Goal: Task Accomplishment & Management: Manage account settings

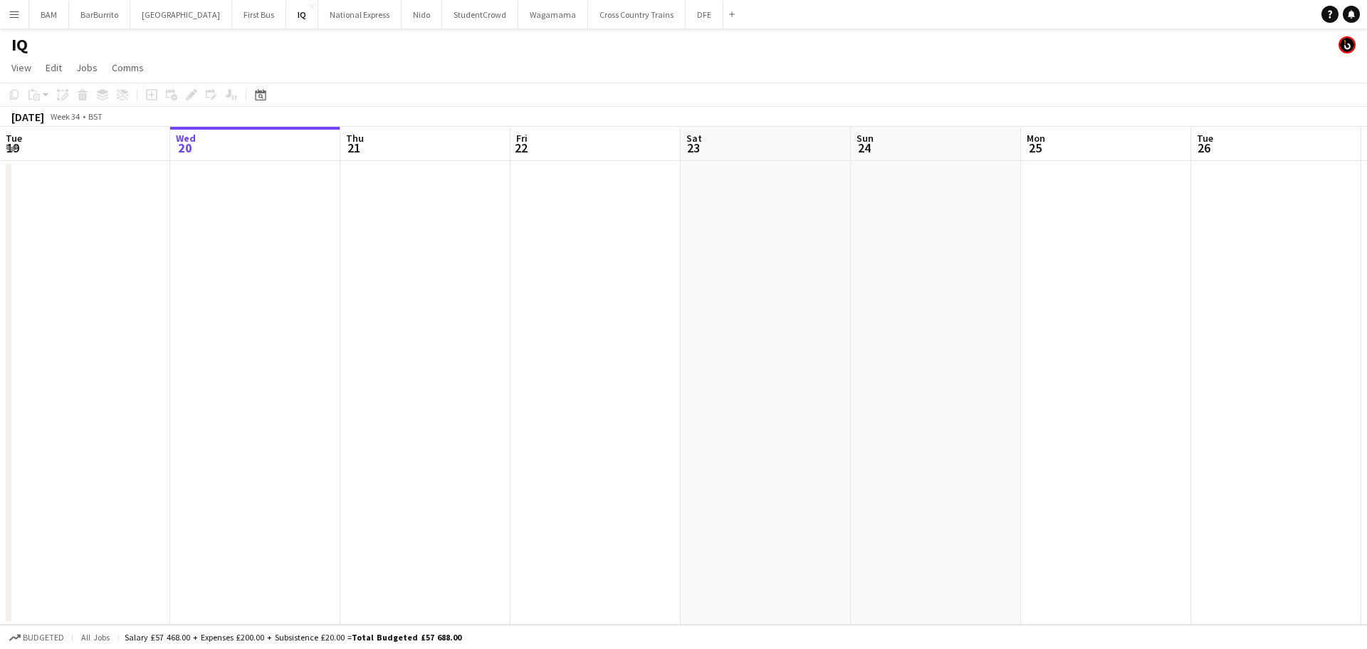
drag, startPoint x: 587, startPoint y: 56, endPoint x: 432, endPoint y: 55, distance: 154.5
click at [432, 55] on div "IQ" at bounding box center [683, 41] width 1367 height 27
click at [268, 95] on div "Date picker" at bounding box center [260, 94] width 17 height 17
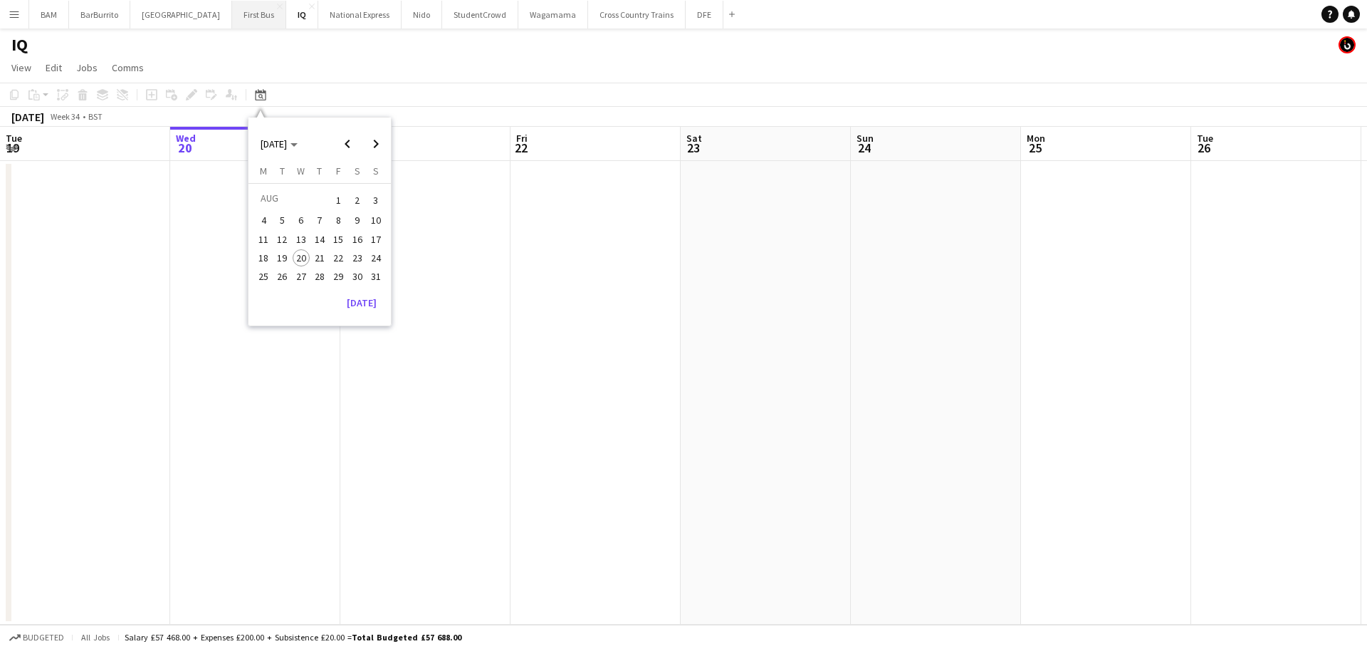
click at [236, 15] on button "First Bus Close" at bounding box center [259, 15] width 54 height 28
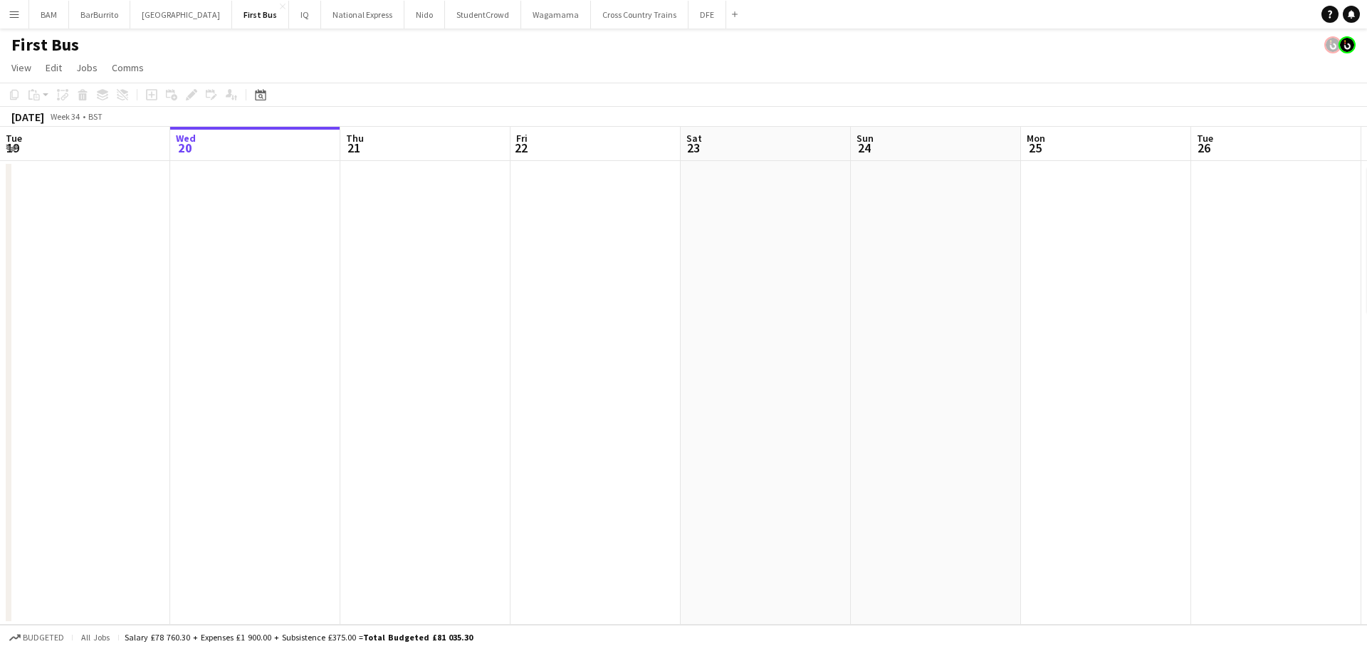
drag, startPoint x: 730, startPoint y: 182, endPoint x: 547, endPoint y: 172, distance: 183.2
click at [285, 171] on app-calendar-viewport "Sun 17 Mon 18 Tue 19 Wed 20 Thu 21 Fri 22 Sat 23 Sun 24 Mon 25 Tue 26 Wed 27 2/…" at bounding box center [683, 376] width 1367 height 498
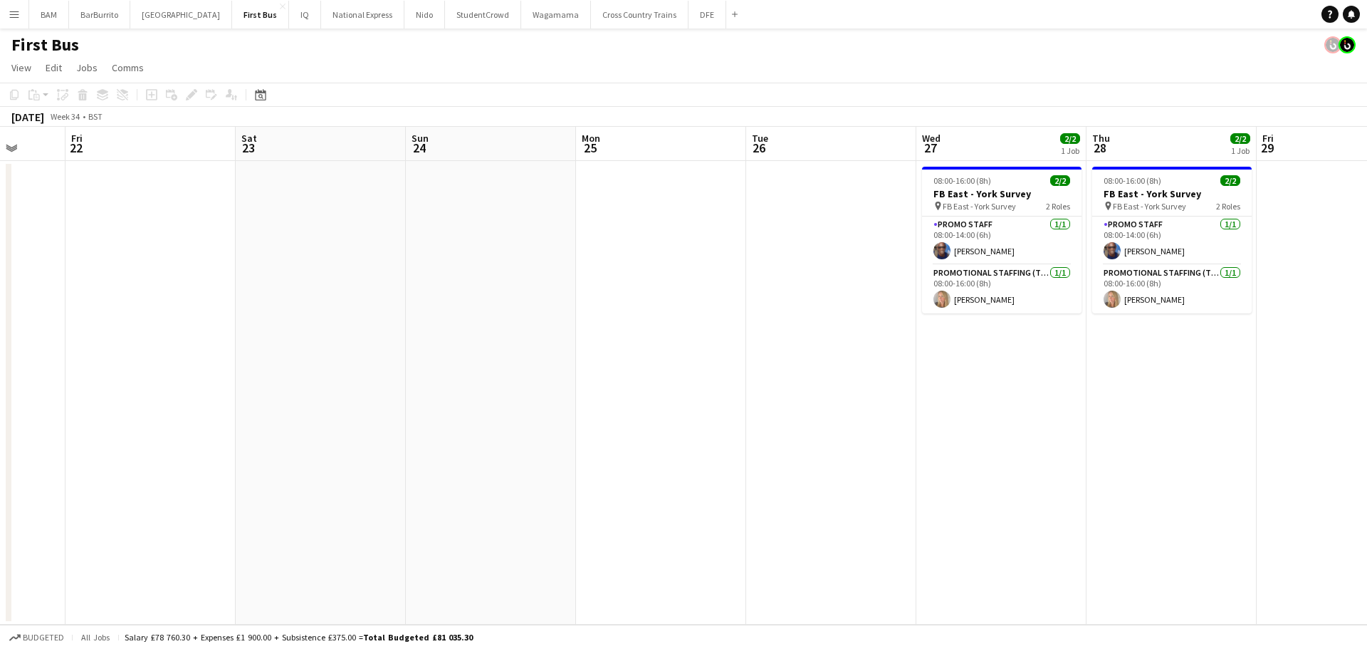
drag, startPoint x: 498, startPoint y: 235, endPoint x: 957, endPoint y: 258, distance: 459.1
click at [404, 233] on app-calendar-viewport "Tue 19 Wed 20 Thu 21 Fri 22 Sat 23 Sun 24 Mon 25 Tue 26 Wed 27 2/2 1 Job Thu 28…" at bounding box center [683, 376] width 1367 height 498
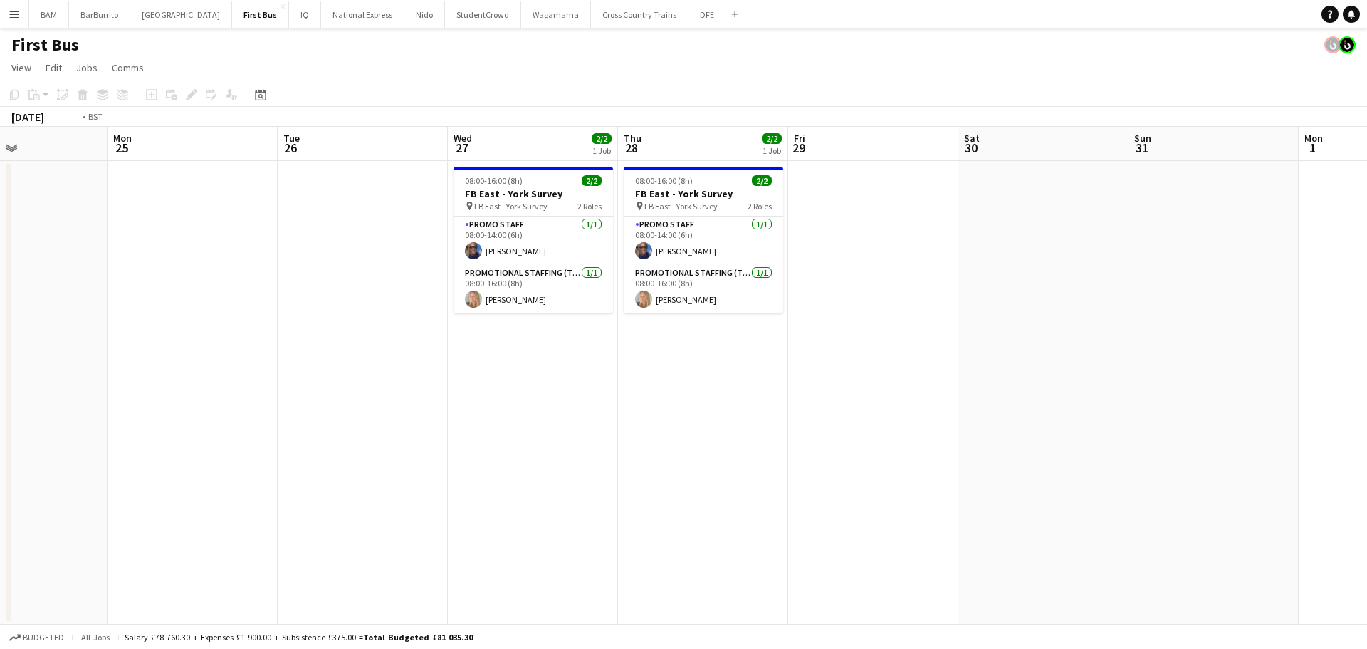
click at [710, 300] on app-calendar-viewport "Fri 22 Sat 23 Sun 24 Mon 25 Tue 26 Wed 27 2/2 1 Job Thu 28 2/2 1 Job Fri 29 Sat…" at bounding box center [683, 376] width 1367 height 498
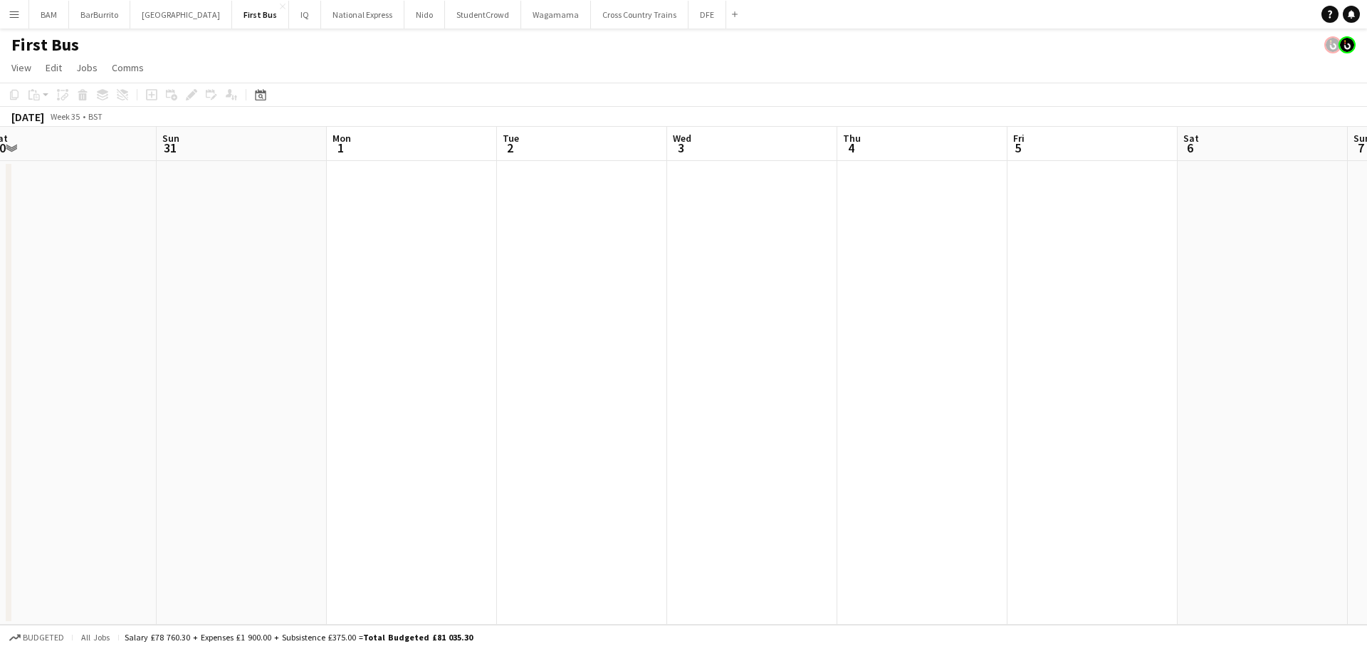
drag, startPoint x: 1095, startPoint y: 313, endPoint x: 500, endPoint y: 271, distance: 596.6
click at [502, 272] on app-calendar-viewport "Thu 28 2/2 1 Job Fri 29 Sat 30 Sun 31 Mon 1 Tue 2 Wed 3 Thu 4 Fri 5 Sat 6 Sun 7…" at bounding box center [683, 376] width 1367 height 498
drag, startPoint x: 988, startPoint y: 293, endPoint x: 534, endPoint y: 279, distance: 454.4
click at [560, 281] on app-calendar-viewport "Thu 28 2/2 1 Job Fri 29 Sat 30 Sun 31 Mon 1 Tue 2 Wed 3 Thu 4 Fri 5 Sat 6 Sun 7…" at bounding box center [683, 376] width 1367 height 498
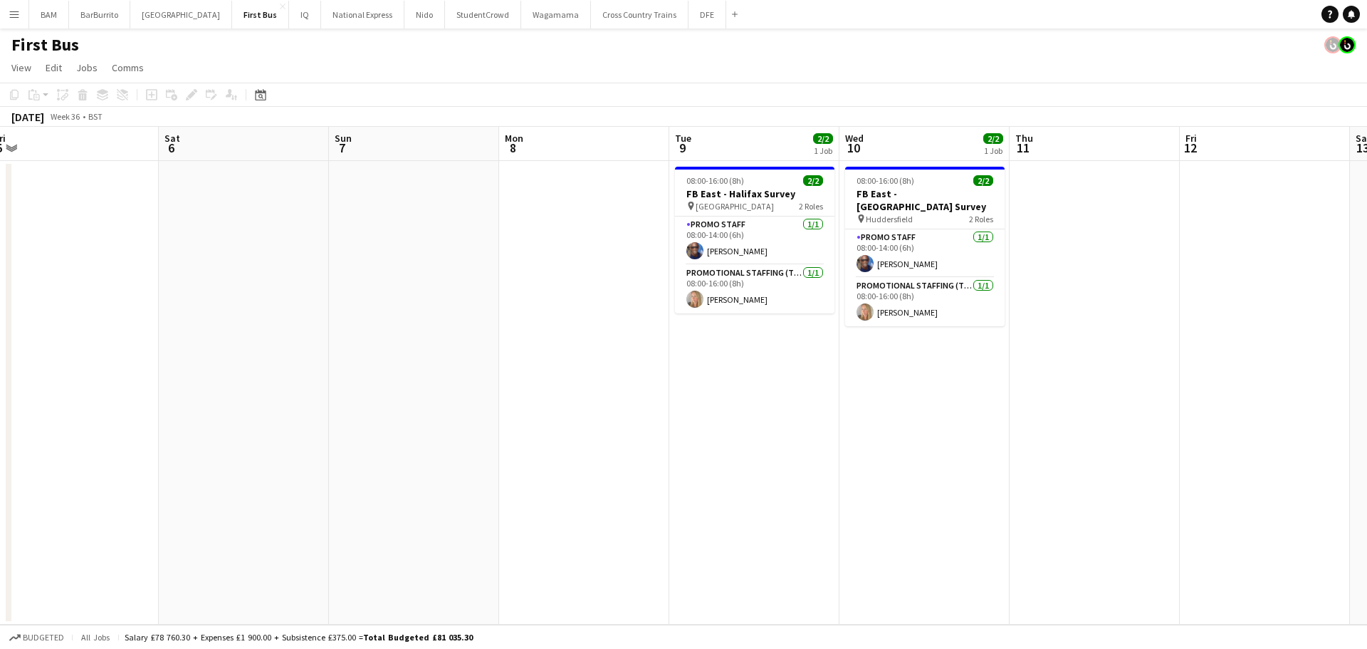
drag, startPoint x: 799, startPoint y: 320, endPoint x: 693, endPoint y: 316, distance: 106.2
click at [693, 316] on app-calendar-viewport "Tue 2 Wed 3 Thu 4 Fri 5 Sat 6 Sun 7 Mon 8 Tue 9 2/2 1 Job Wed 10 2/2 1 Job Thu …" at bounding box center [683, 376] width 1367 height 498
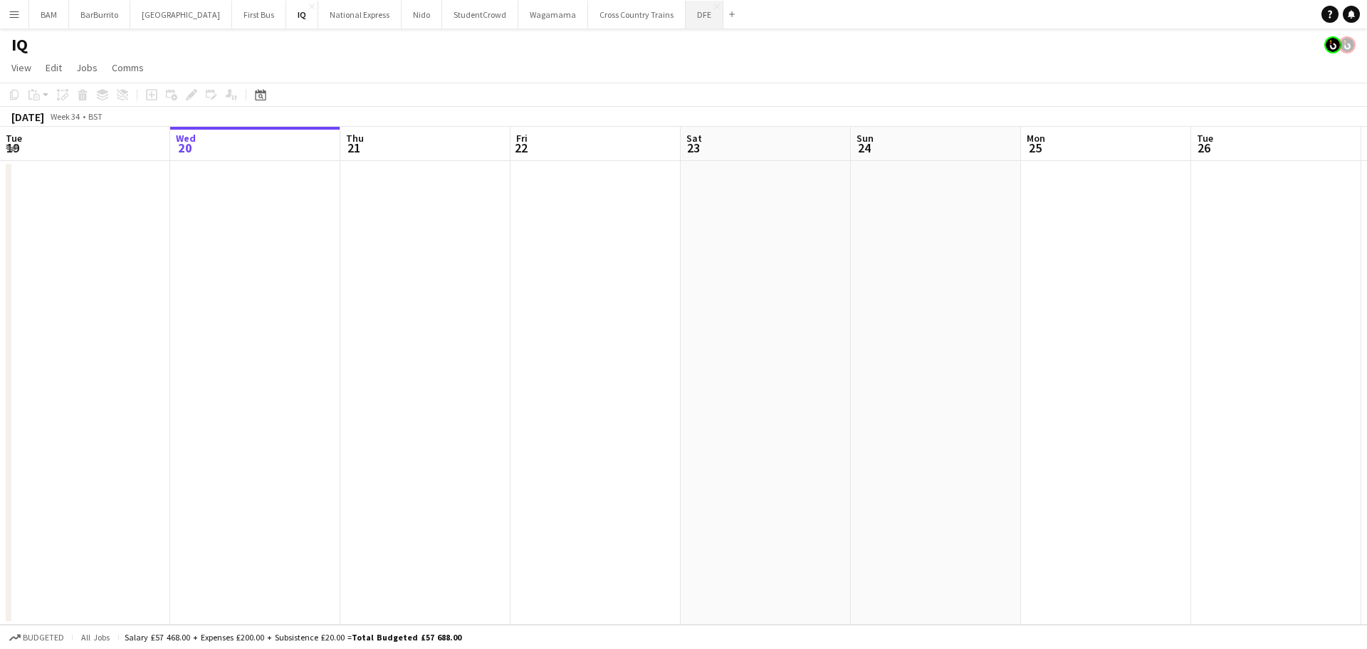
click at [686, 19] on button "DFE Close" at bounding box center [705, 15] width 38 height 28
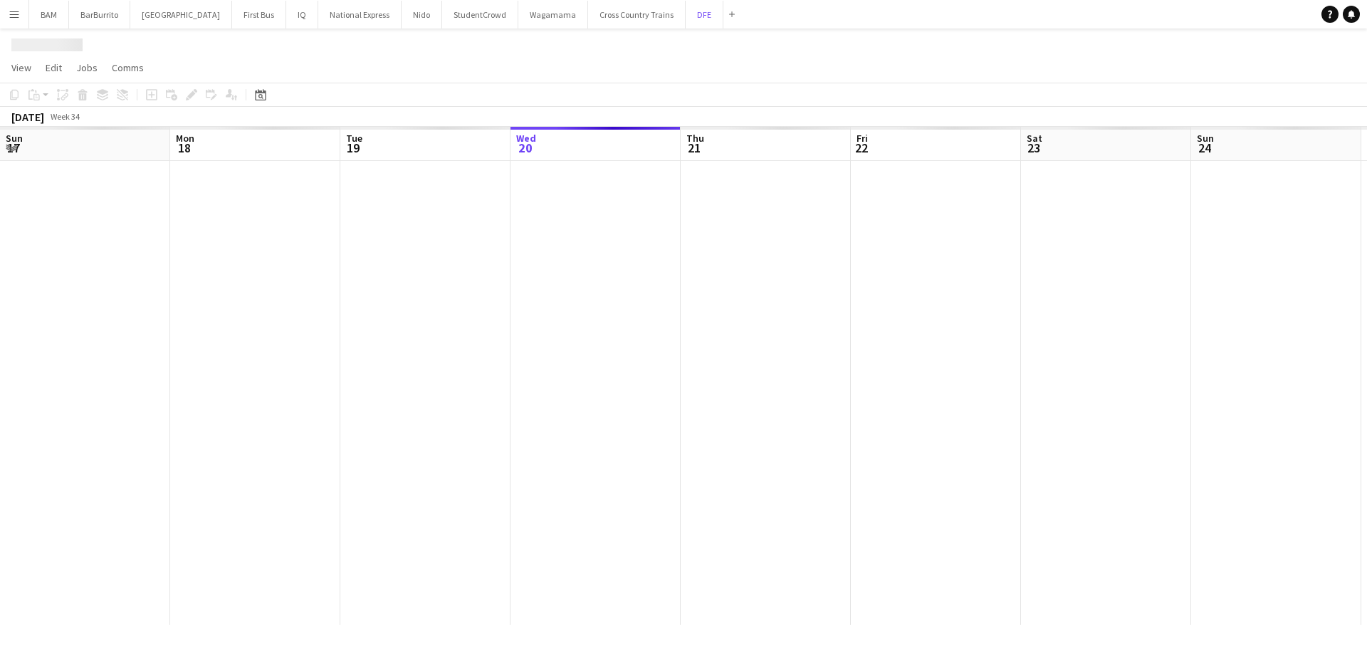
scroll to position [0, 340]
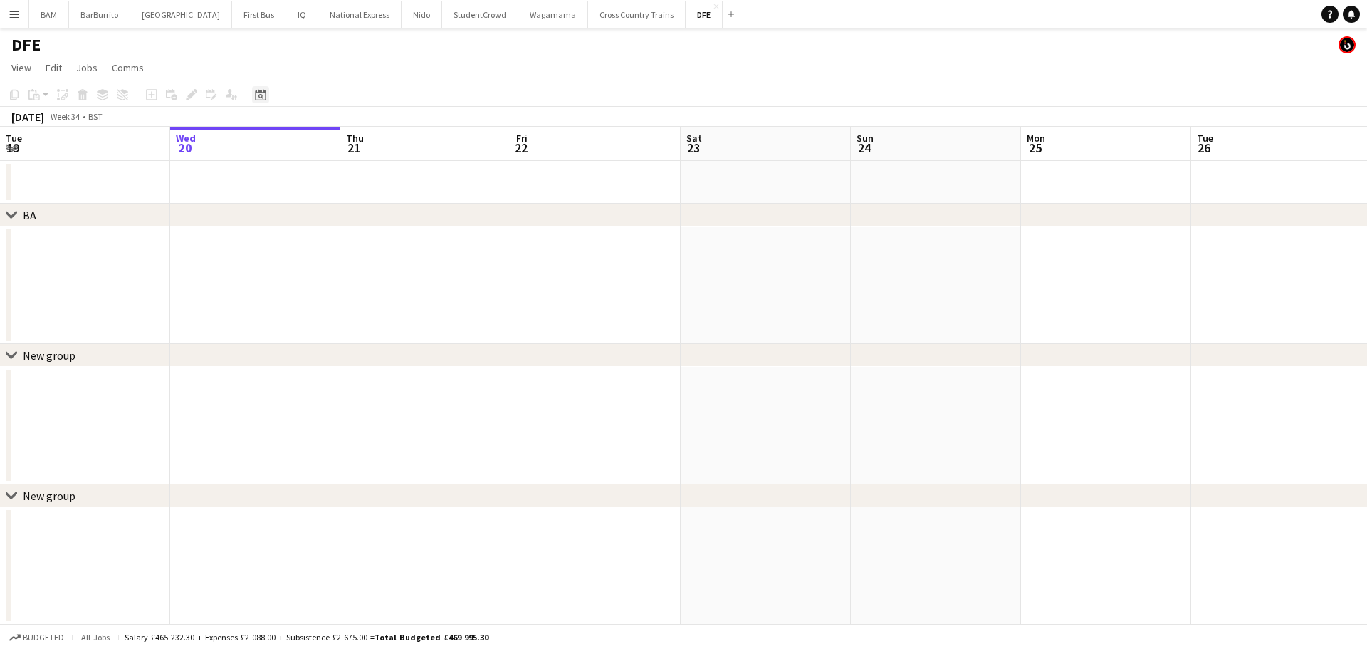
click at [266, 92] on icon at bounding box center [260, 94] width 11 height 11
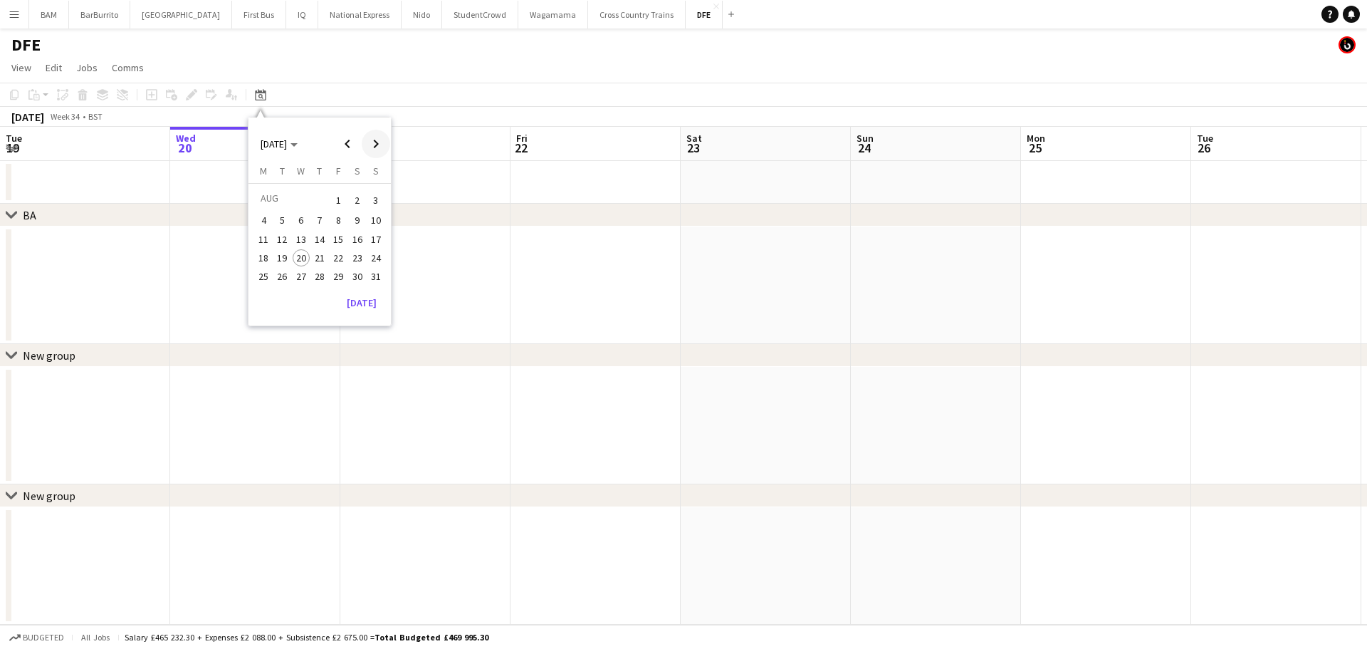
click at [374, 139] on span "Next month" at bounding box center [376, 144] width 28 height 28
click at [587, 199] on app-date-cell at bounding box center [595, 182] width 170 height 43
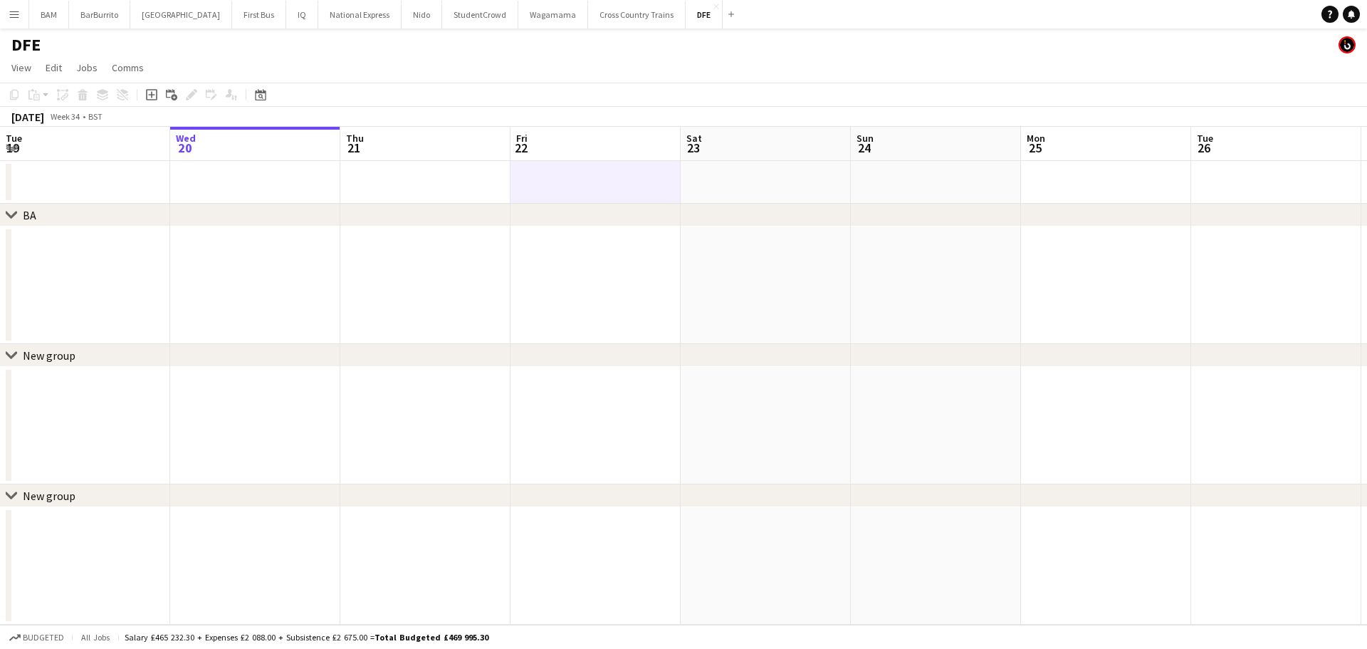
drag, startPoint x: 661, startPoint y: 207, endPoint x: 249, endPoint y: 200, distance: 411.5
click at [249, 200] on div "chevron-right BA chevron-right New group chevron-right New group Sun 17 Mon 18 …" at bounding box center [683, 376] width 1367 height 498
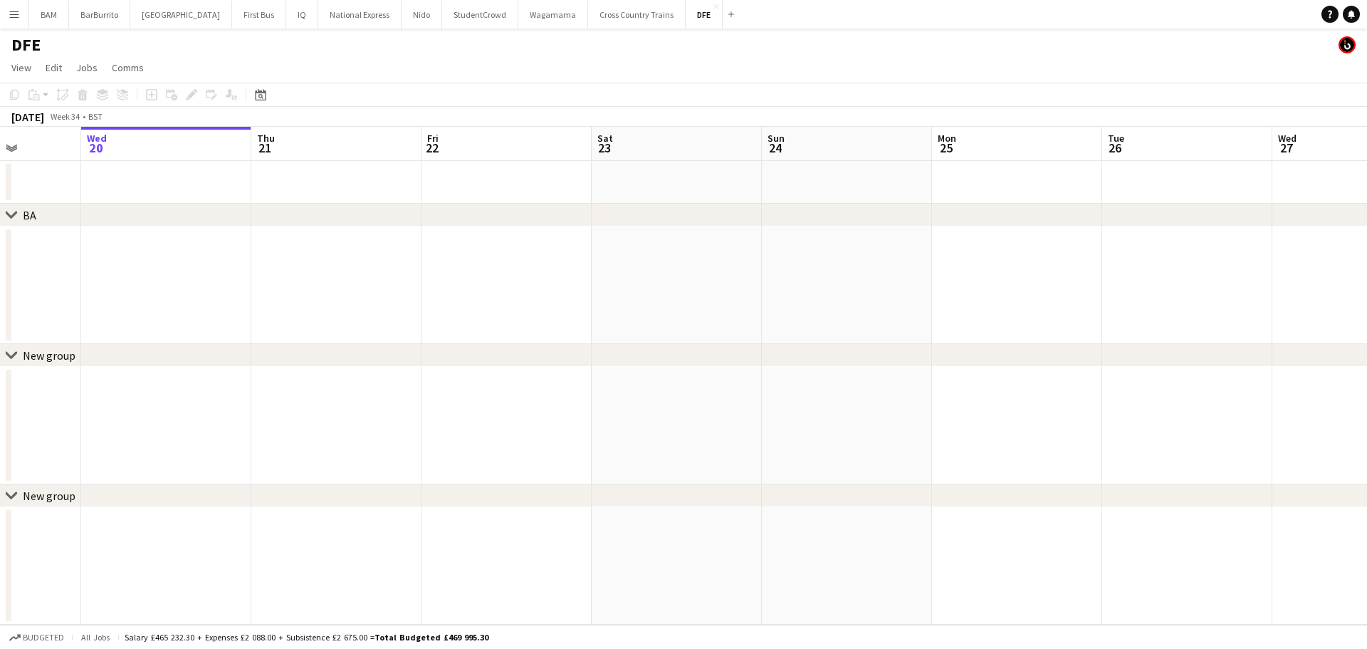
drag, startPoint x: 919, startPoint y: 248, endPoint x: 505, endPoint y: 207, distance: 415.6
click at [538, 212] on div "chevron-right BA chevron-right New group chevron-right New group Sun 17 Mon 18 …" at bounding box center [683, 376] width 1367 height 498
click at [390, 184] on app-calendar-viewport "Mon 18 Tue 19 Wed 20 Thu 21 Fri 22 Sat 23 Sun 24 Mon 25 Tue 26 Wed 27 Thu 28 Fr…" at bounding box center [683, 376] width 1367 height 498
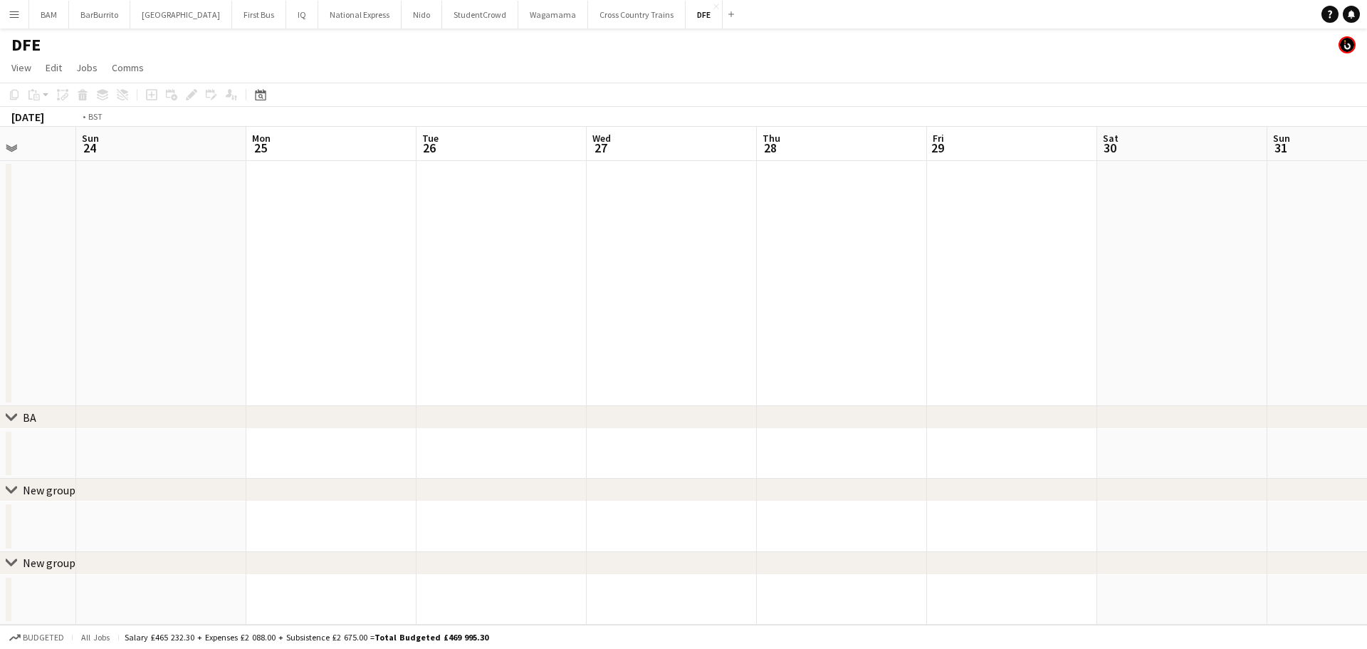
drag, startPoint x: 953, startPoint y: 217, endPoint x: 527, endPoint y: 195, distance: 427.0
click at [482, 198] on app-calendar-viewport "Thu 21 Fri 22 Sat 23 Sun 24 Mon 25 Tue 26 Wed 27 Thu 28 Fri 29 Sat 30 Sun 31 Mo…" at bounding box center [683, 376] width 1367 height 498
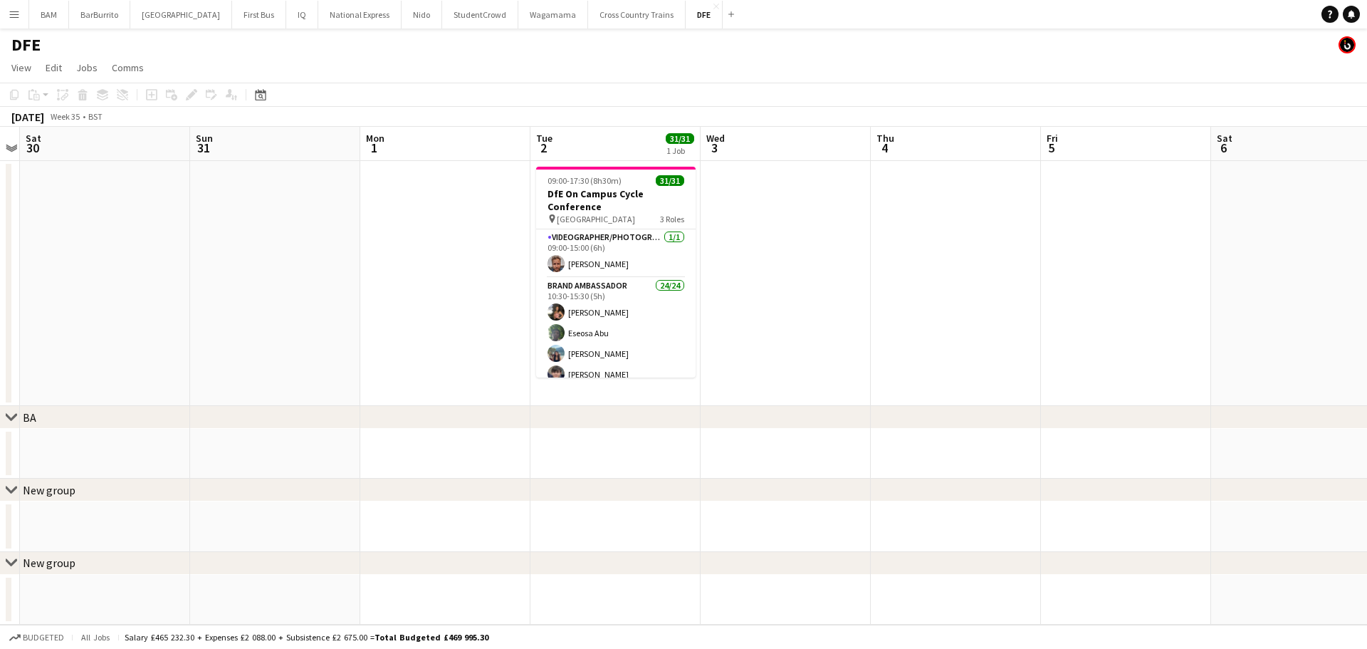
scroll to position [0, 548]
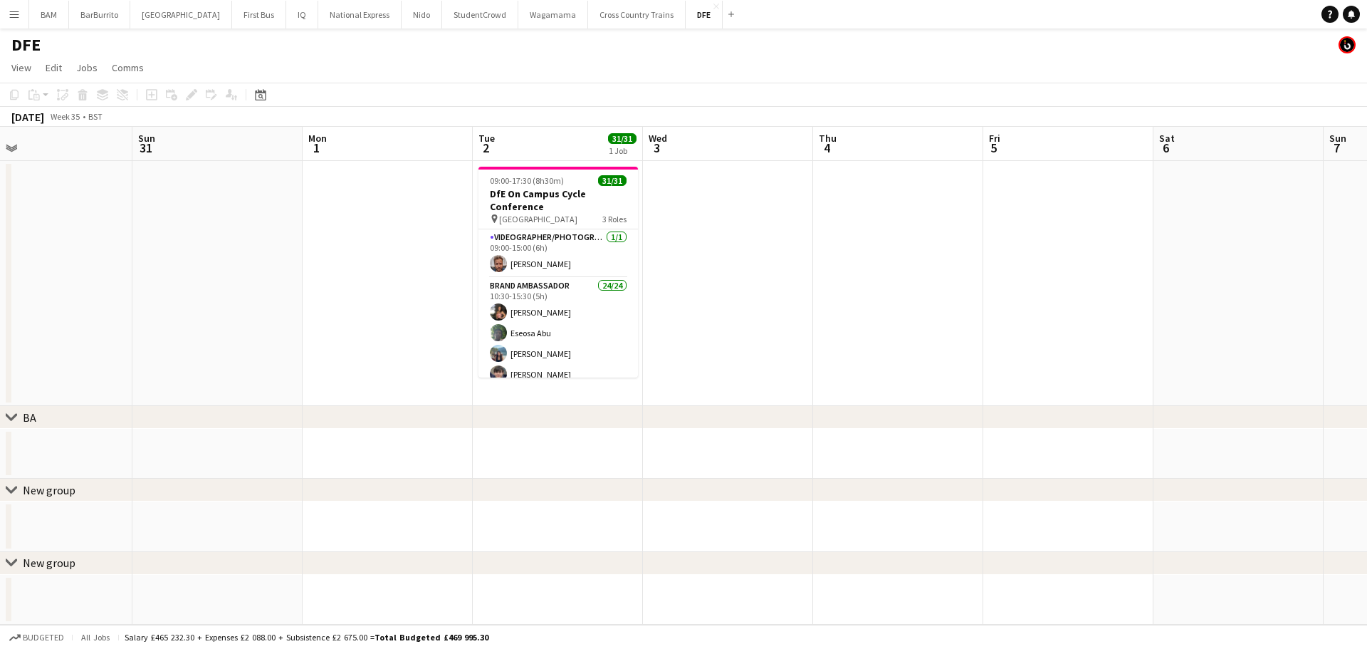
drag, startPoint x: 913, startPoint y: 220, endPoint x: 378, endPoint y: 207, distance: 534.8
click at [378, 207] on app-calendar-viewport "Wed 27 Thu 28 Fri 29 Sat 30 Sun 31 Mon 1 Tue 2 31/31 1 Job Wed 3 Thu 4 Fri 5 Sa…" at bounding box center [683, 376] width 1367 height 498
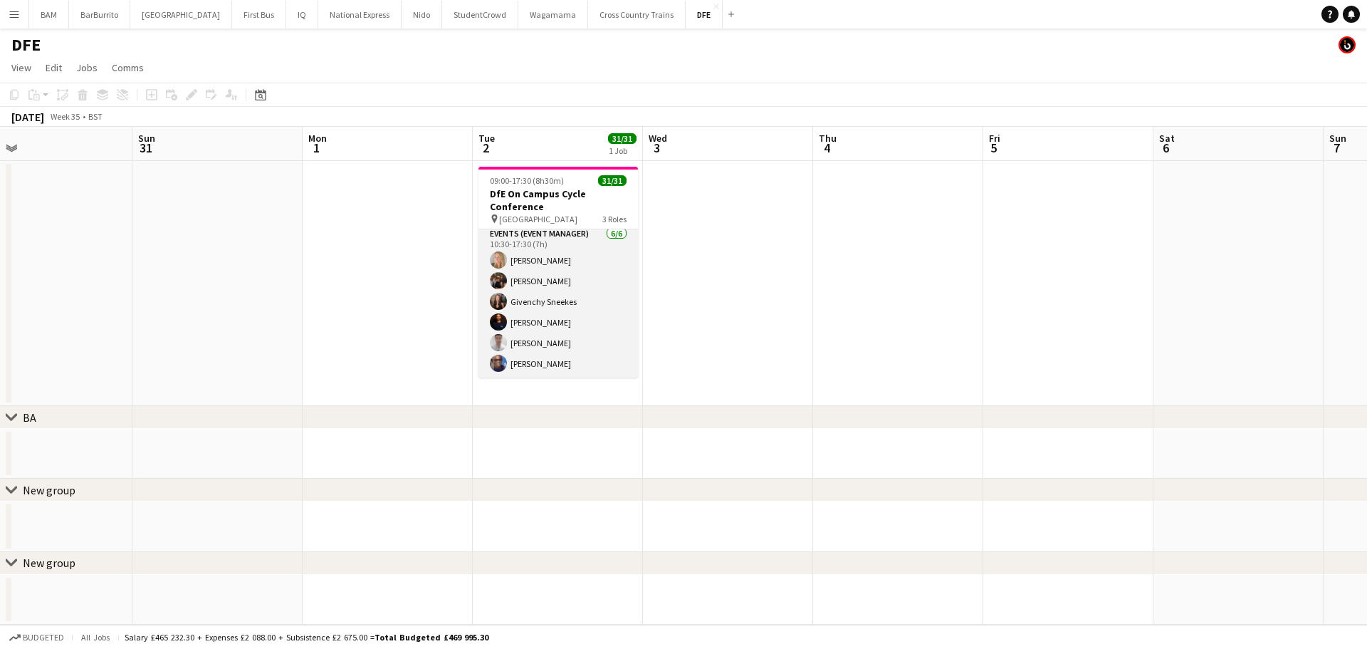
scroll to position [579, 0]
click at [573, 314] on app-card-role "Events (Event Manager) [DATE] 10:30-17:30 (7h) [PERSON_NAME] [PERSON_NAME] Give…" at bounding box center [557, 302] width 159 height 152
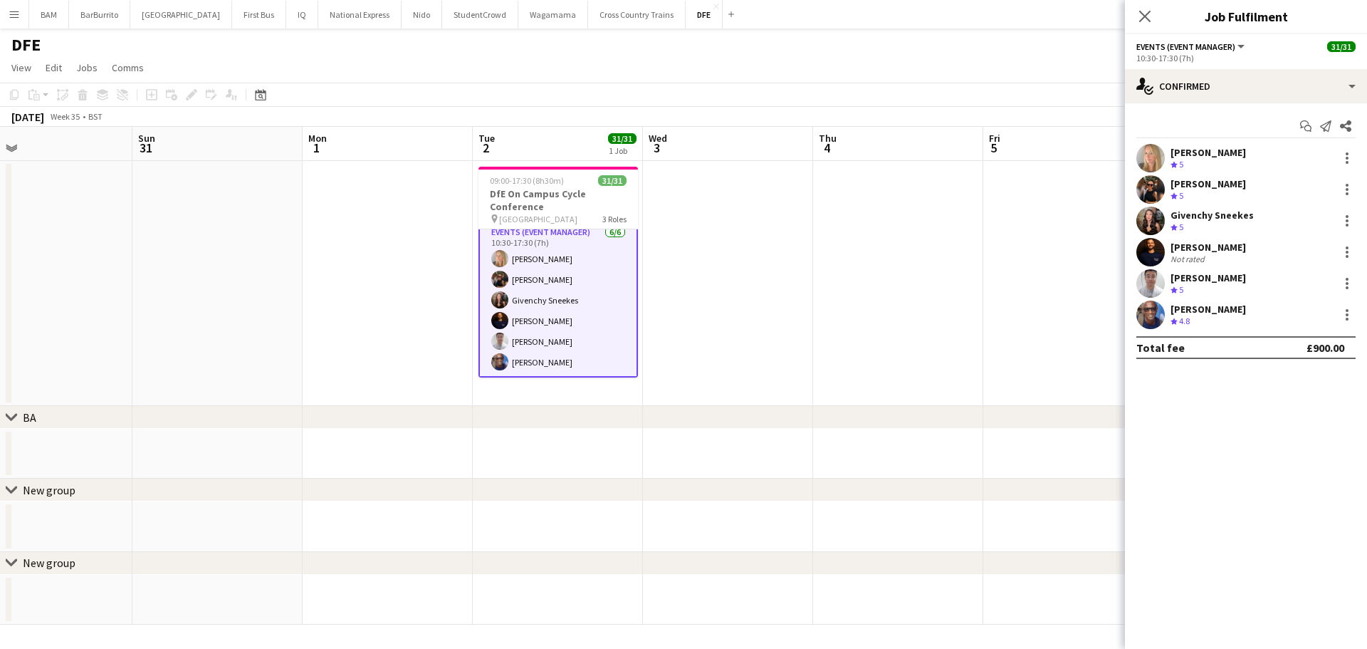
scroll to position [581, 0]
click at [1175, 313] on div "[PERSON_NAME]" at bounding box center [1207, 309] width 75 height 13
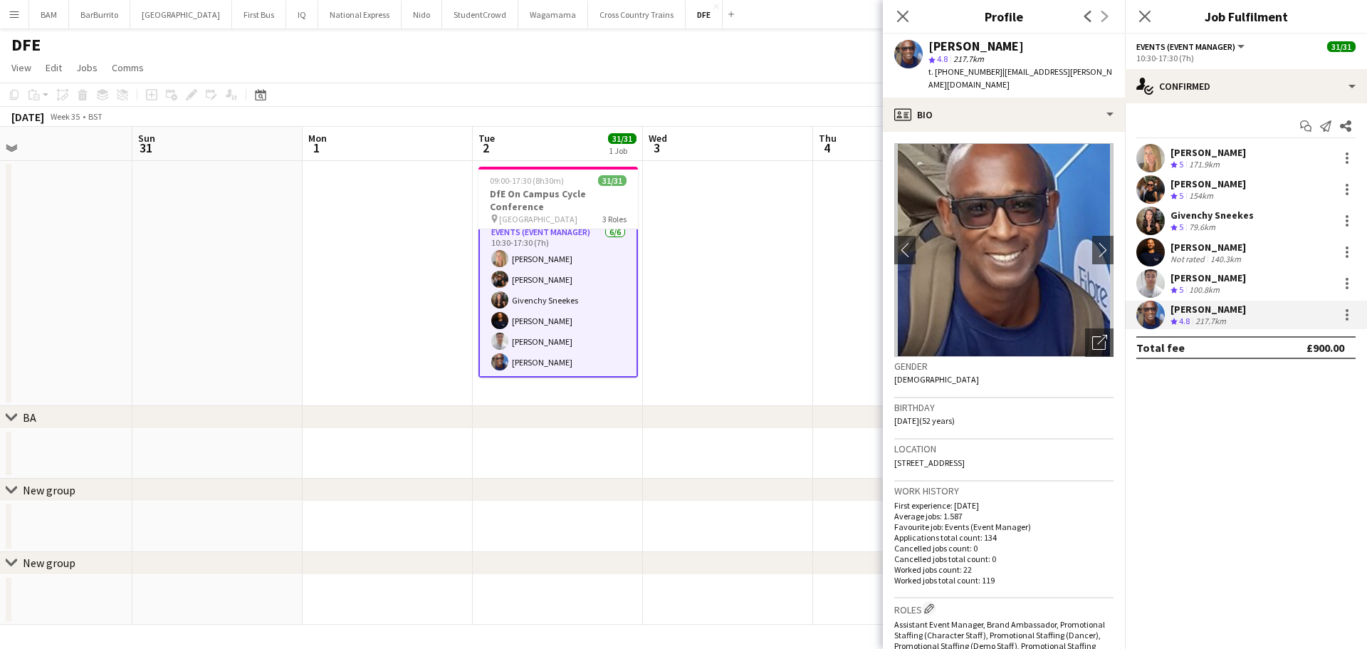
drag, startPoint x: 901, startPoint y: 16, endPoint x: 883, endPoint y: 22, distance: 18.9
click at [901, 16] on icon "Close pop-in" at bounding box center [902, 16] width 11 height 11
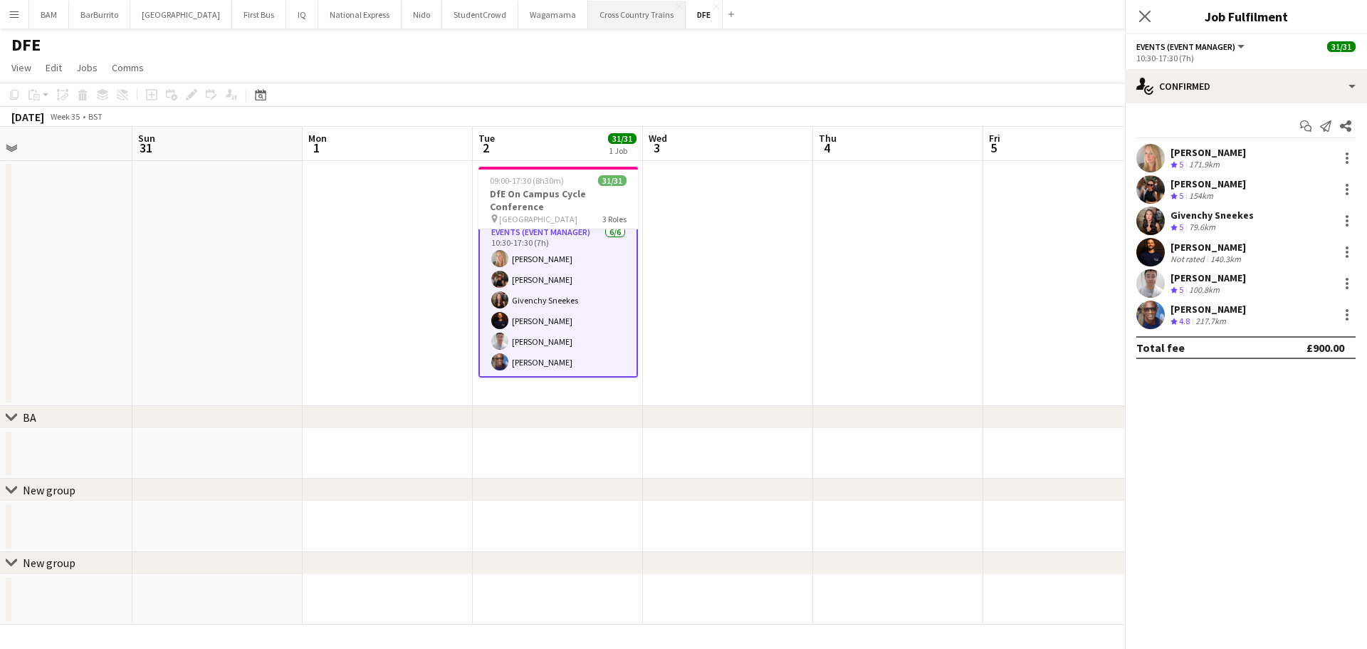
drag, startPoint x: 697, startPoint y: 61, endPoint x: 569, endPoint y: 3, distance: 140.8
click at [696, 61] on app-page-menu "View Day view expanded Day view collapsed Month view Date picker Jump to [DATE]…" at bounding box center [683, 69] width 1367 height 27
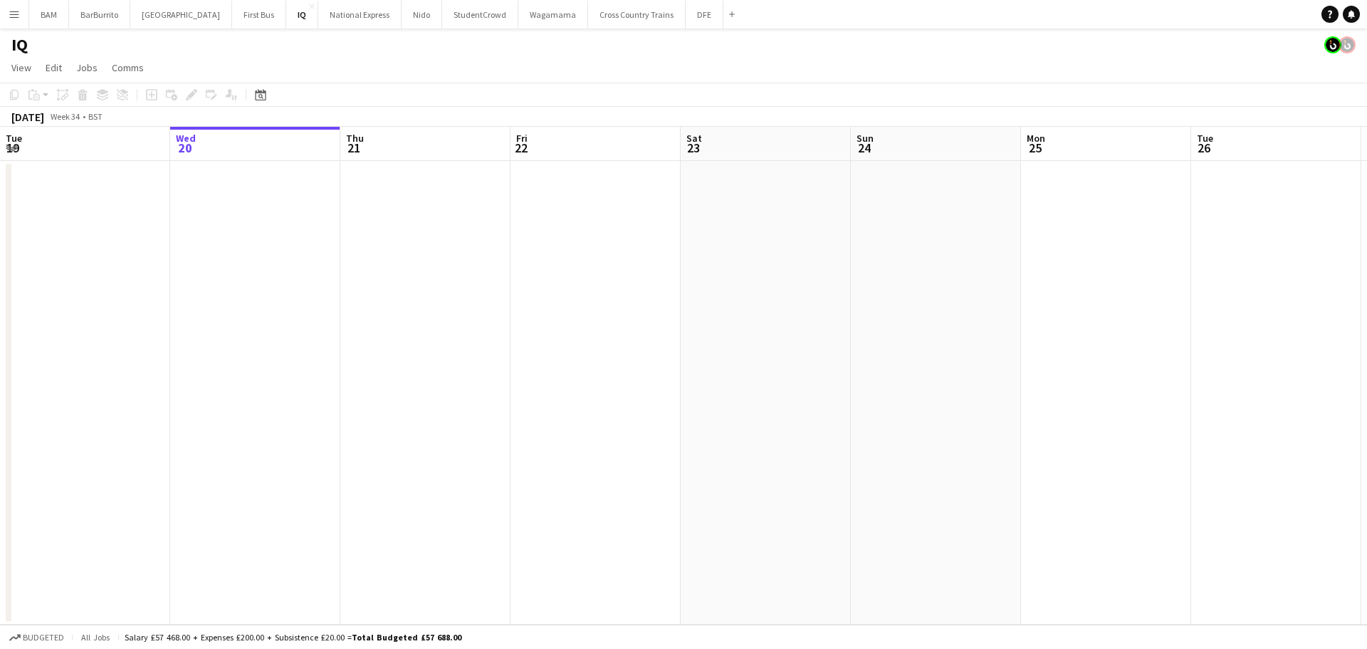
click at [17, 14] on app-icon "Menu" at bounding box center [14, 14] width 11 height 11
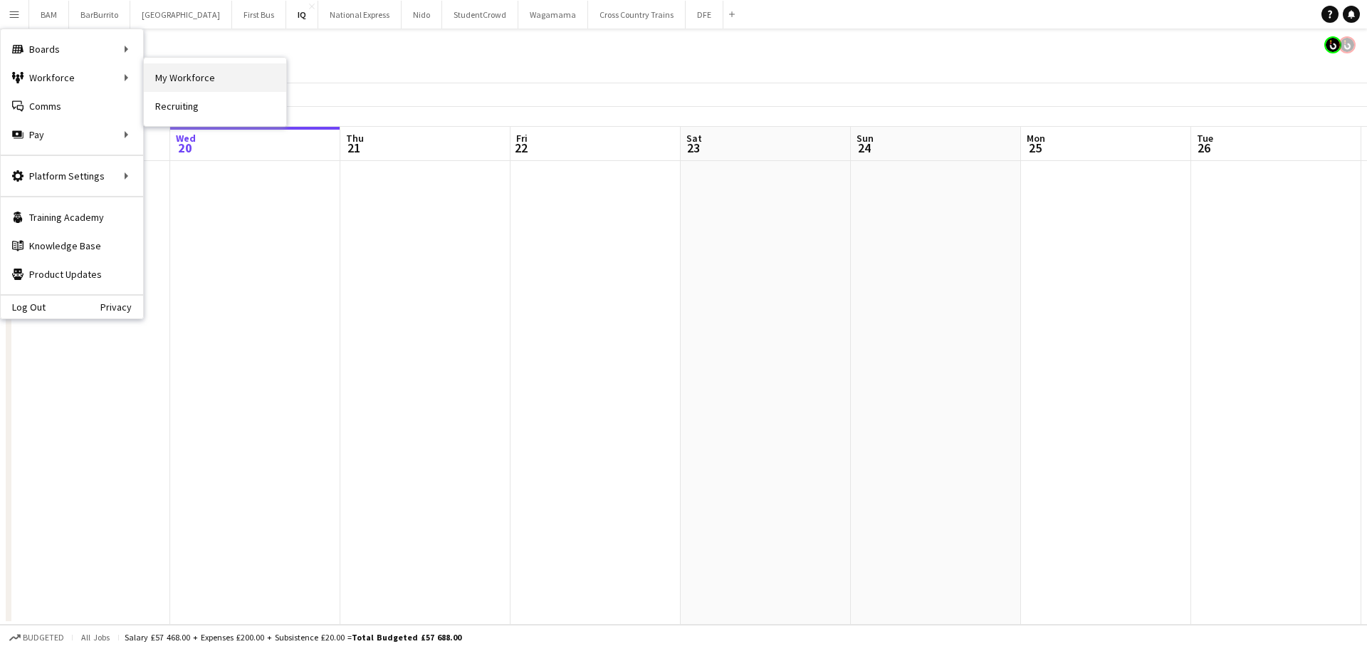
click at [203, 77] on link "My Workforce" at bounding box center [215, 77] width 142 height 28
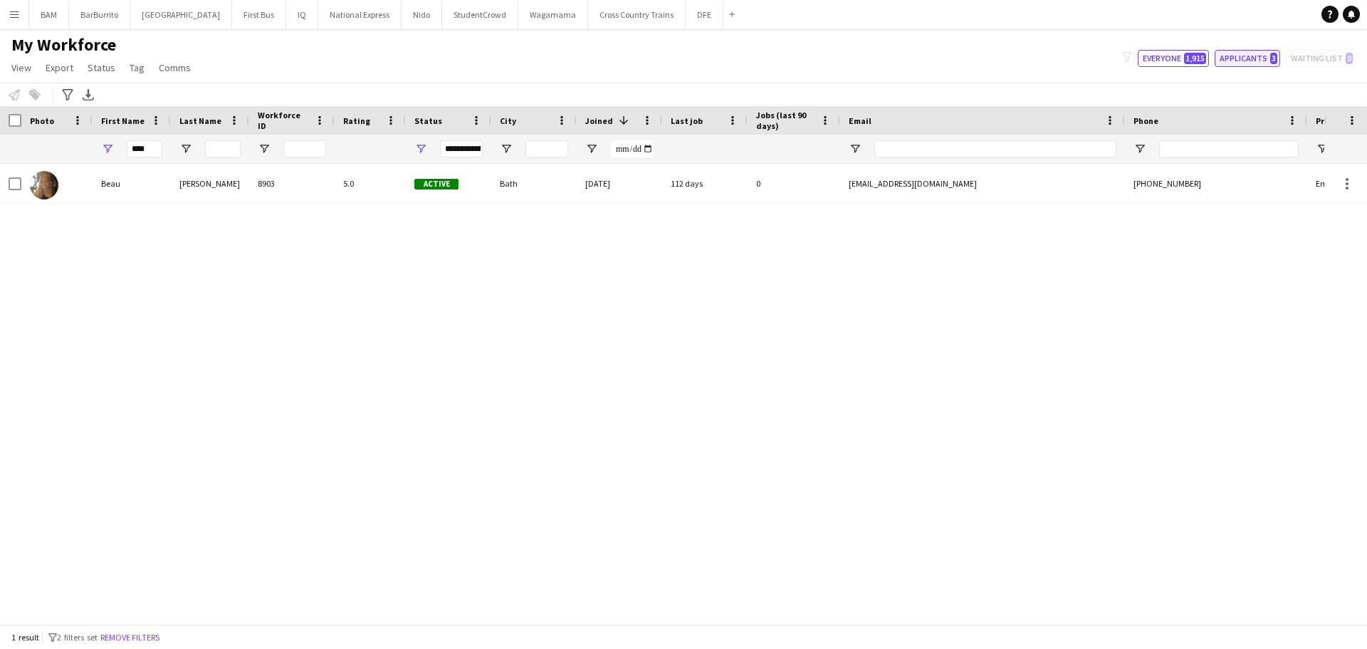
click at [1261, 61] on button "Applicants 3" at bounding box center [1246, 58] width 65 height 17
type input "**********"
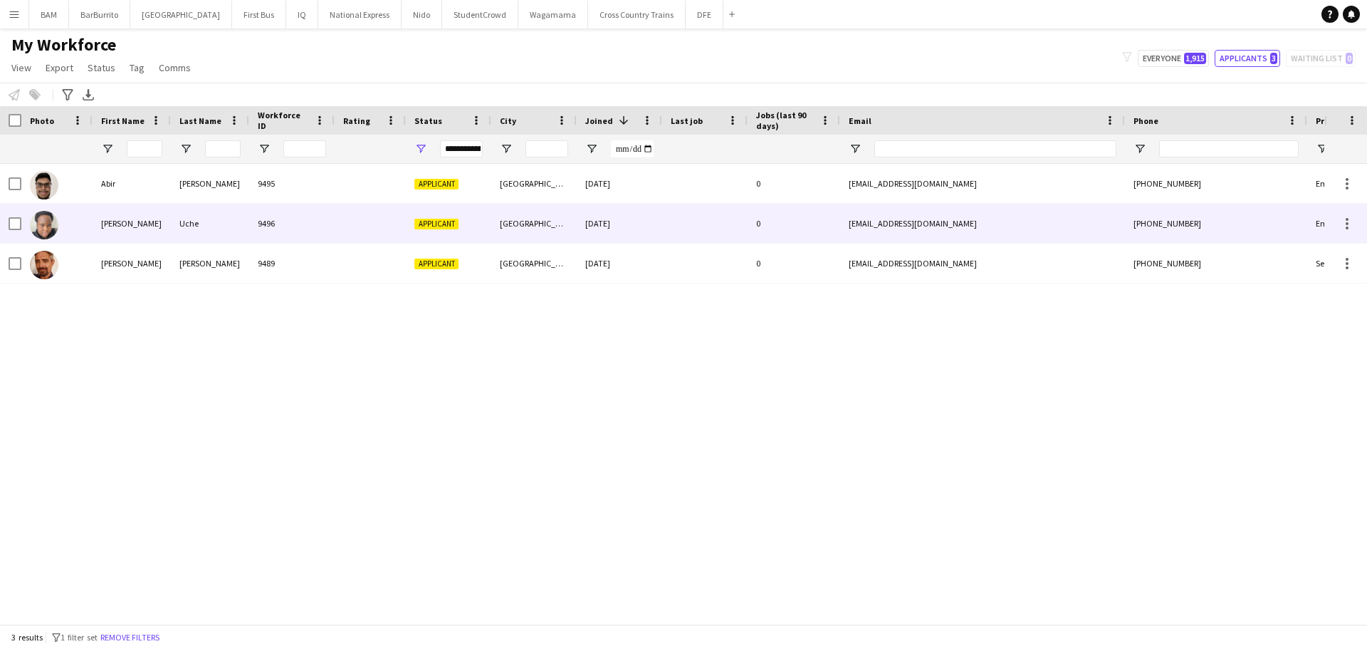
click at [448, 230] on div "Applicant" at bounding box center [448, 223] width 85 height 39
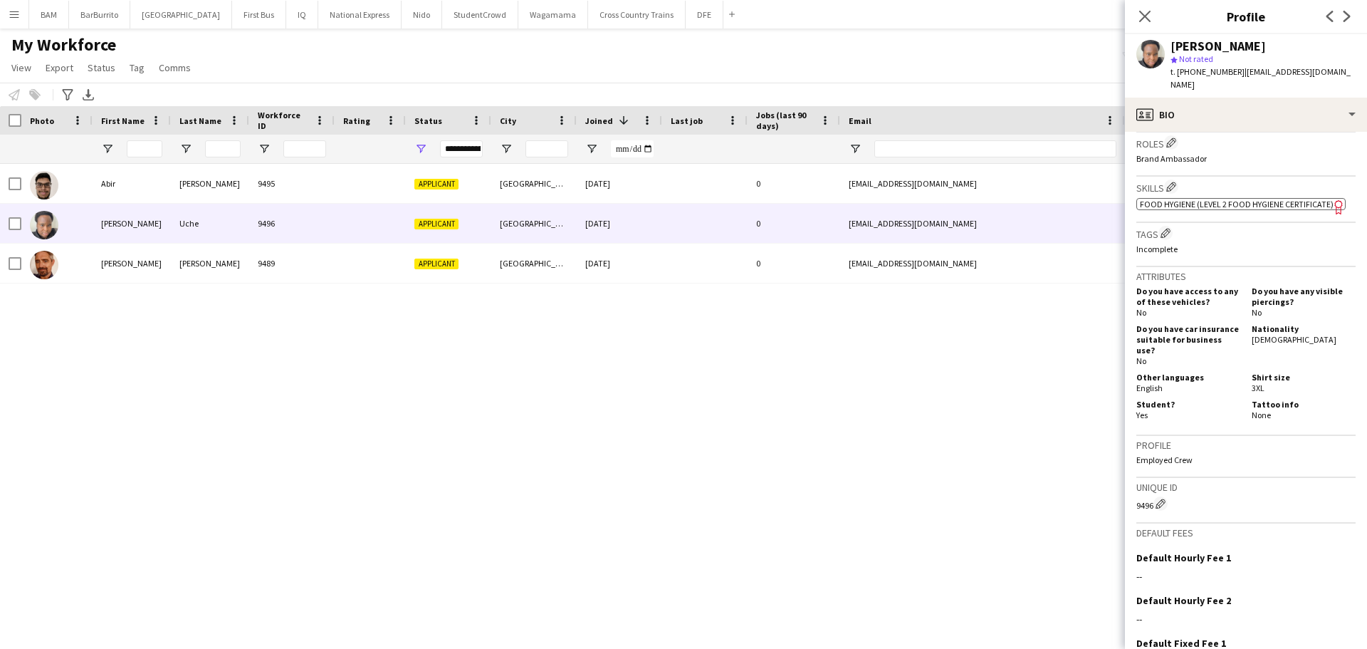
scroll to position [549, 0]
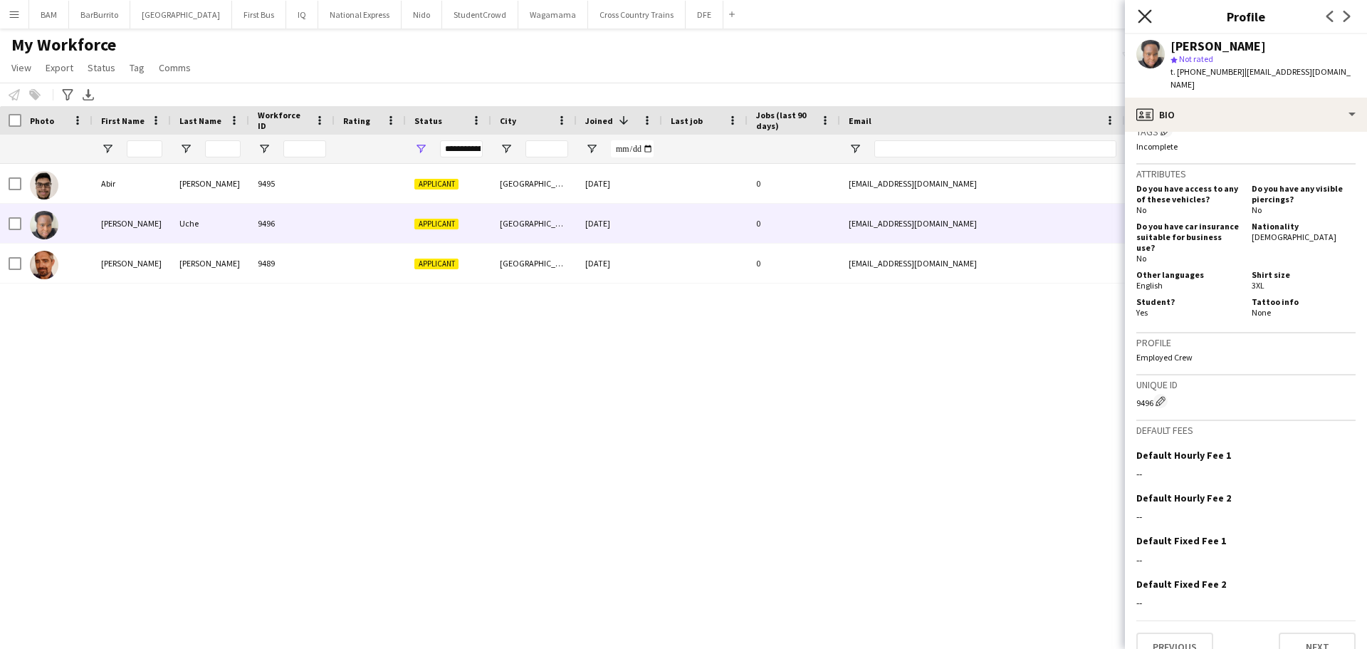
click at [1145, 19] on icon "Close pop-in" at bounding box center [1145, 16] width 14 height 14
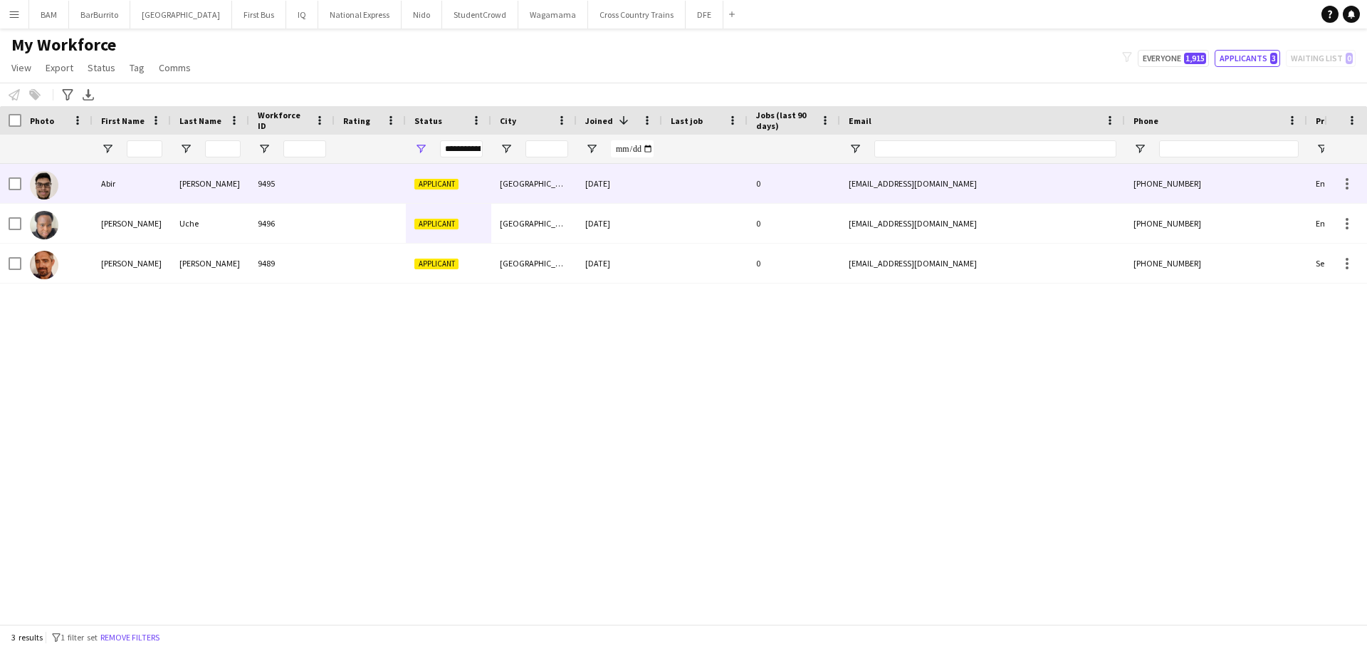
click at [226, 184] on div "Chowdhury" at bounding box center [210, 183] width 78 height 39
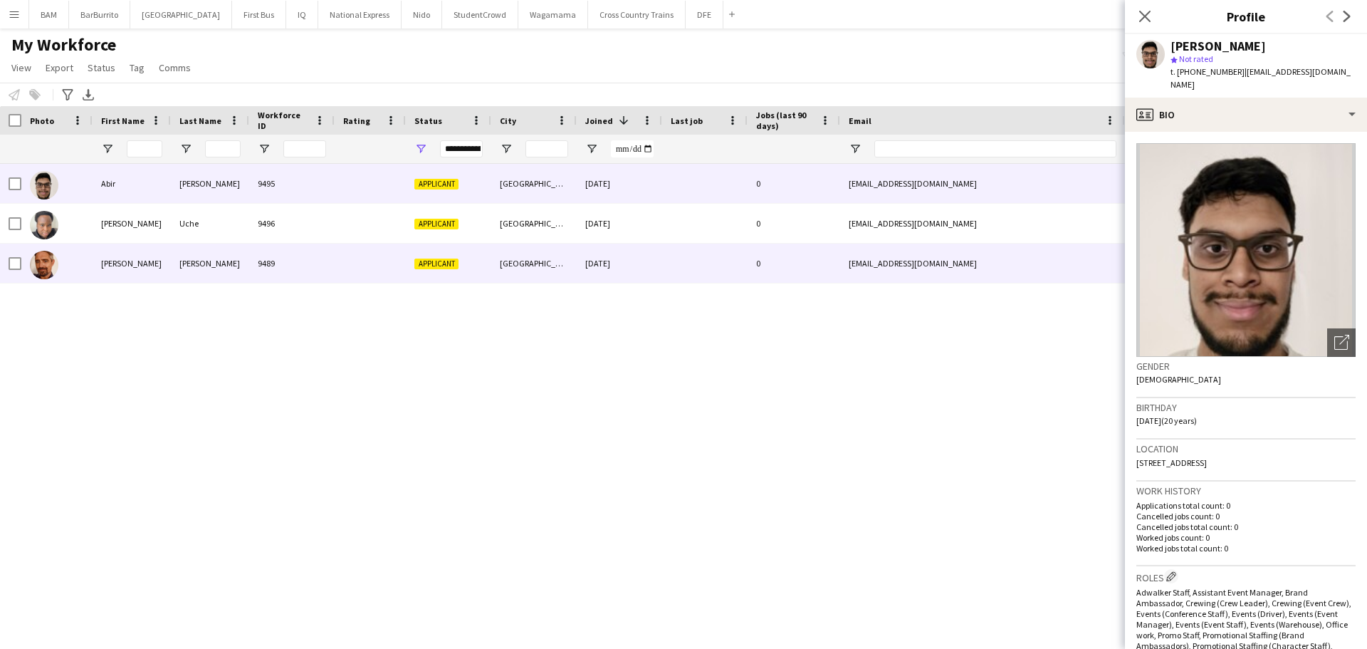
click at [234, 252] on div "Allen" at bounding box center [210, 262] width 78 height 39
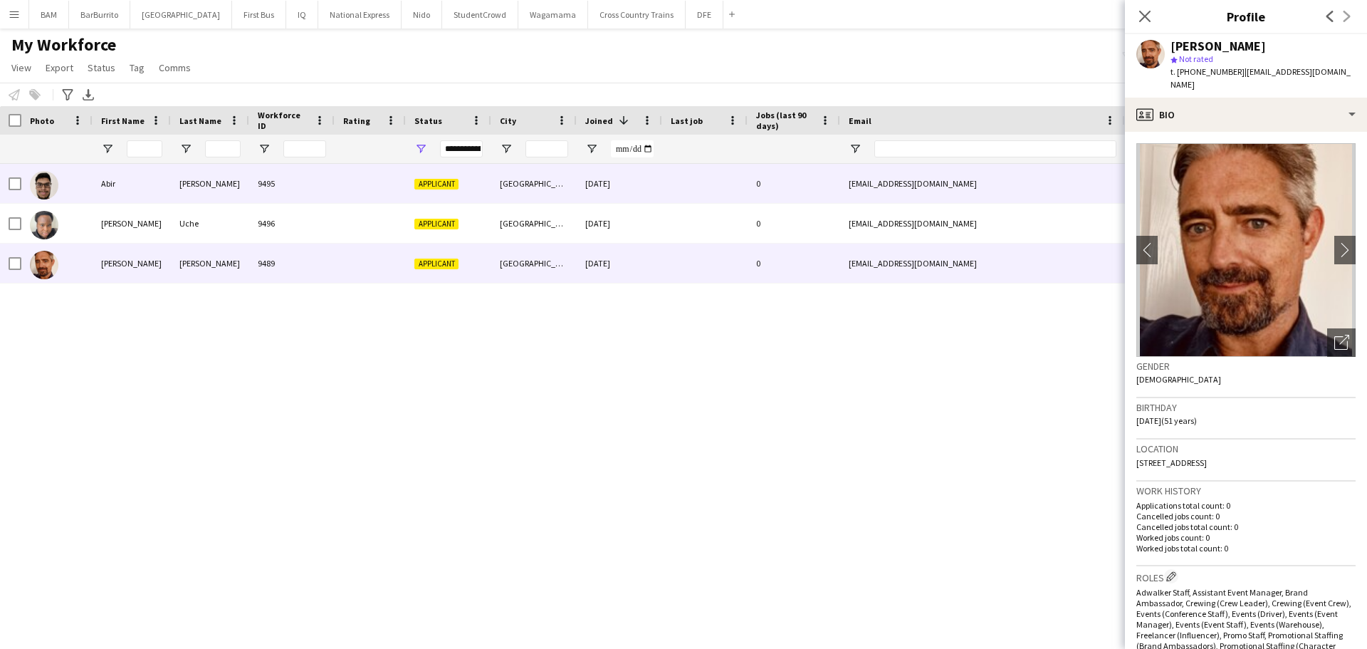
click at [288, 176] on div "9495" at bounding box center [291, 183] width 85 height 39
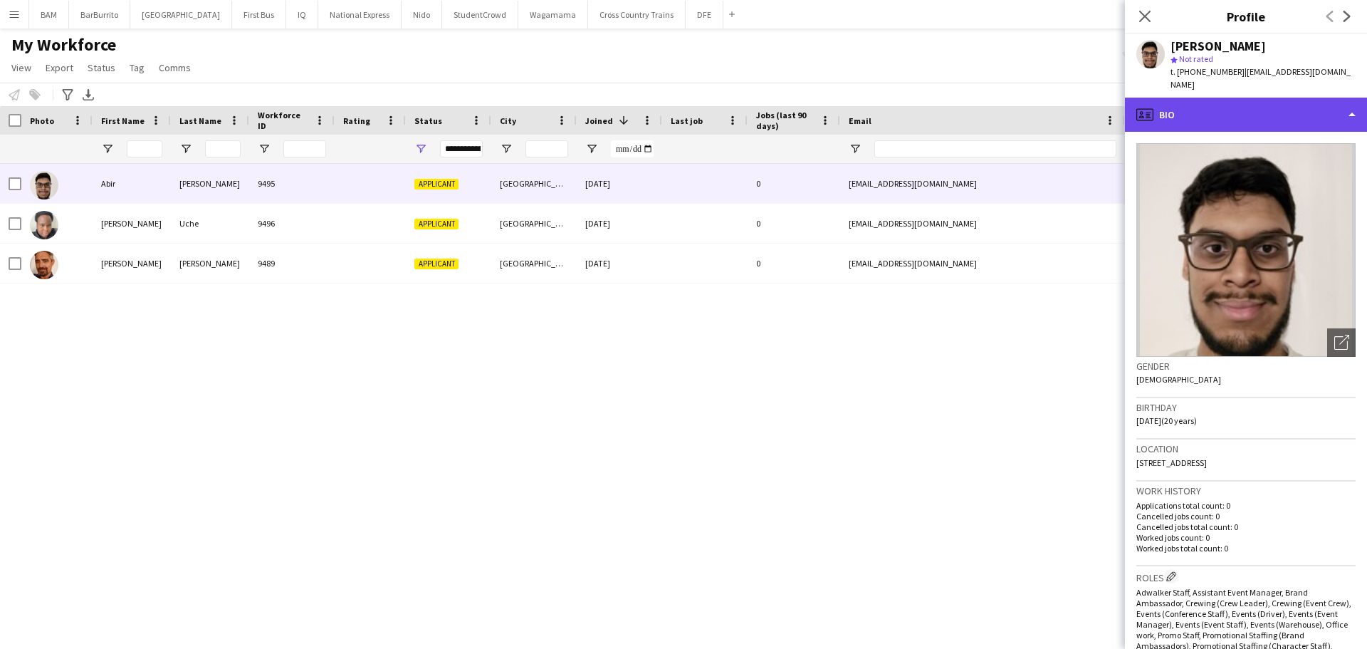
click at [1301, 98] on div "profile Bio" at bounding box center [1246, 115] width 242 height 34
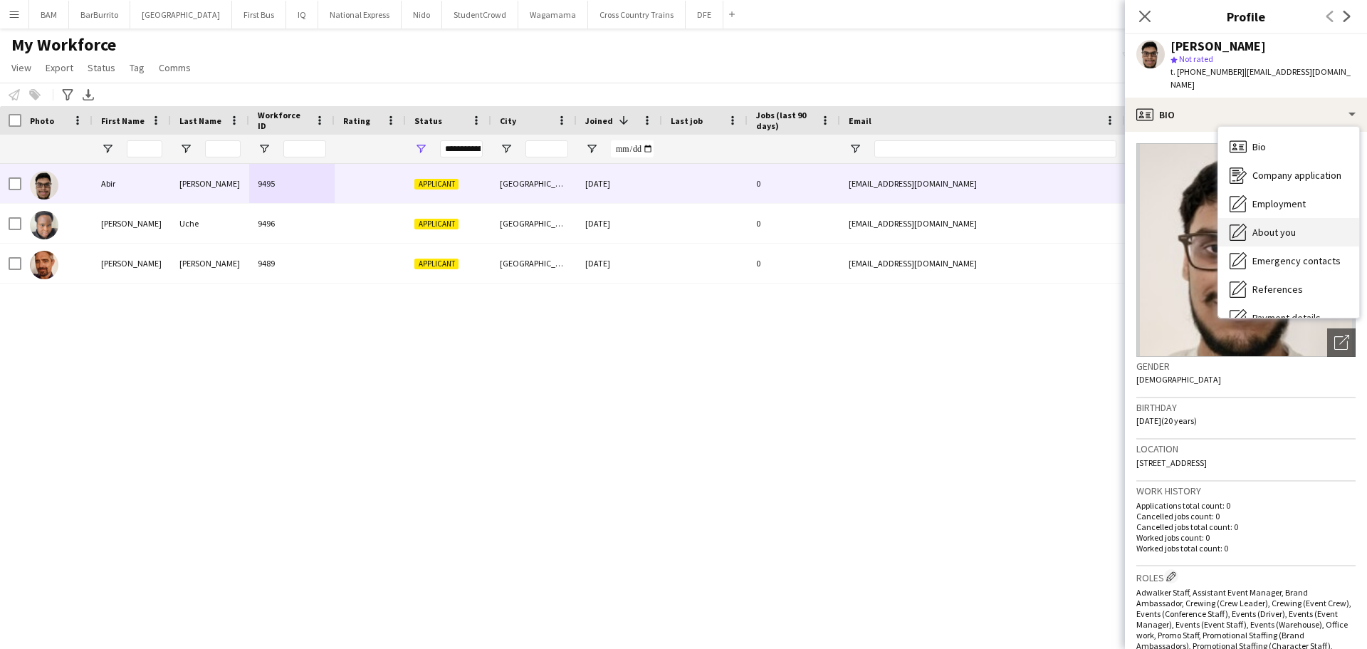
click at [1289, 226] on span "About you" at bounding box center [1273, 232] width 43 height 13
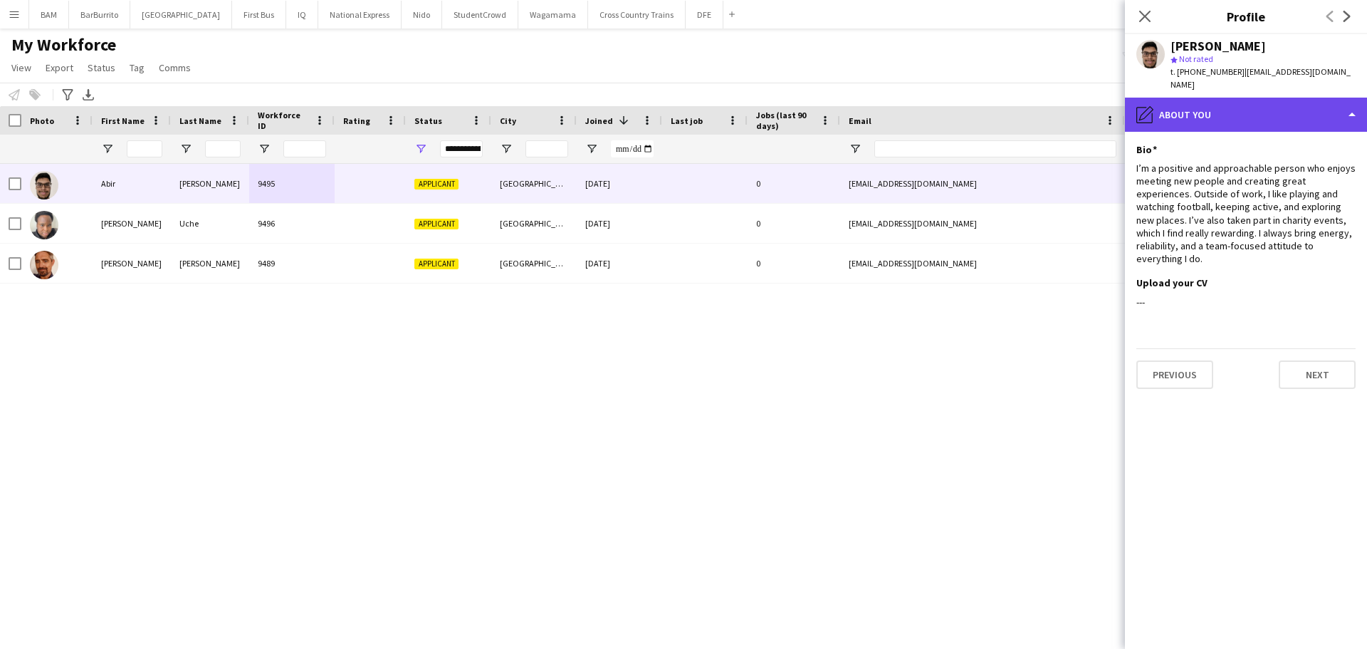
click at [1191, 98] on div "pencil4 About you" at bounding box center [1246, 115] width 242 height 34
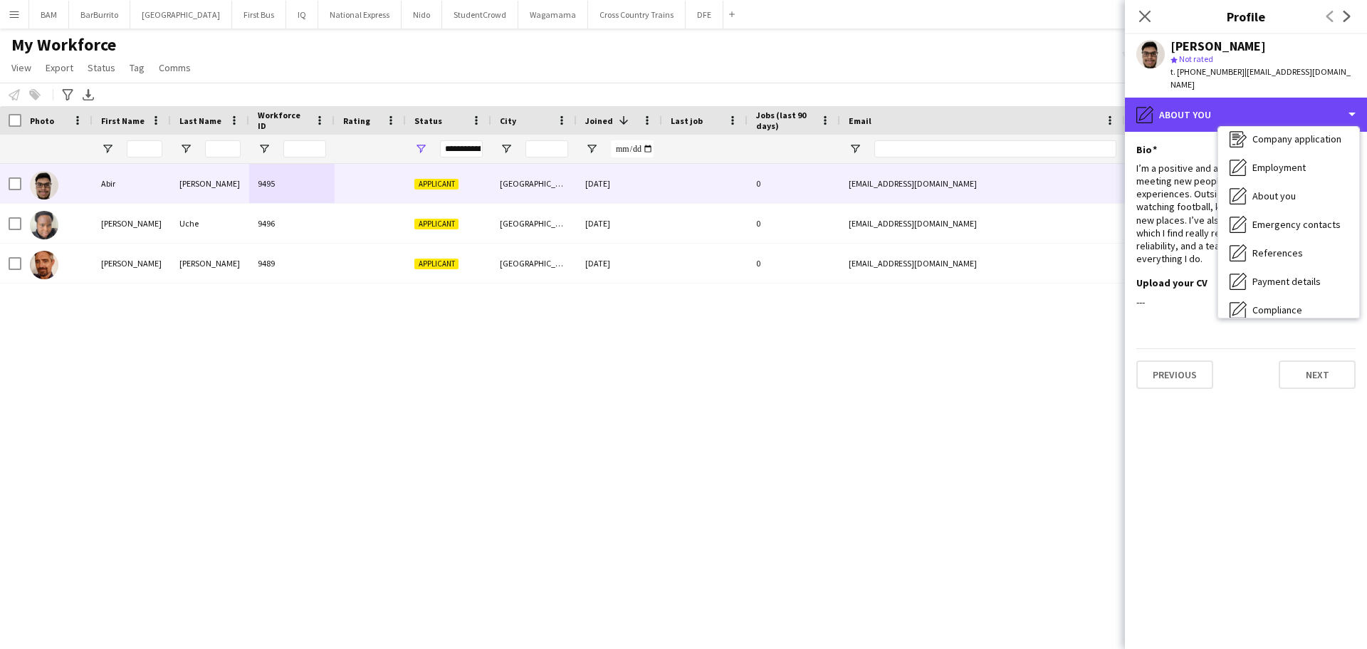
scroll to position [20, 0]
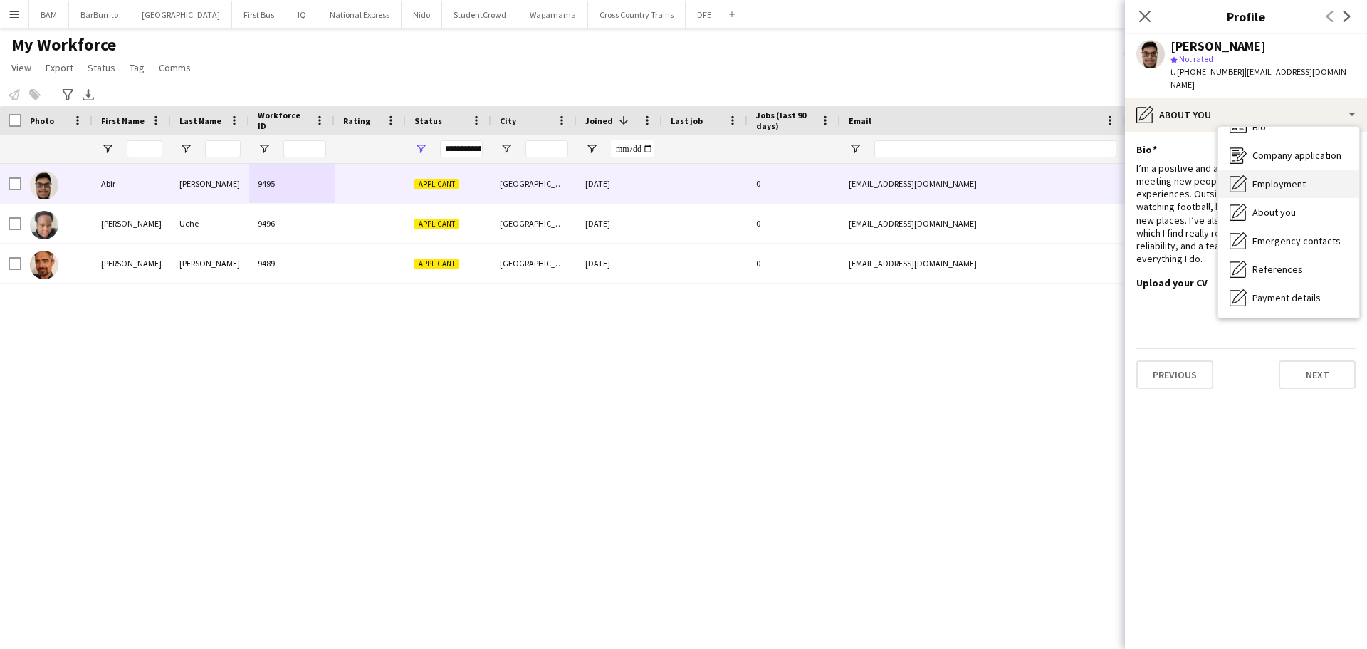
click at [1300, 177] on span "Employment" at bounding box center [1278, 183] width 53 height 13
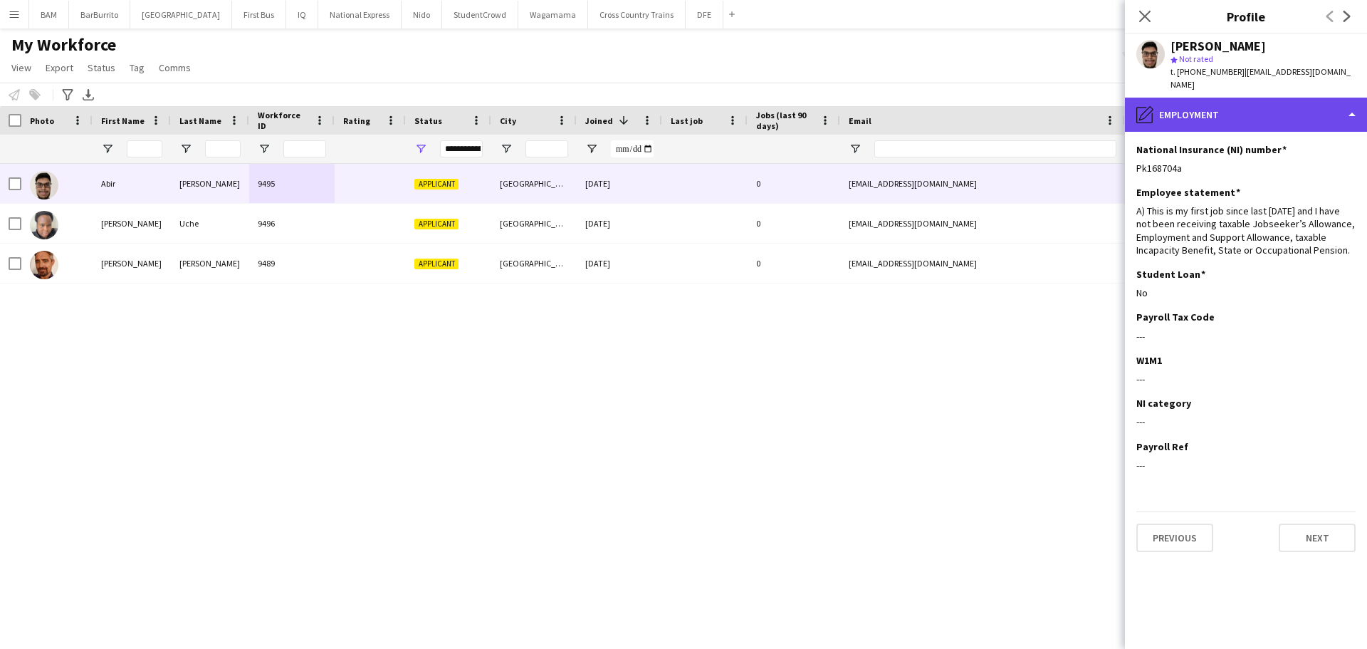
click at [1280, 98] on div "pencil4 Employment" at bounding box center [1246, 115] width 242 height 34
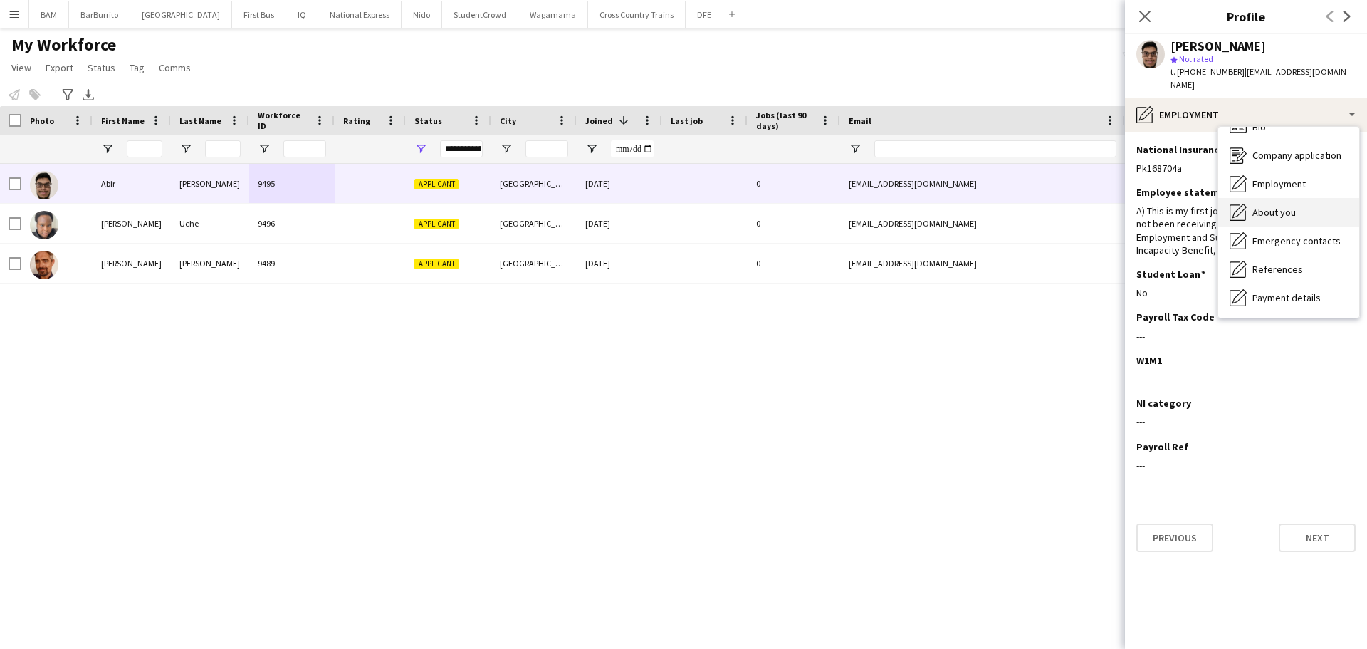
click at [1296, 198] on div "About you About you" at bounding box center [1288, 212] width 141 height 28
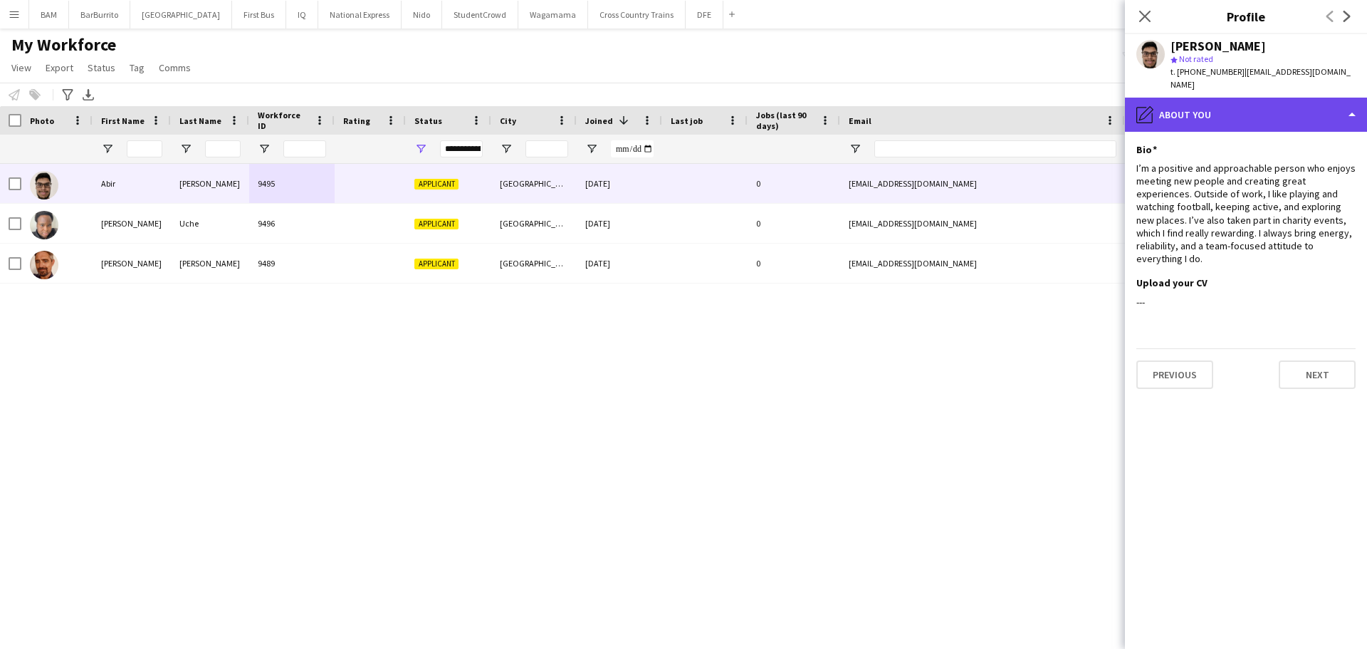
drag, startPoint x: 1269, startPoint y: 102, endPoint x: 1271, endPoint y: 109, distance: 7.4
click at [1269, 101] on div "pencil4 About you" at bounding box center [1246, 115] width 242 height 34
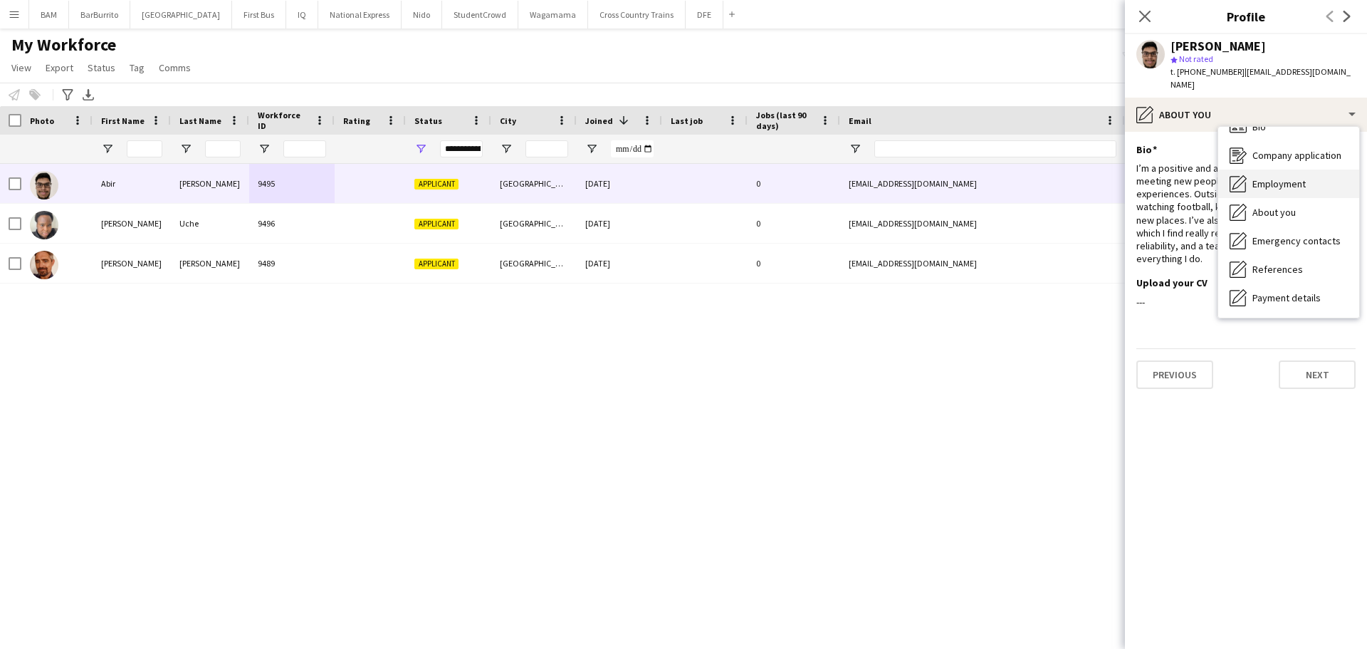
click at [1301, 177] on span "Employment" at bounding box center [1278, 183] width 53 height 13
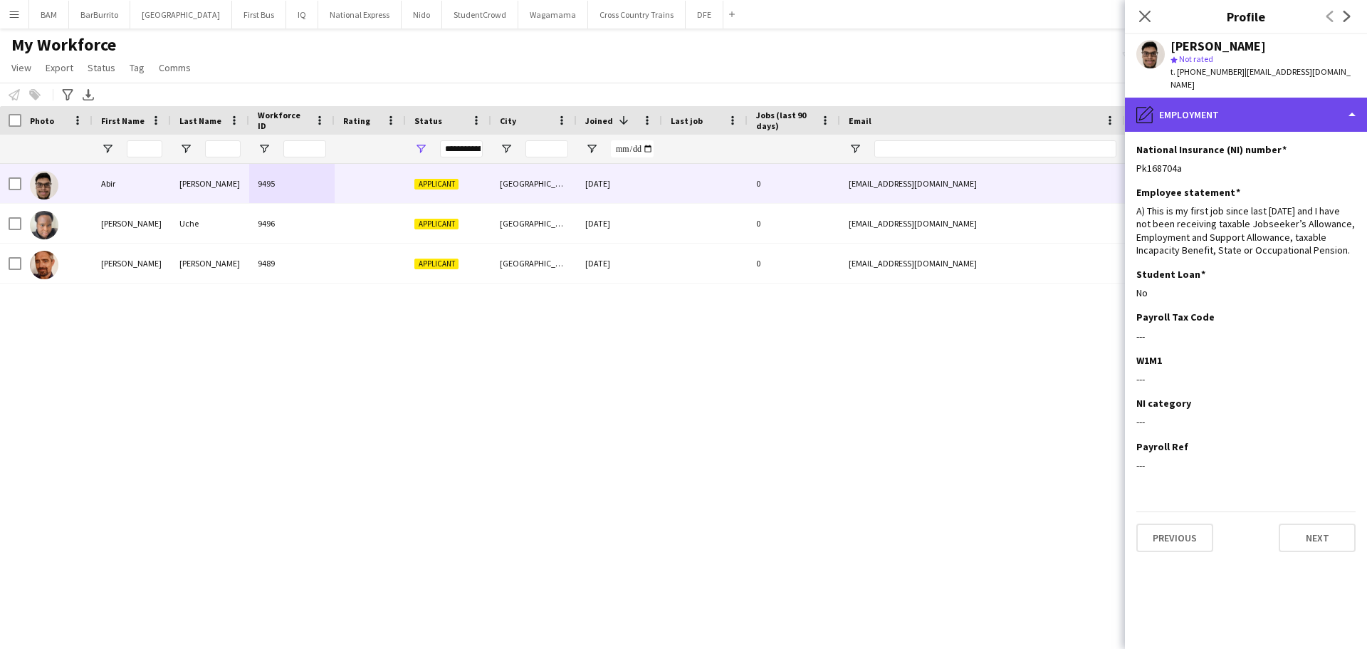
click at [1301, 100] on div "pencil4 Employment" at bounding box center [1246, 115] width 242 height 34
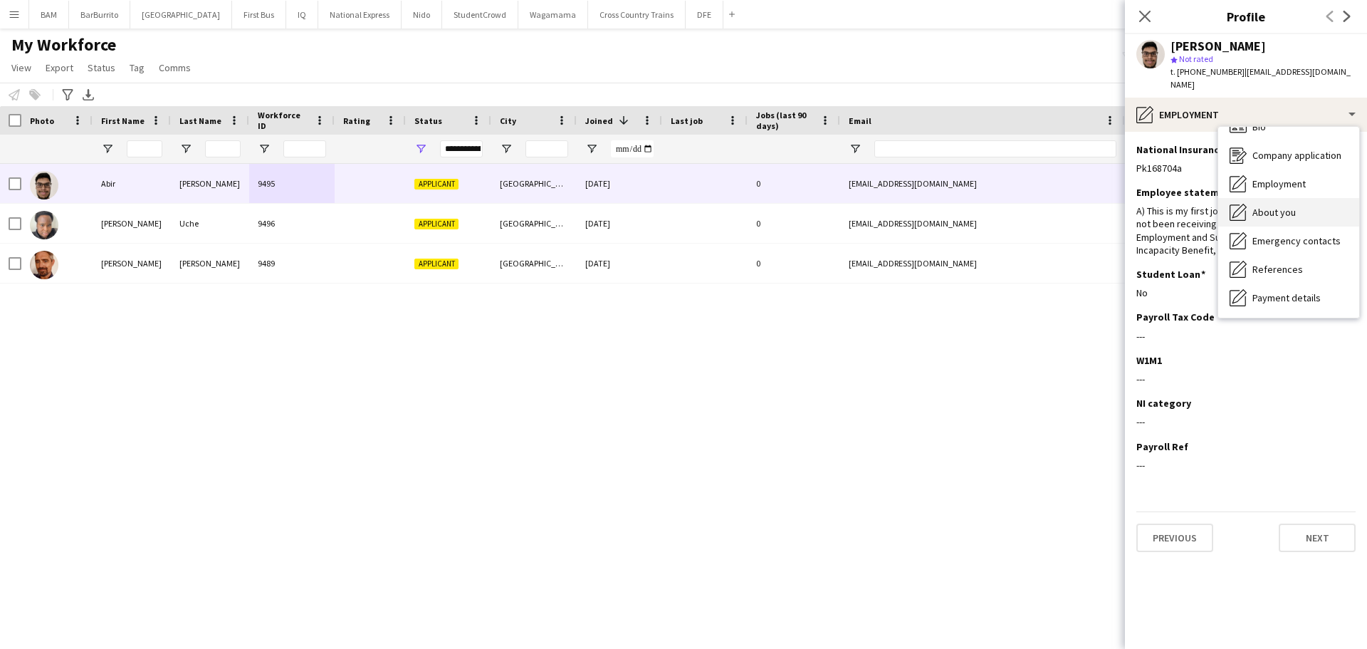
click at [1308, 198] on div "About you About you" at bounding box center [1288, 212] width 141 height 28
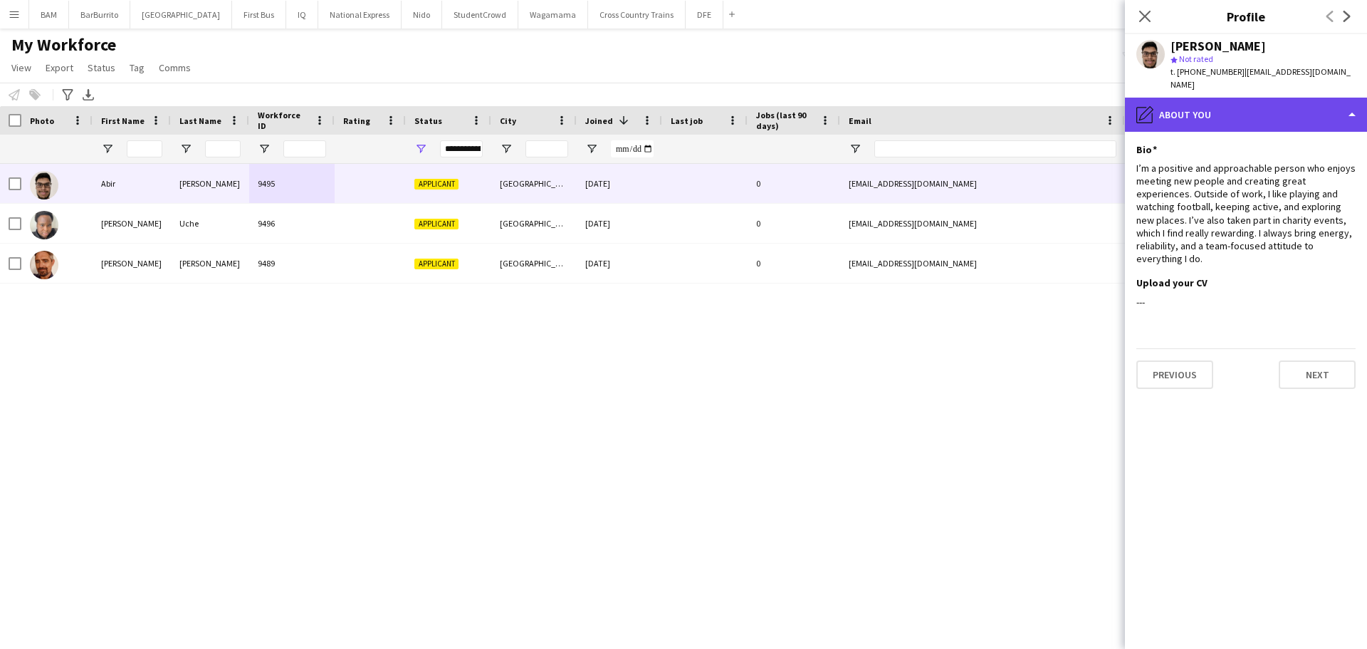
click at [1293, 98] on div "pencil4 About you" at bounding box center [1246, 115] width 242 height 34
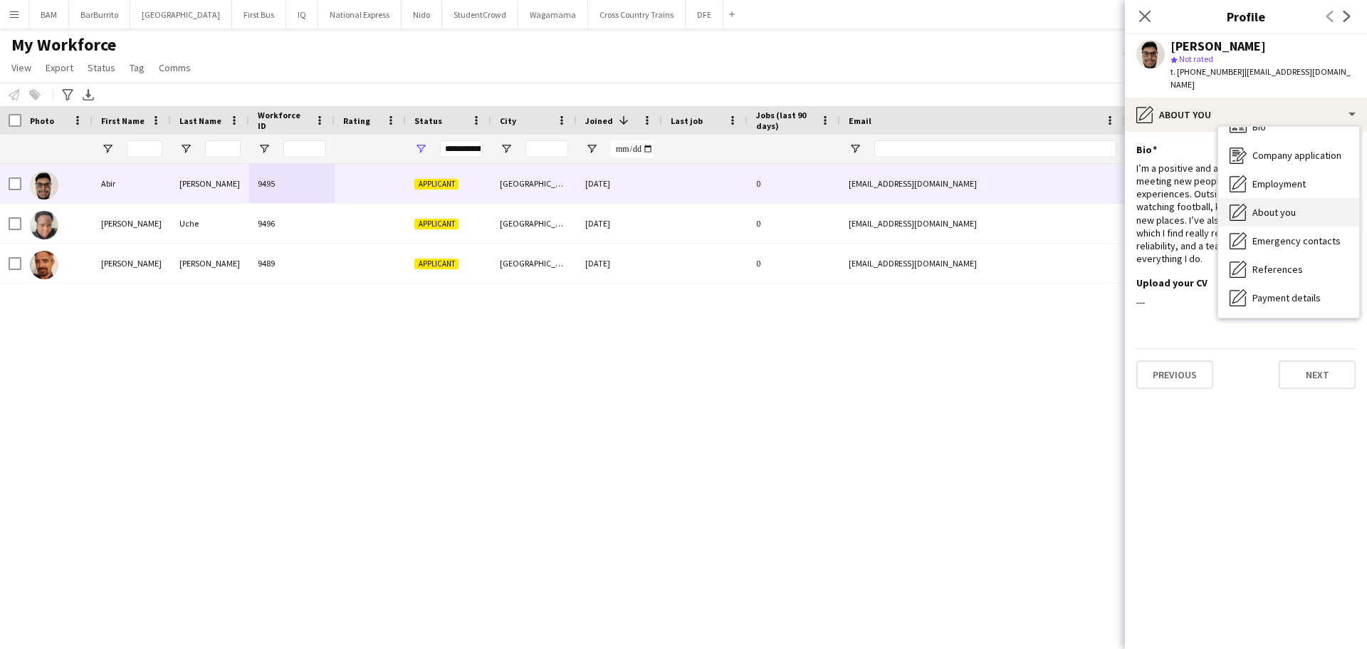
click at [1315, 198] on div "About you About you" at bounding box center [1288, 212] width 141 height 28
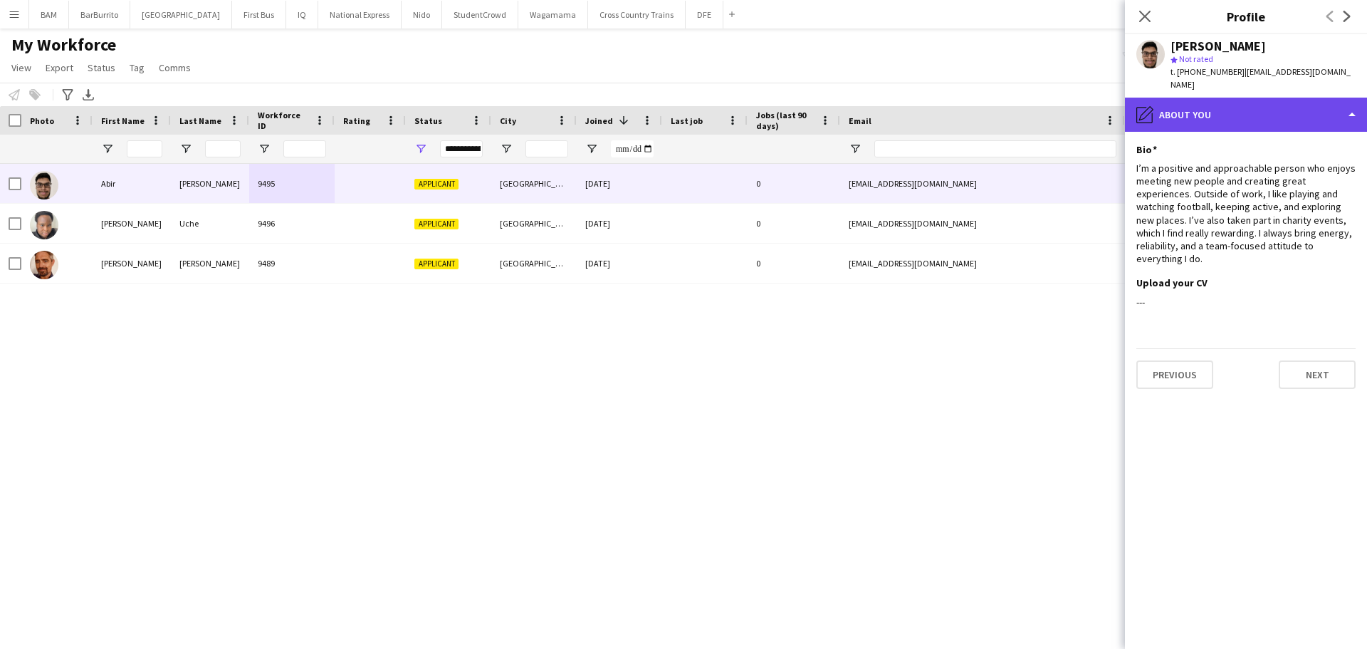
click at [1276, 98] on div "pencil4 About you" at bounding box center [1246, 115] width 242 height 34
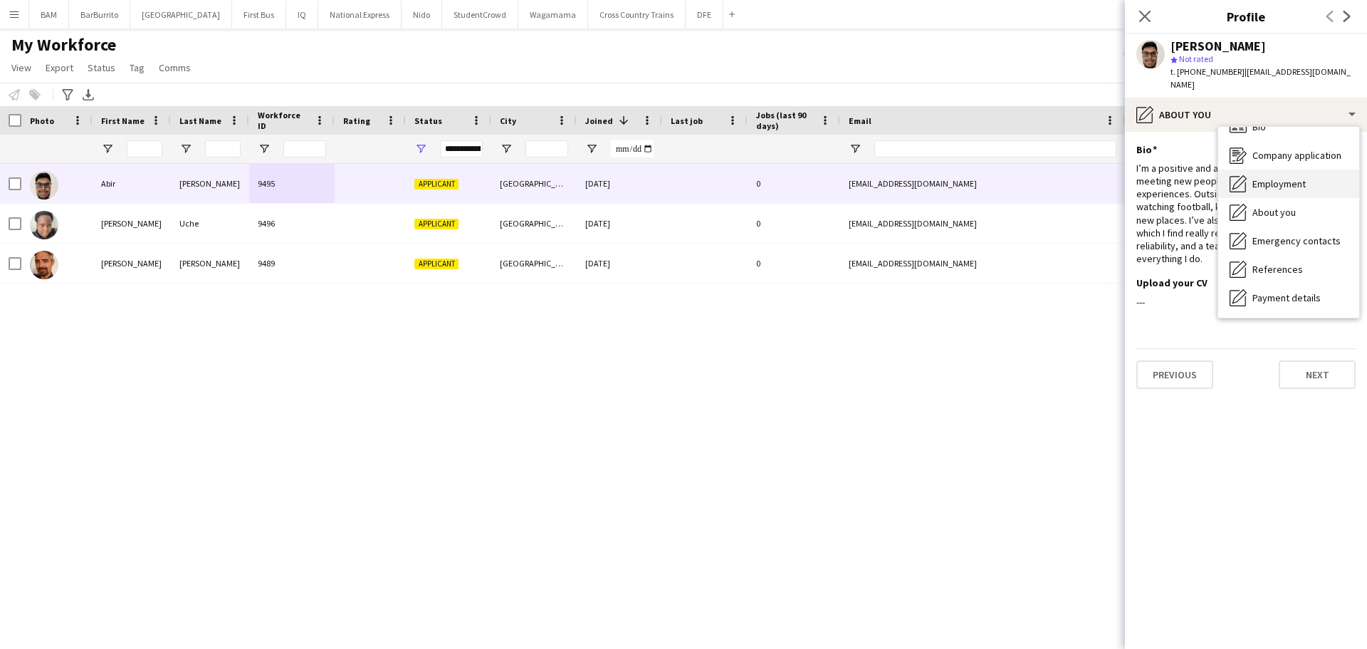
click at [1316, 169] on div "Employment Employment" at bounding box center [1288, 183] width 141 height 28
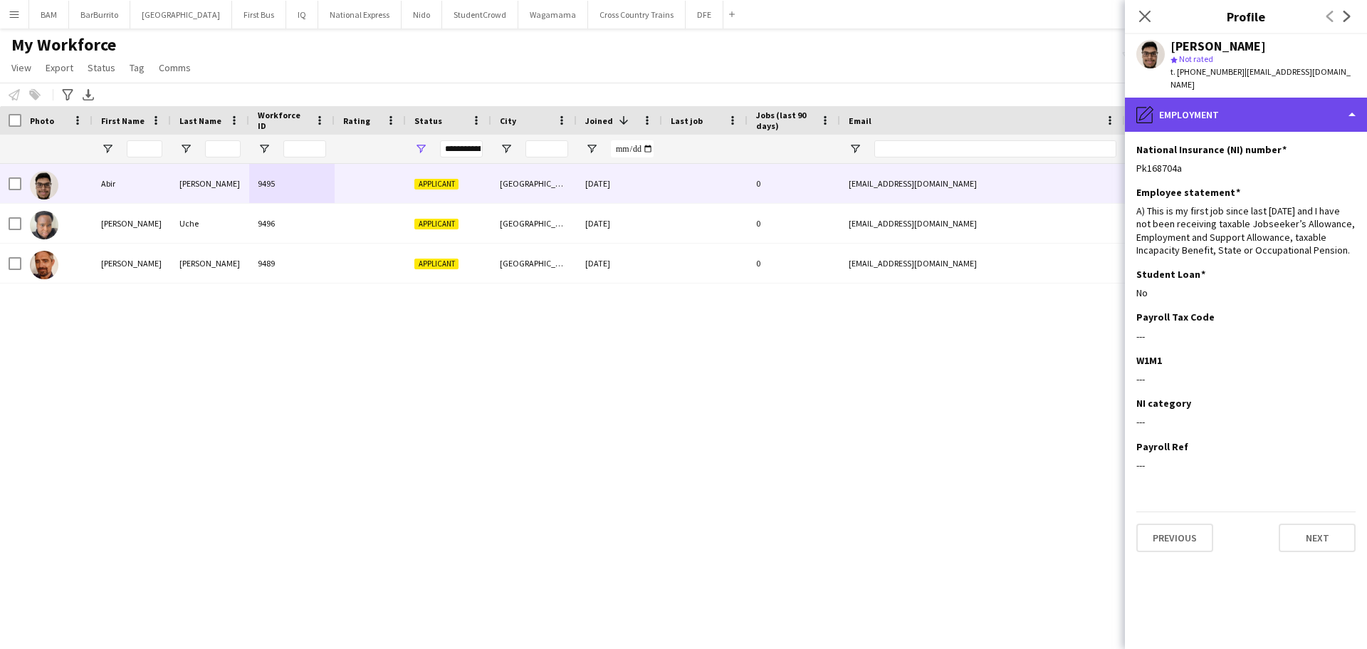
click at [1311, 105] on div "pencil4 Employment" at bounding box center [1246, 115] width 242 height 34
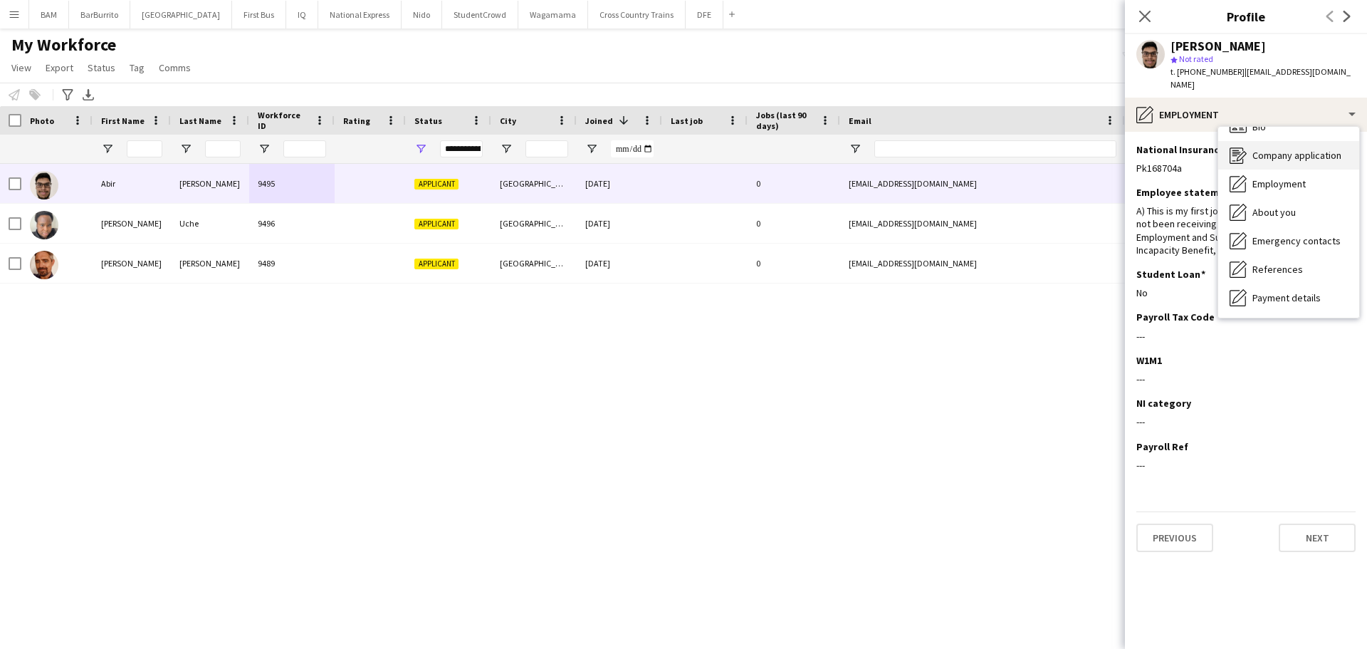
click at [1333, 149] on span "Company application" at bounding box center [1296, 155] width 89 height 13
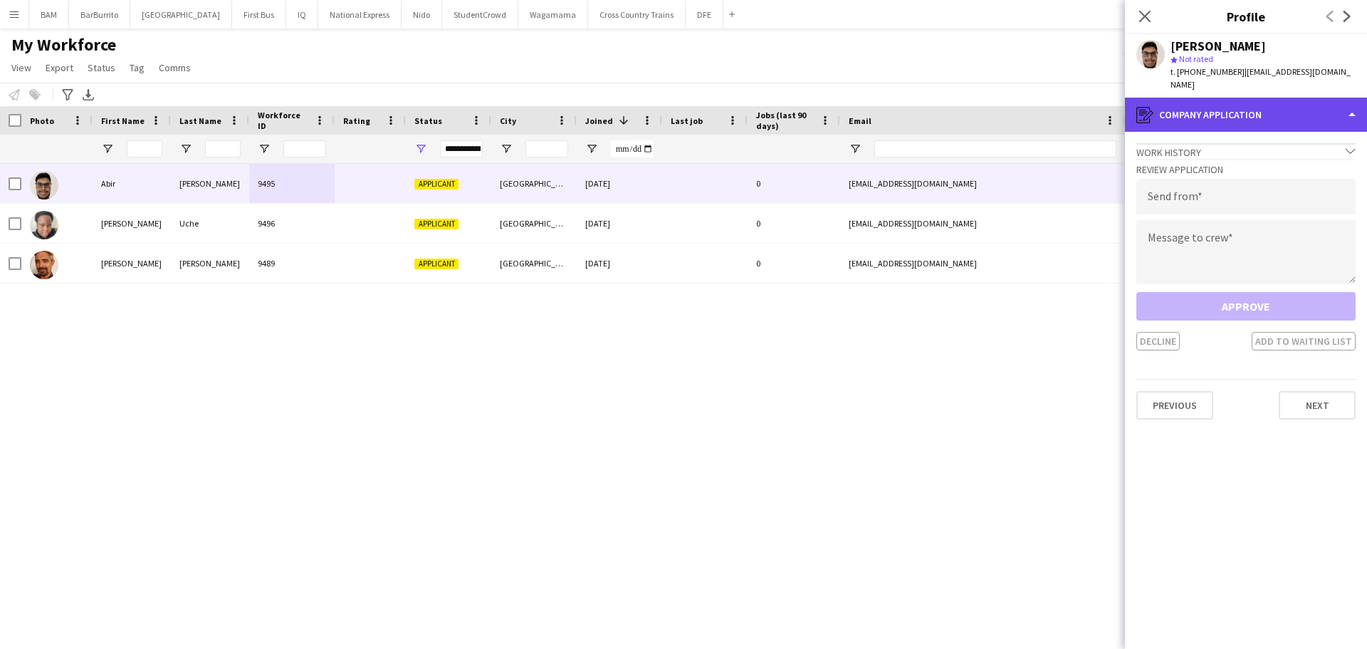
click at [1287, 98] on div "register Company application" at bounding box center [1246, 115] width 242 height 34
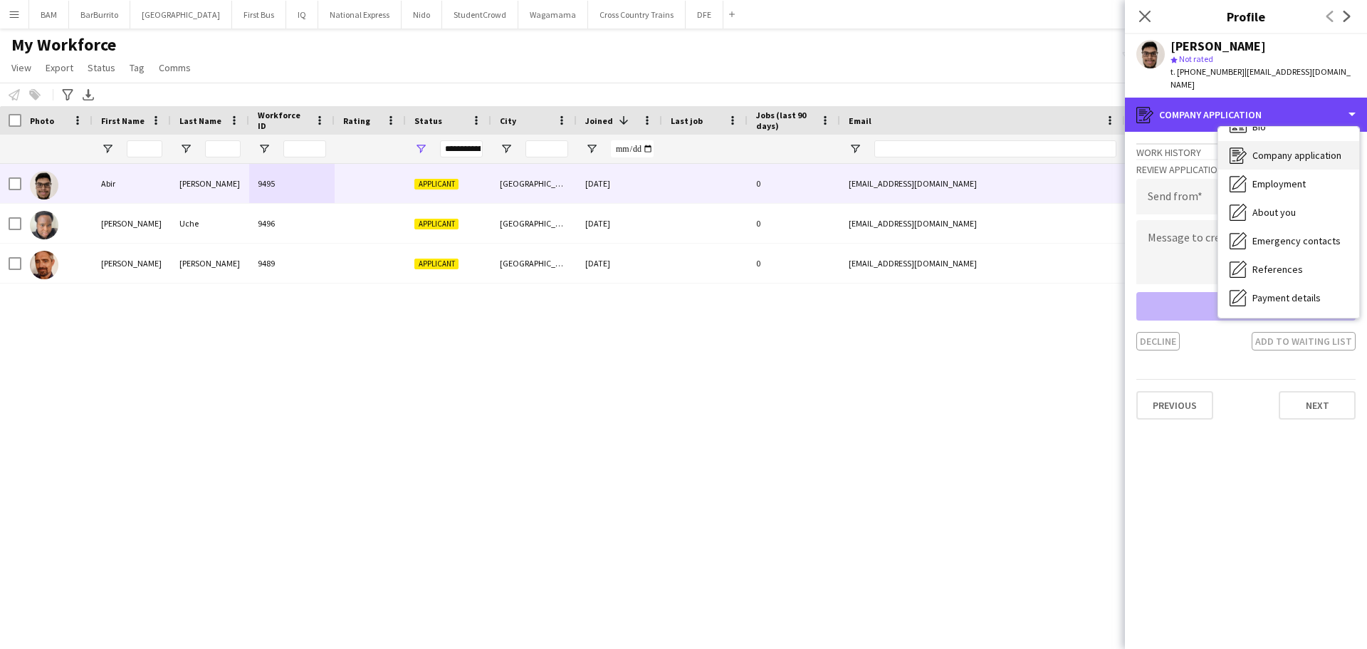
scroll to position [0, 0]
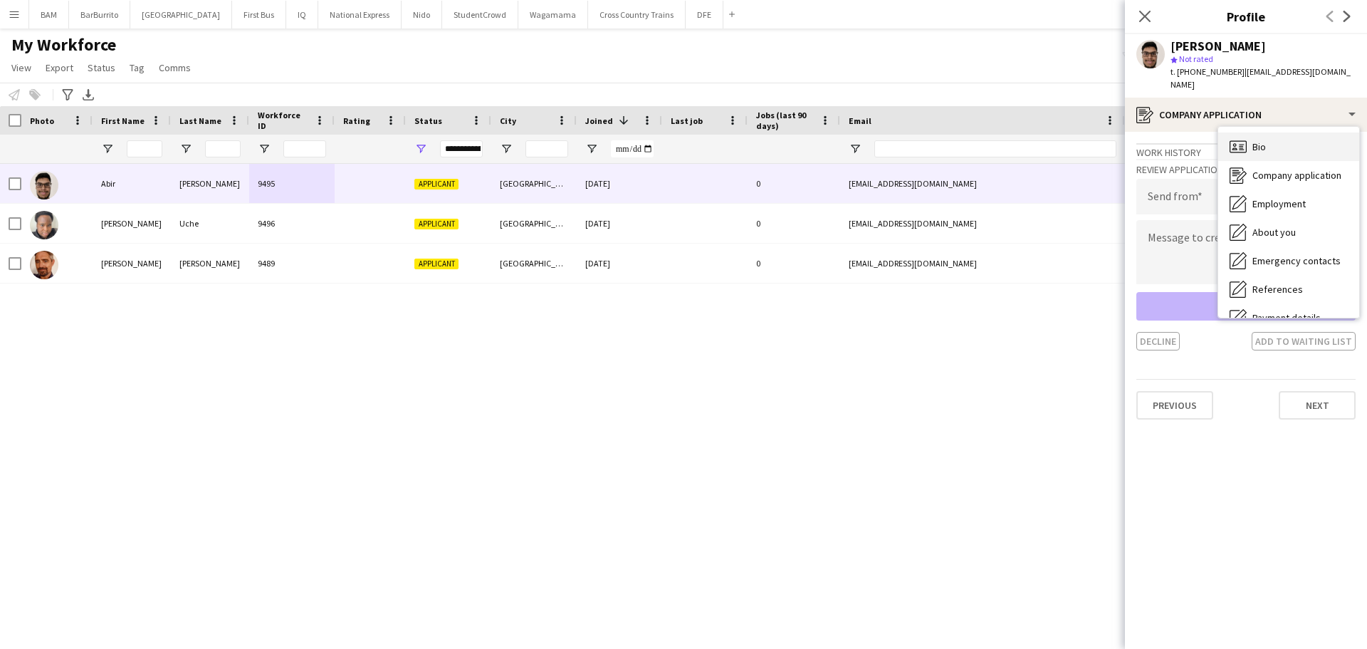
click at [1298, 138] on div "Bio Bio" at bounding box center [1288, 146] width 141 height 28
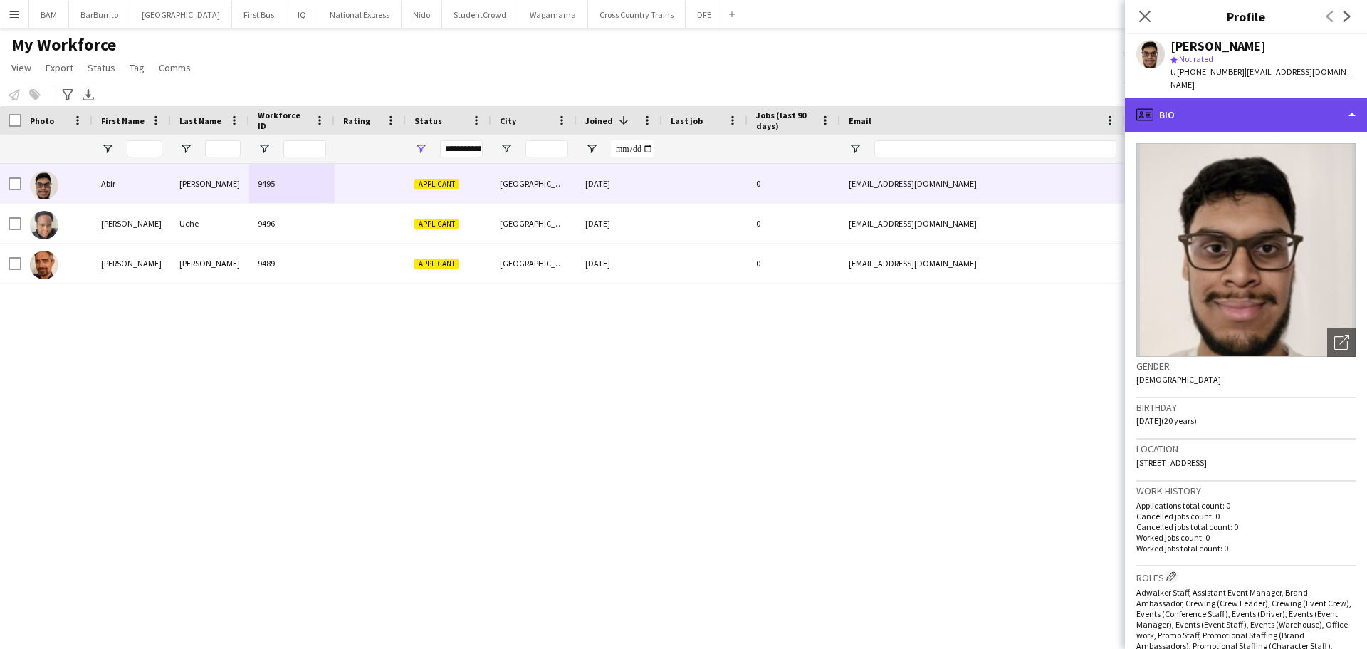
click at [1280, 99] on div "profile Bio" at bounding box center [1246, 115] width 242 height 34
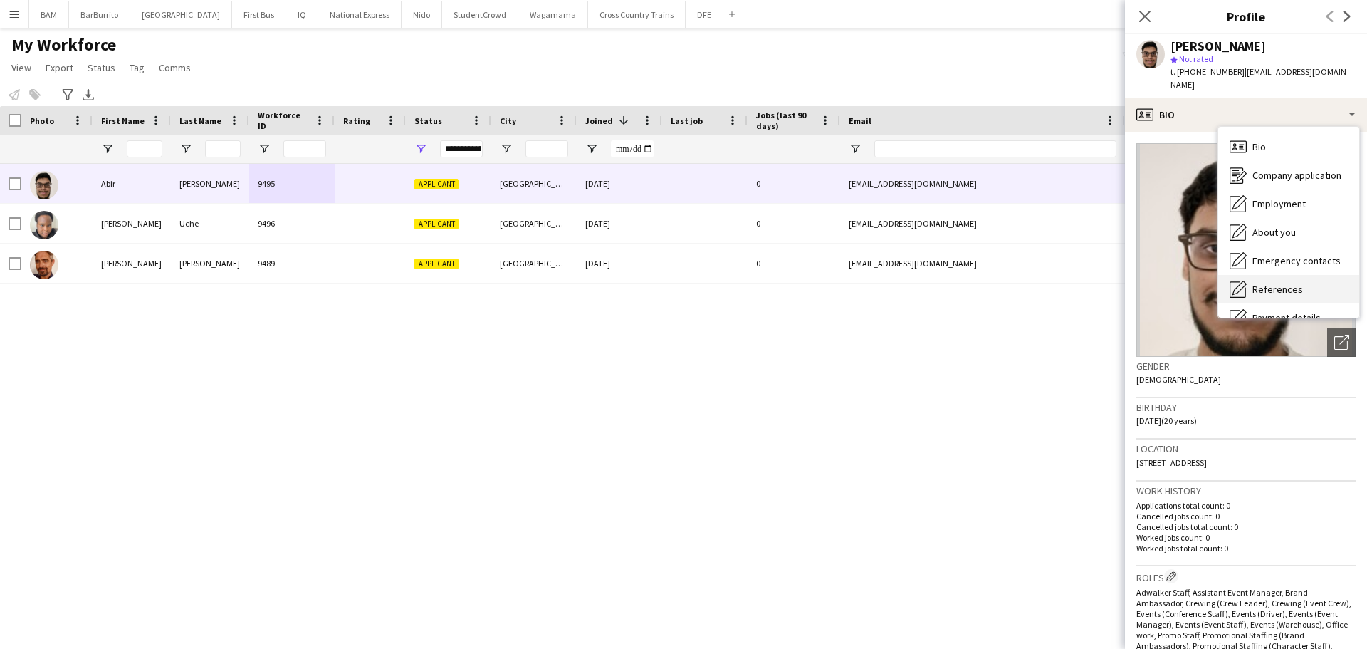
click at [1313, 275] on div "References References" at bounding box center [1288, 289] width 141 height 28
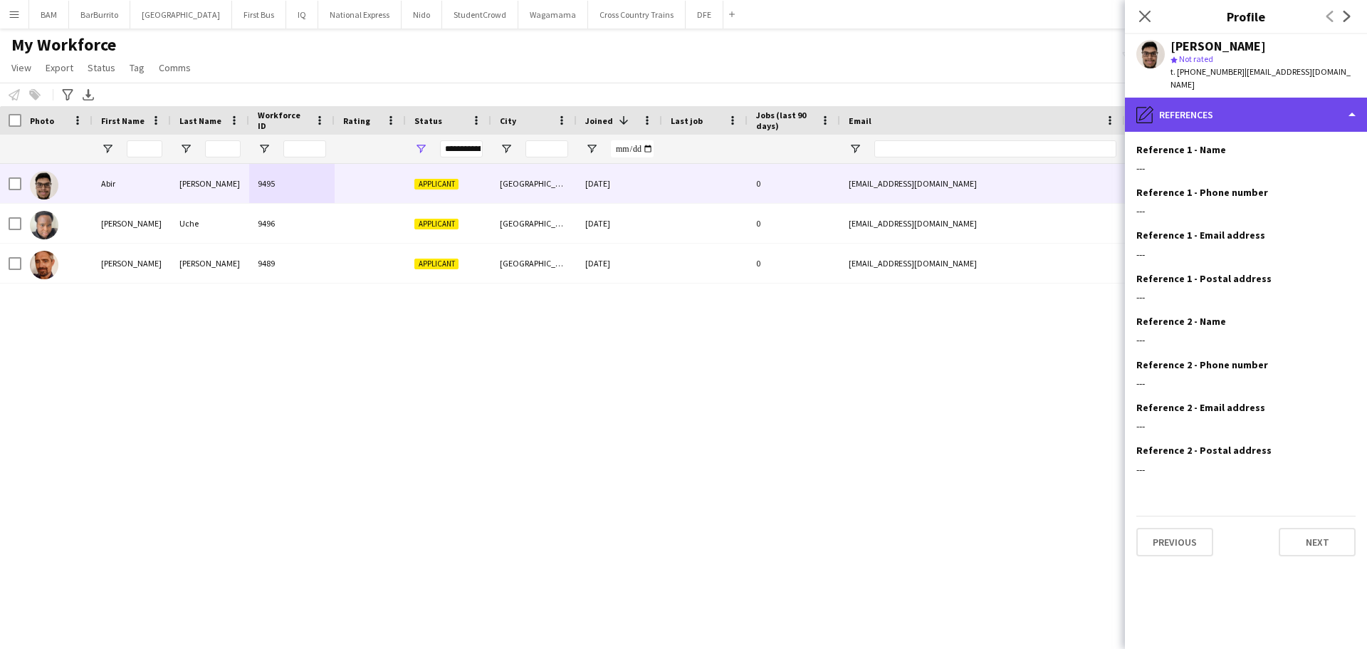
click at [1305, 103] on div "pencil4 References" at bounding box center [1246, 115] width 242 height 34
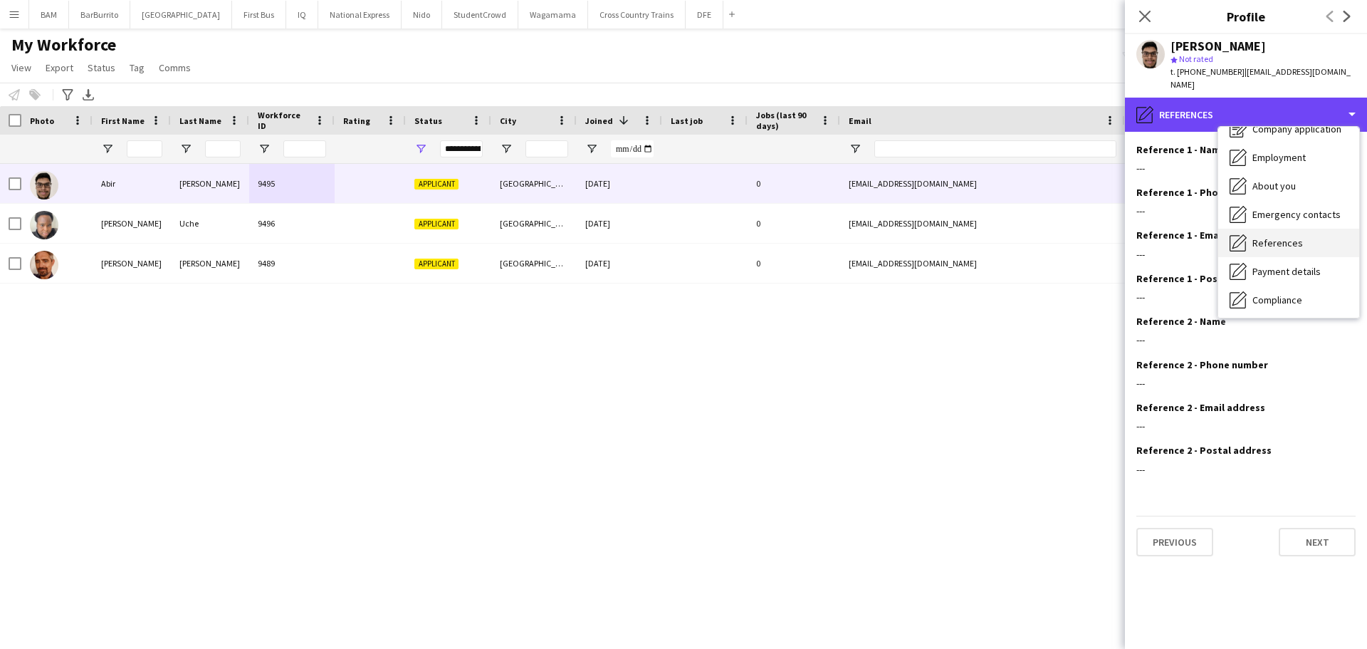
scroll to position [71, 0]
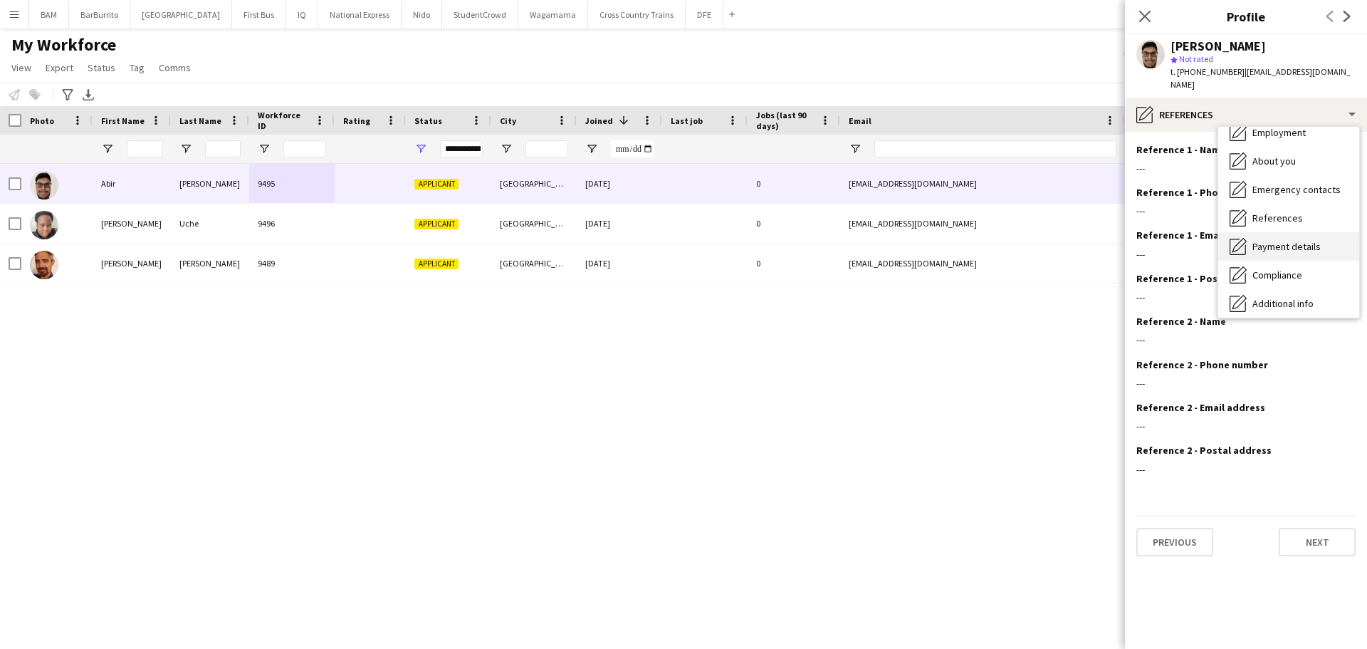
click at [1331, 236] on div "Payment details Payment details" at bounding box center [1288, 246] width 141 height 28
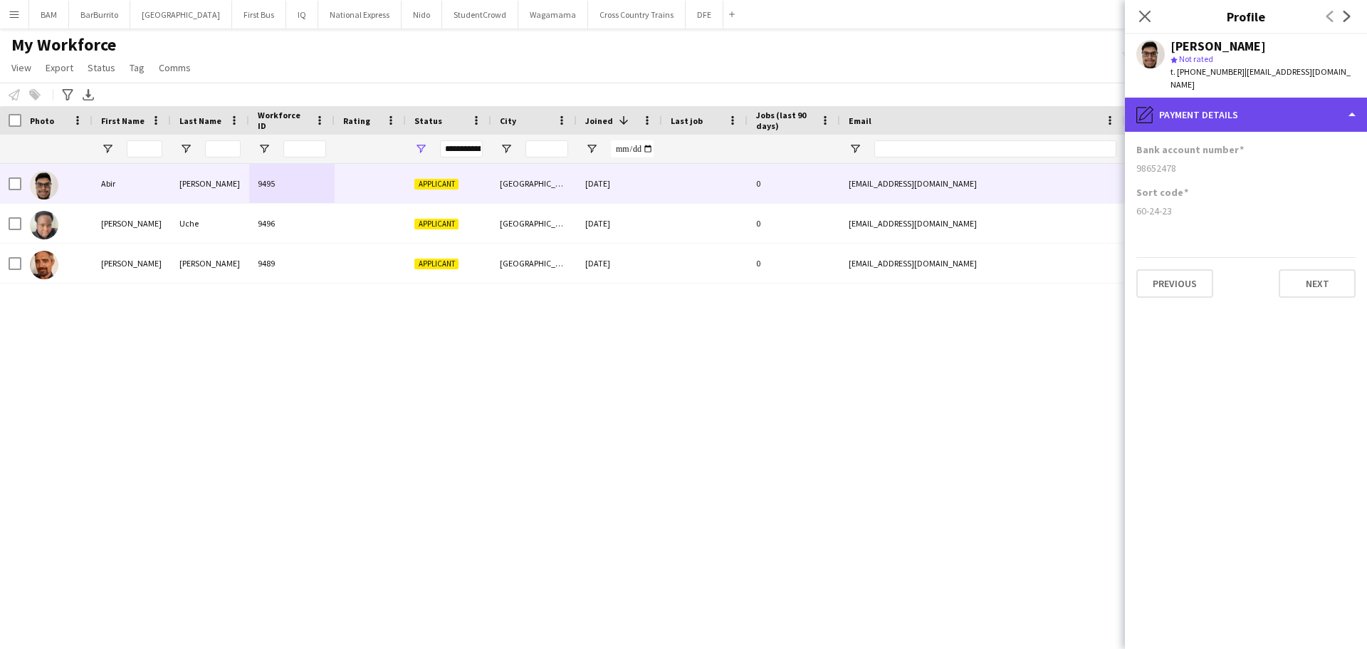
click at [1287, 98] on div "pencil4 Payment details" at bounding box center [1246, 115] width 242 height 34
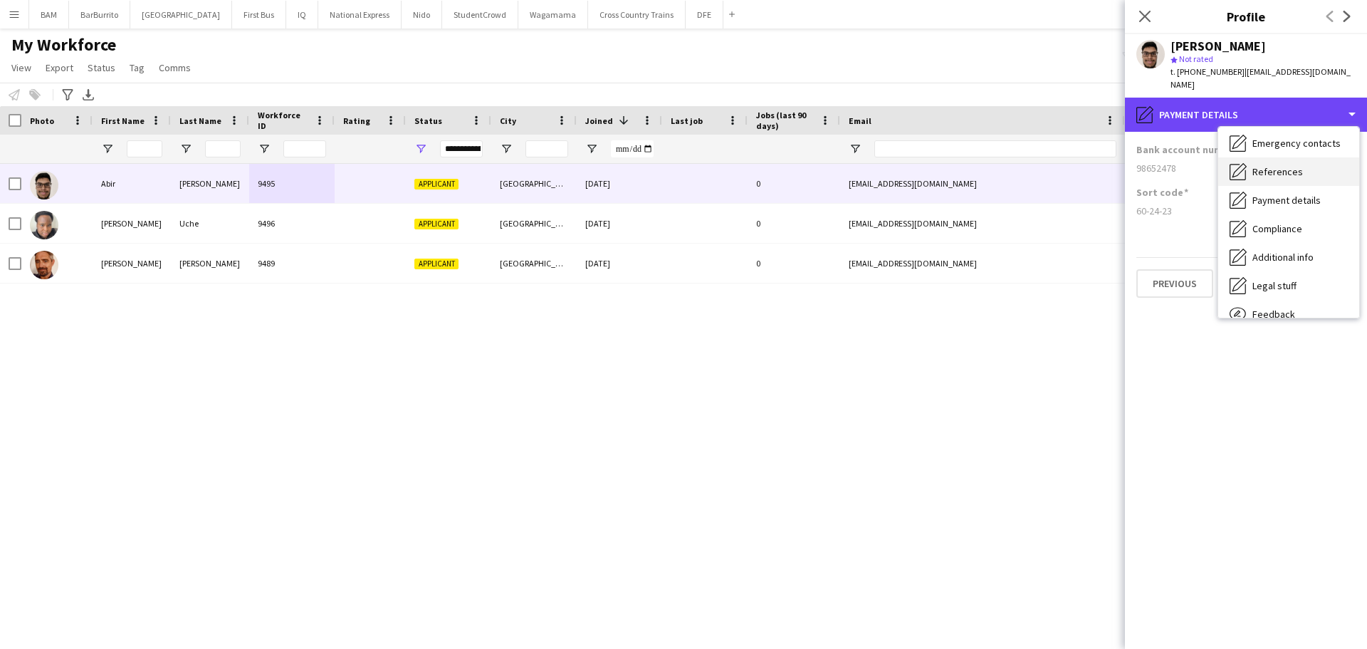
scroll to position [162, 0]
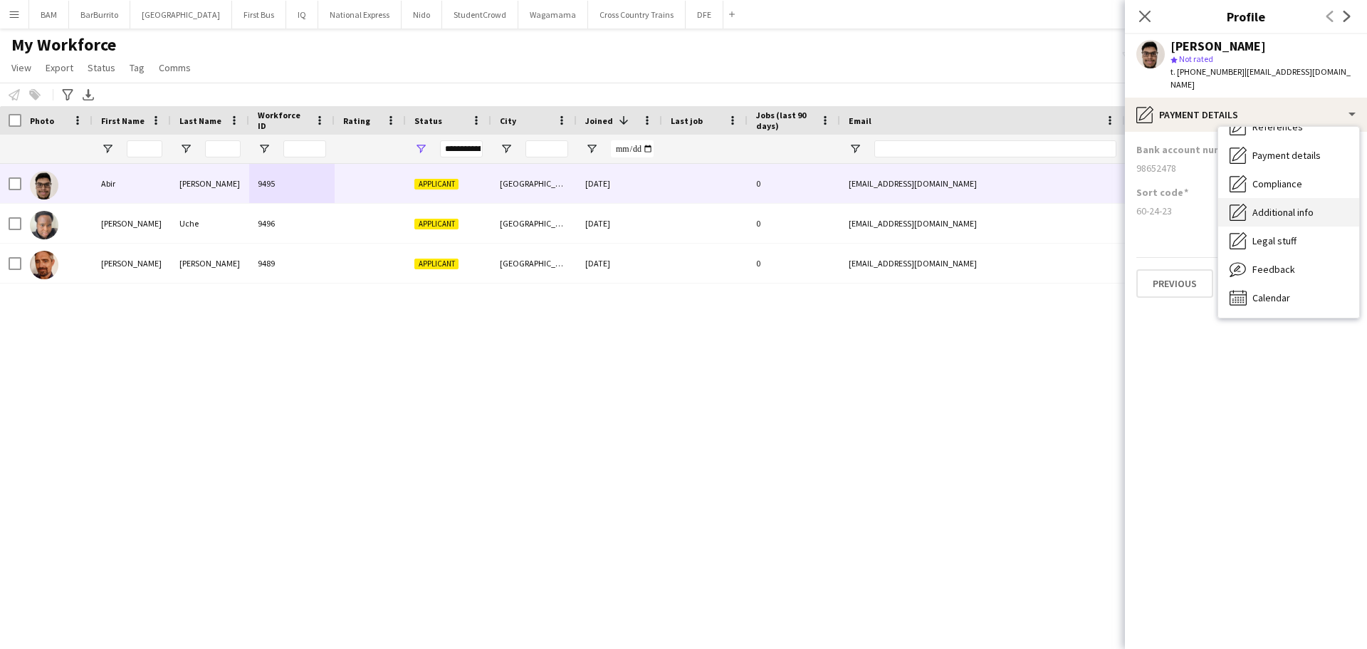
click at [1316, 198] on div "Additional info Additional info" at bounding box center [1288, 212] width 141 height 28
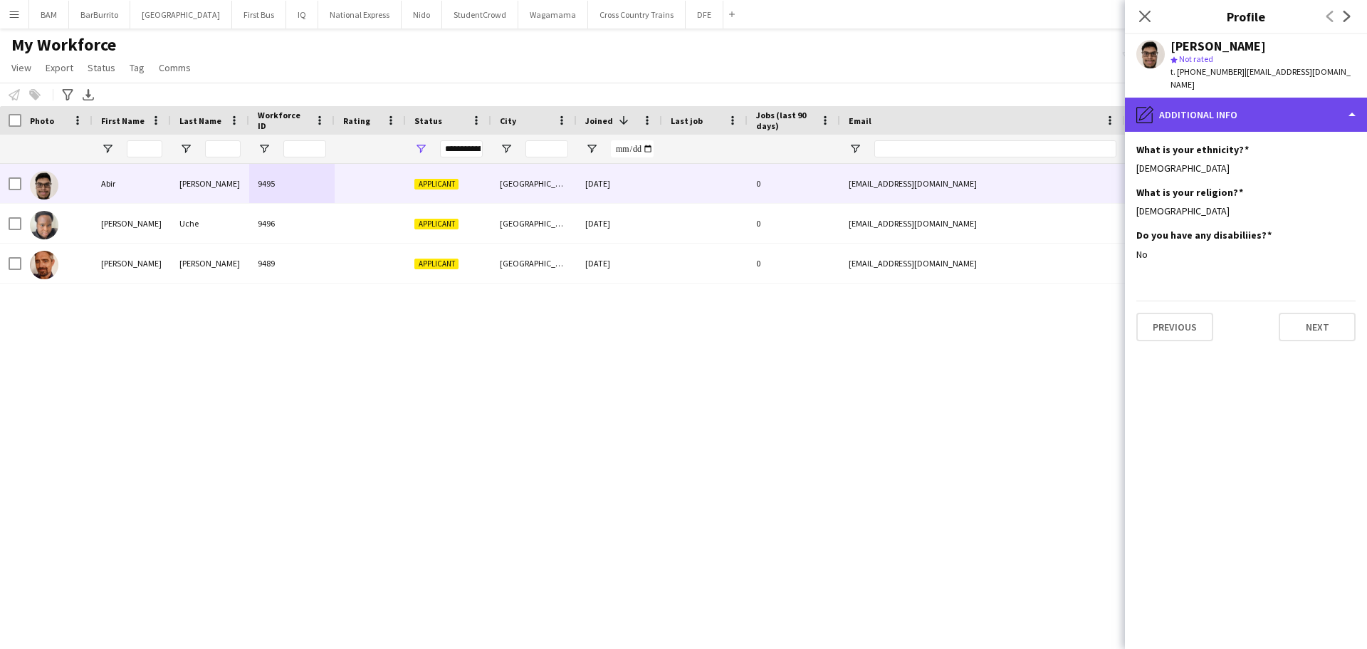
click at [1274, 101] on div "pencil4 Additional info" at bounding box center [1246, 115] width 242 height 34
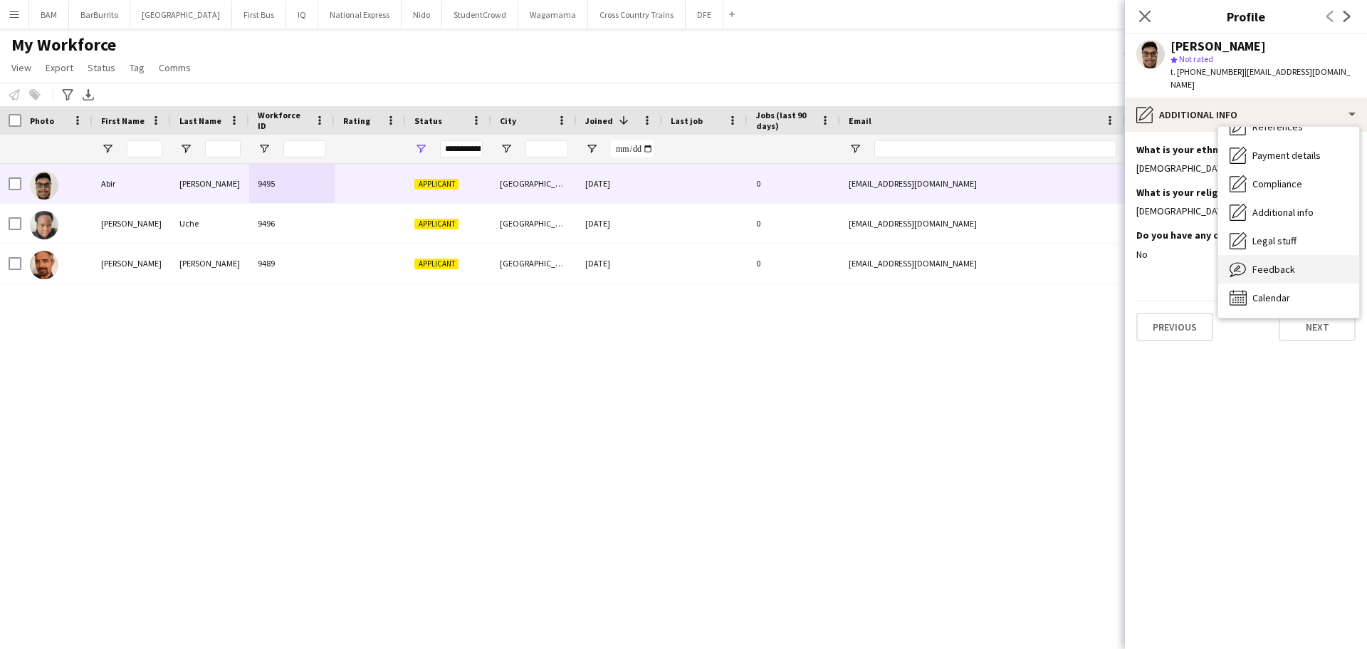
click at [1321, 255] on div "Feedback Feedback" at bounding box center [1288, 269] width 141 height 28
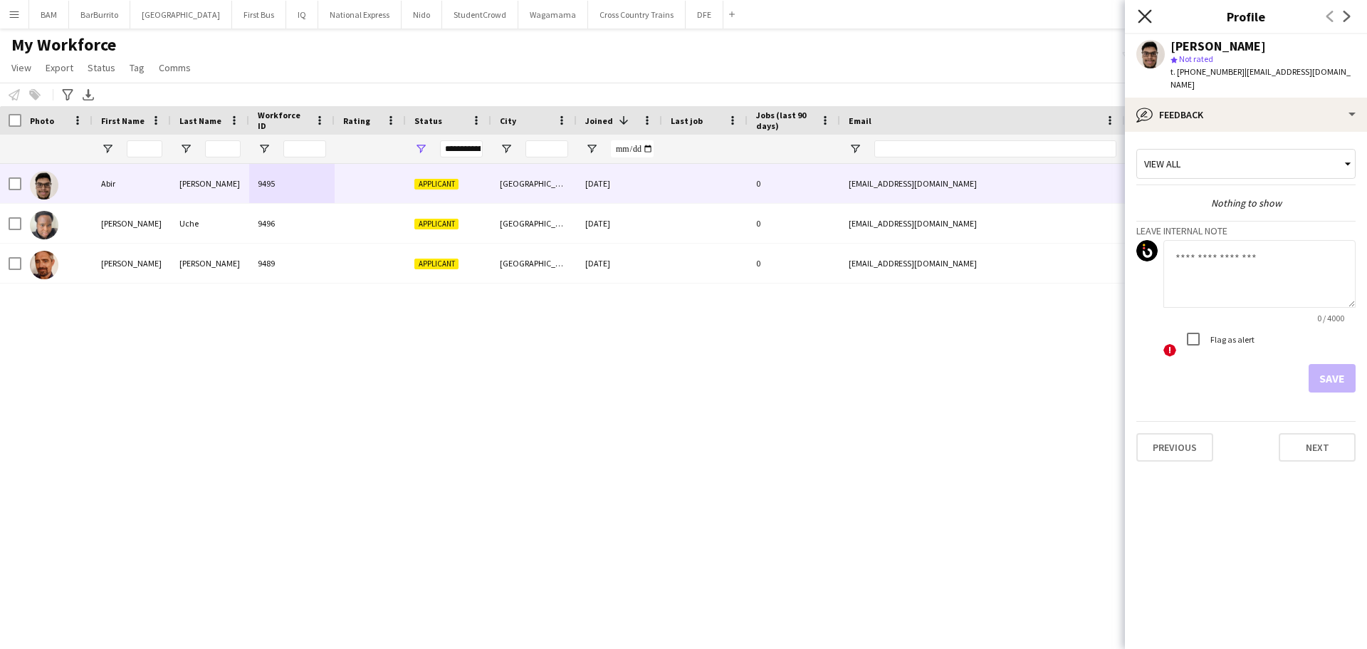
click at [1150, 10] on icon at bounding box center [1145, 16] width 14 height 14
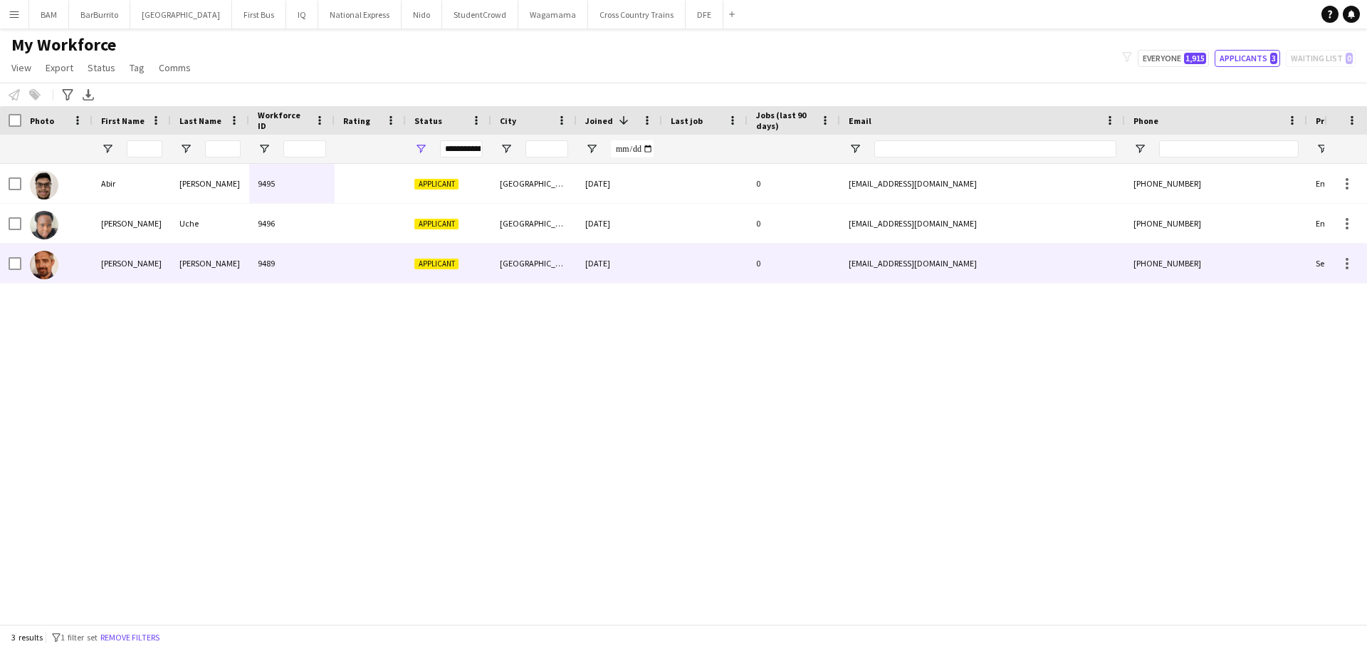
drag, startPoint x: 461, startPoint y: 267, endPoint x: 493, endPoint y: 260, distance: 32.8
click at [463, 266] on div "Applicant" at bounding box center [448, 262] width 85 height 39
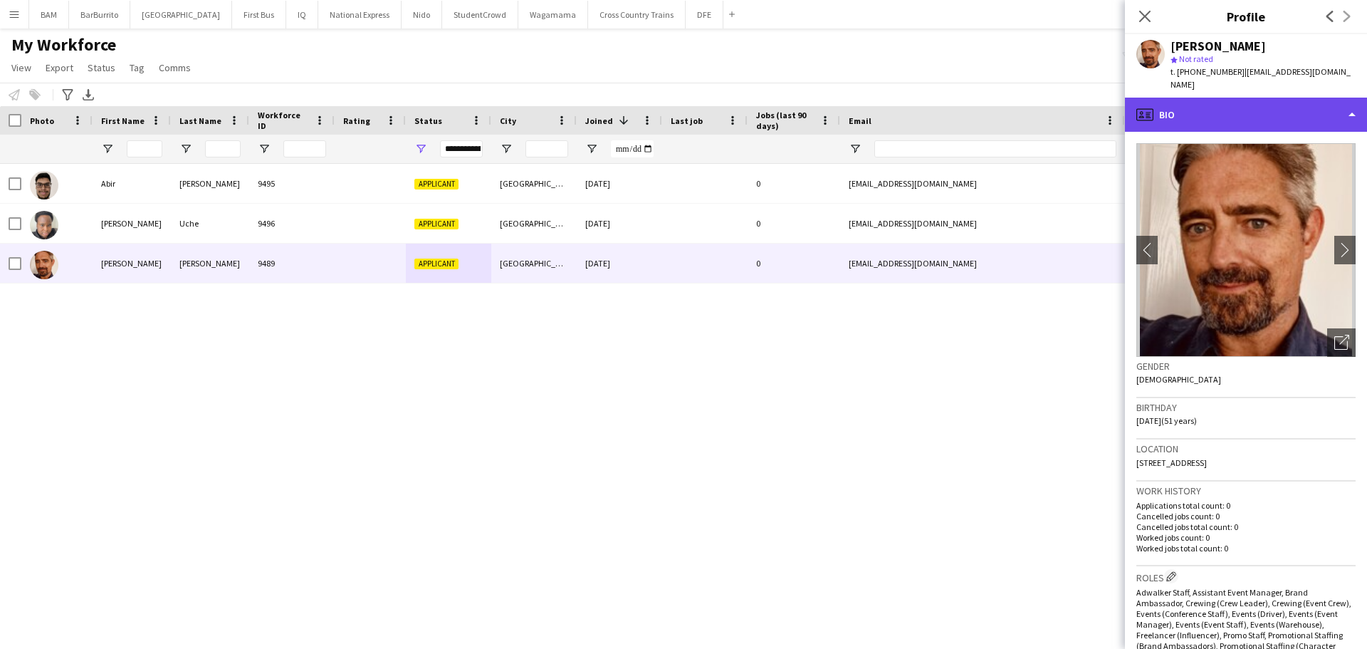
click at [1289, 98] on div "profile Bio" at bounding box center [1246, 115] width 242 height 34
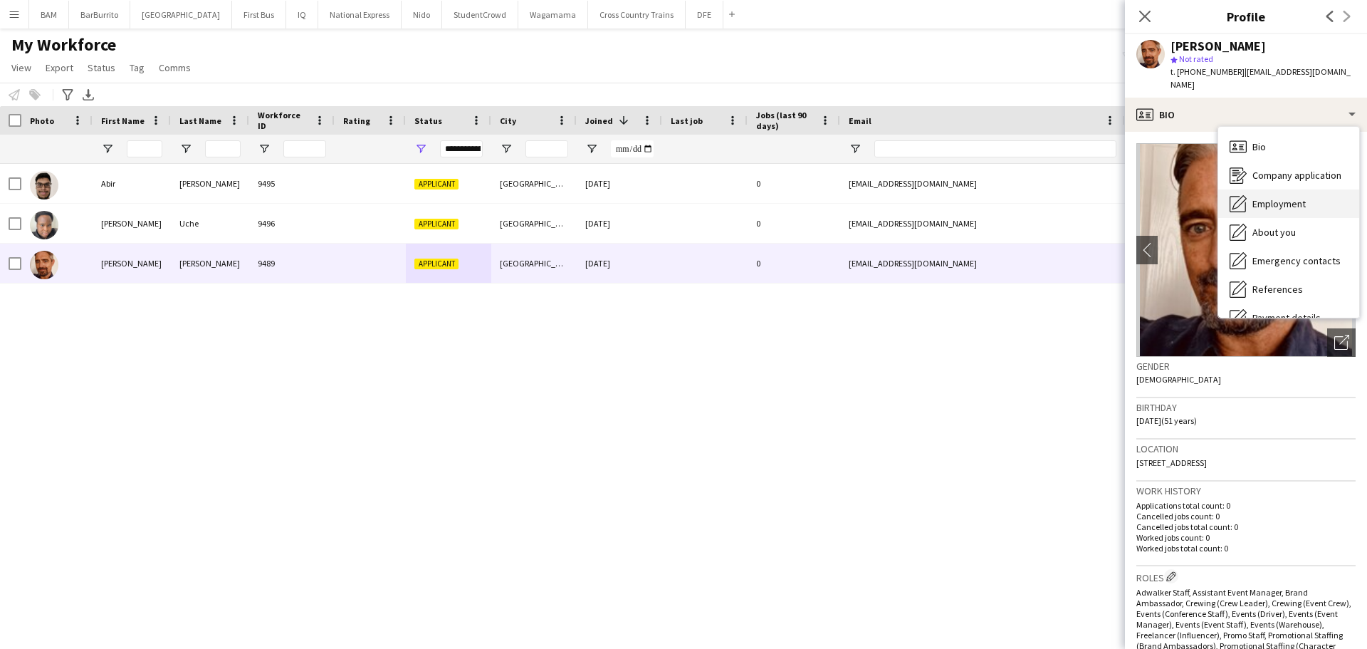
click at [1307, 189] on div "Employment Employment" at bounding box center [1288, 203] width 141 height 28
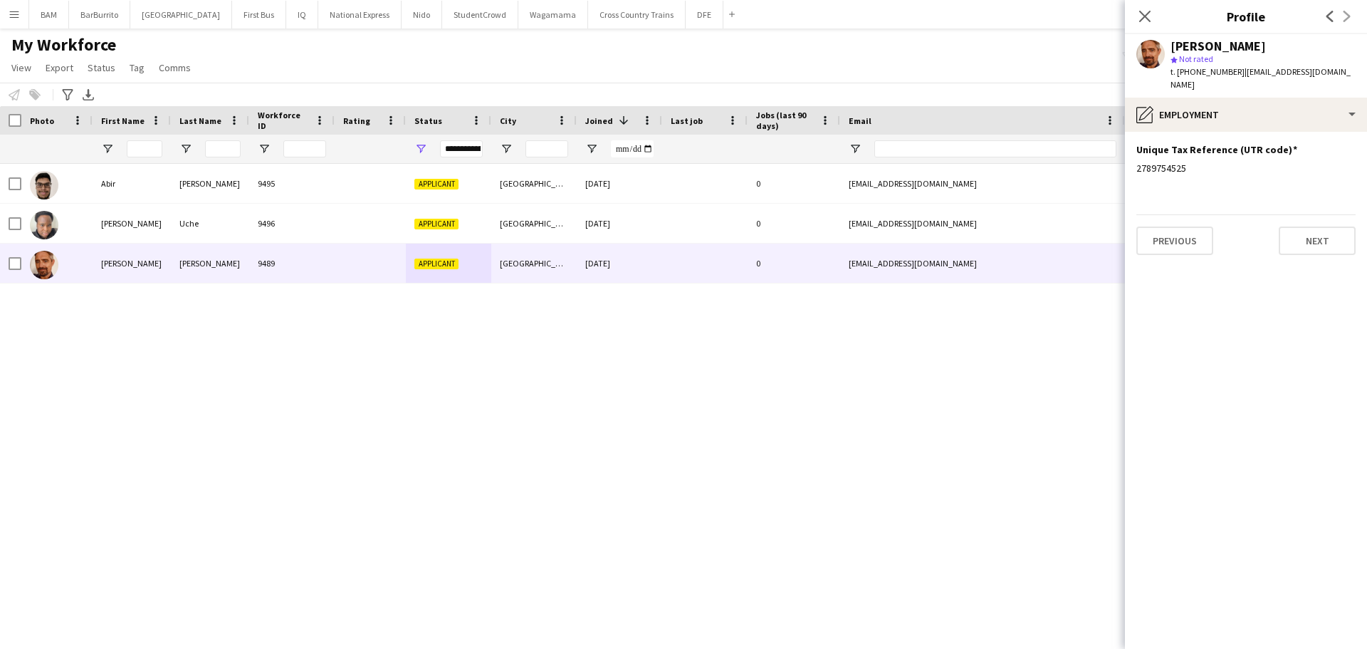
click at [1290, 132] on app-section-data-types "Unique Tax Reference (UTR code) Edit this field 2789754525 Previous Next" at bounding box center [1246, 390] width 242 height 517
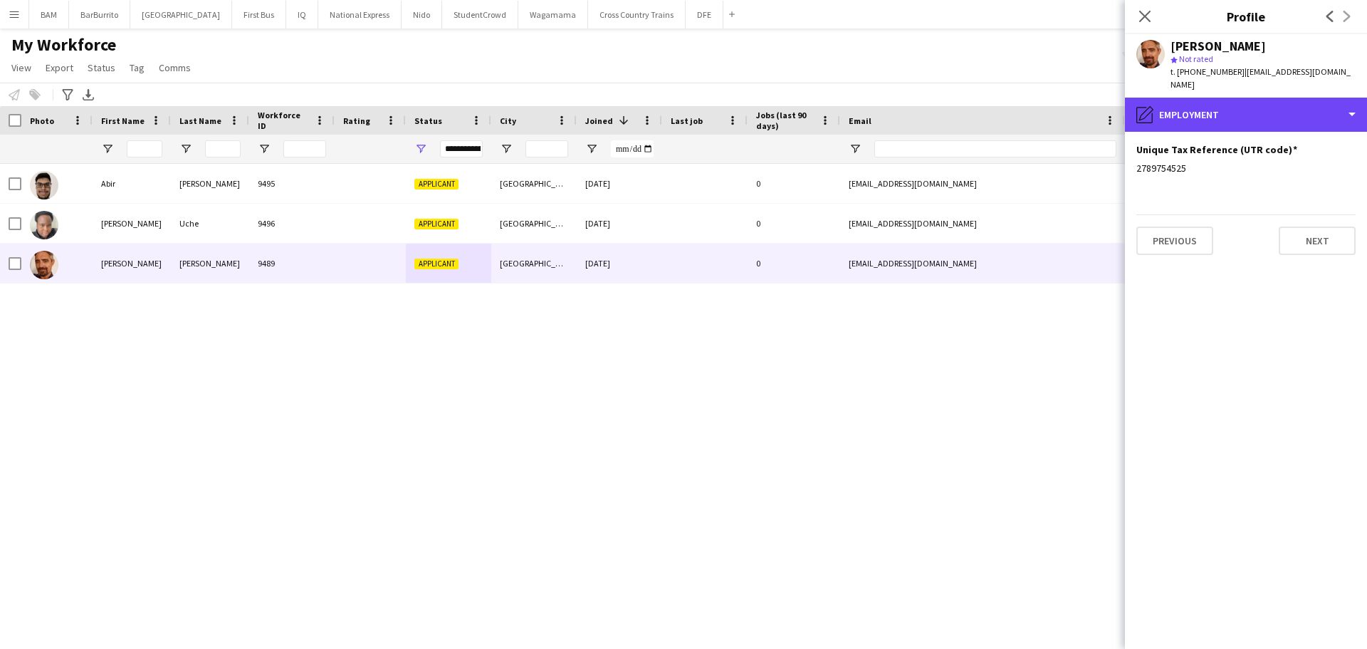
drag, startPoint x: 1289, startPoint y: 109, endPoint x: 1290, endPoint y: 122, distance: 13.5
click at [1289, 108] on div "pencil4 Employment" at bounding box center [1246, 115] width 242 height 34
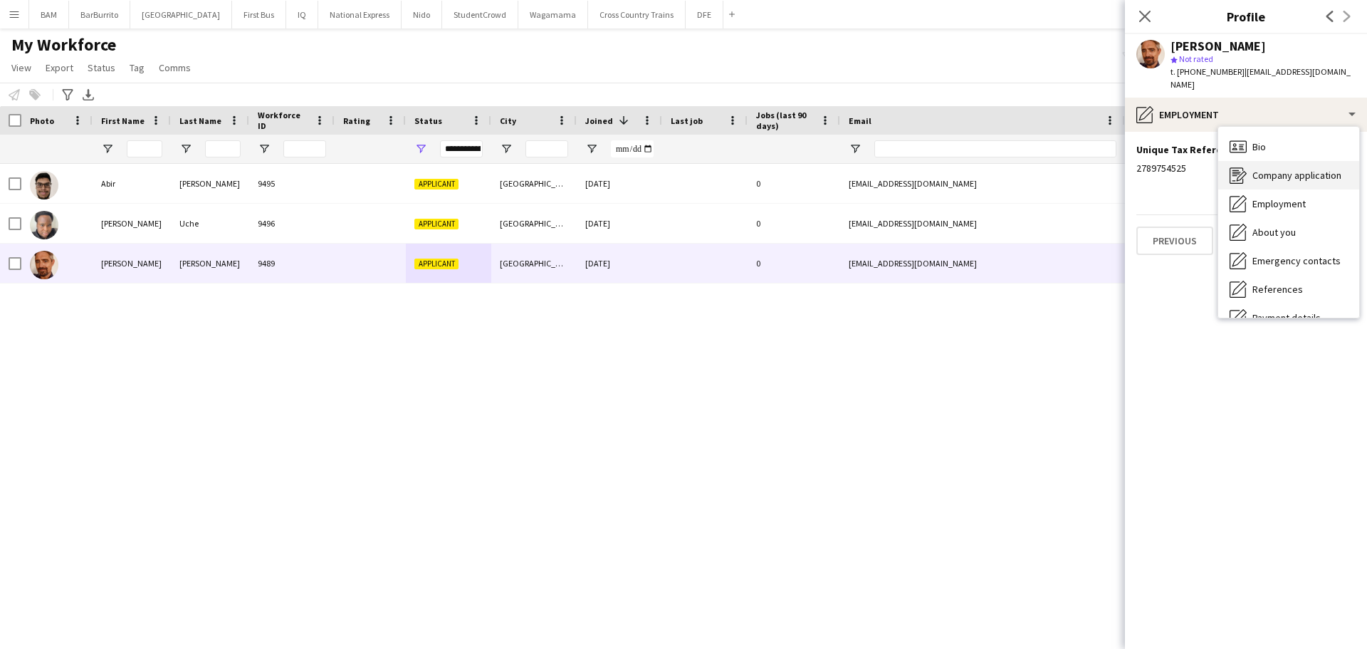
click at [1313, 172] on div "Company application Company application" at bounding box center [1288, 175] width 141 height 28
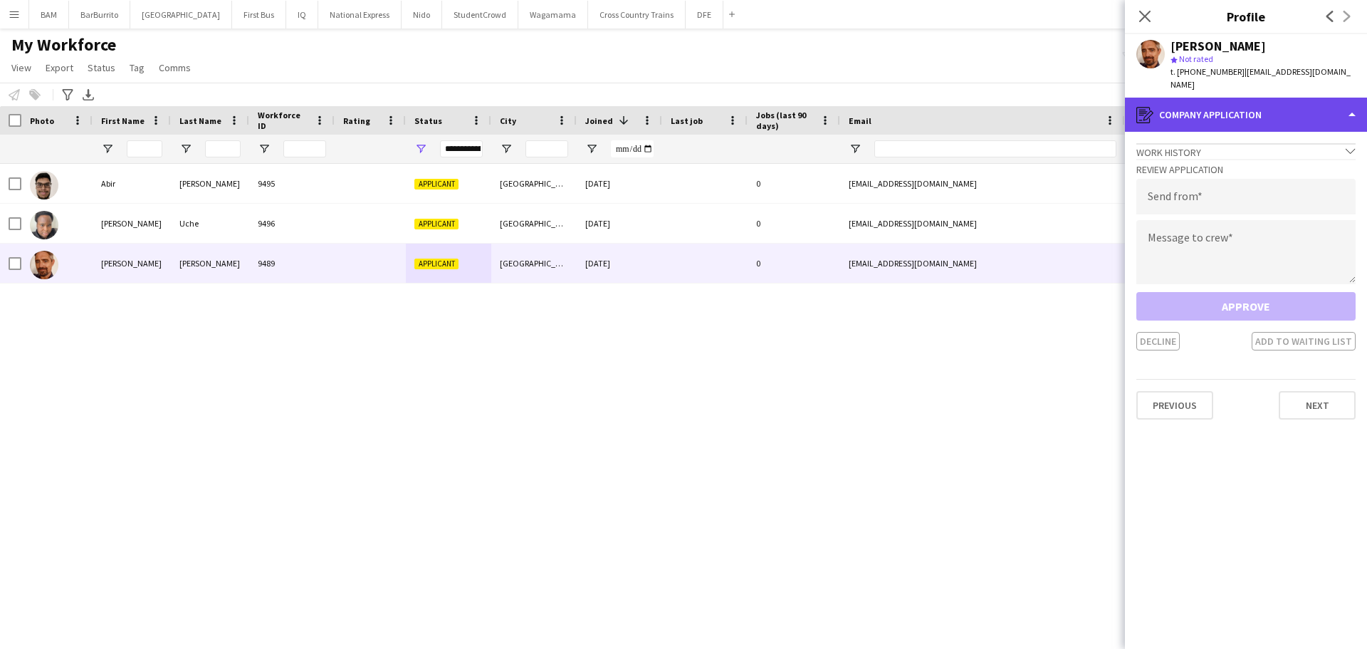
click at [1257, 98] on div "register Company application" at bounding box center [1246, 115] width 242 height 34
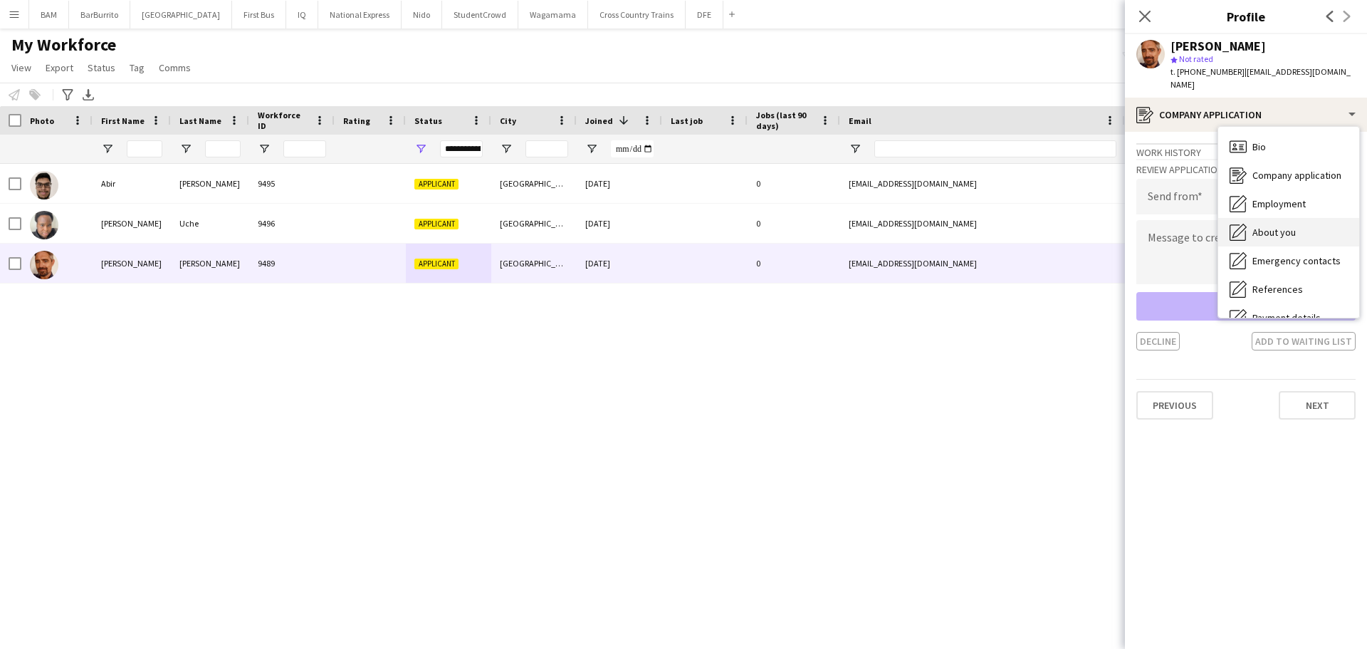
click at [1297, 224] on div "About you About you" at bounding box center [1288, 232] width 141 height 28
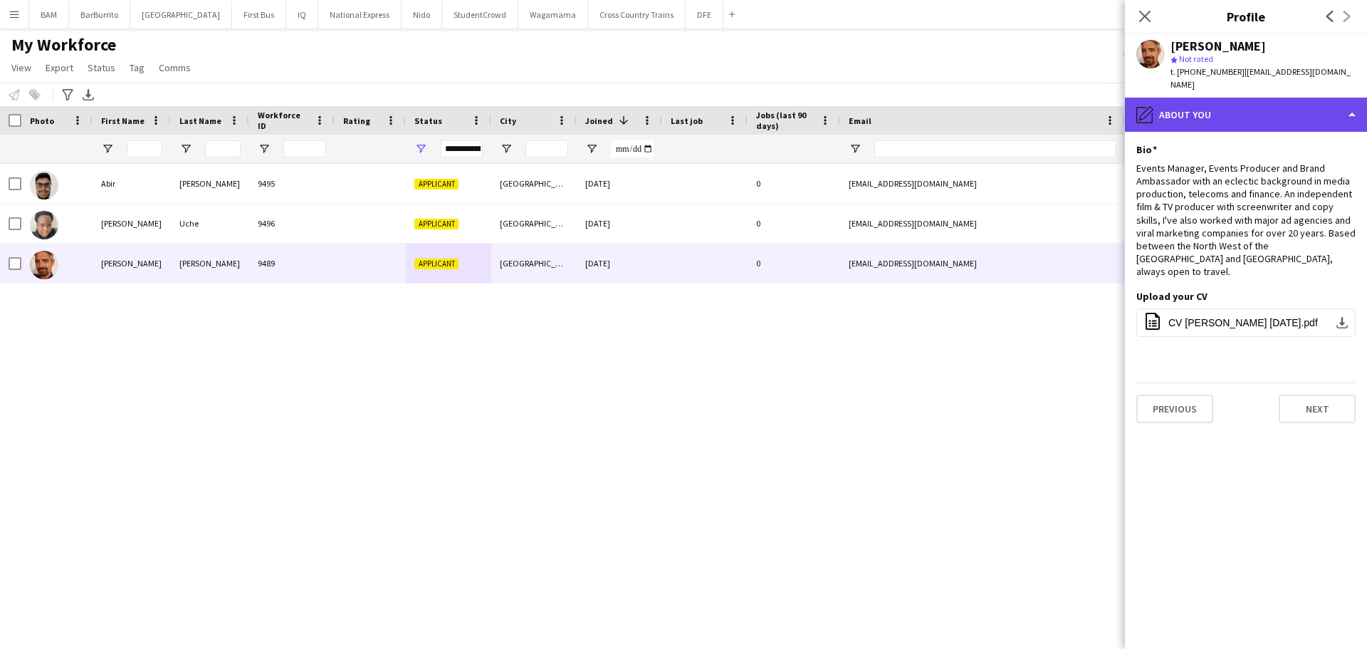
click at [1251, 100] on div "pencil4 About you" at bounding box center [1246, 115] width 242 height 34
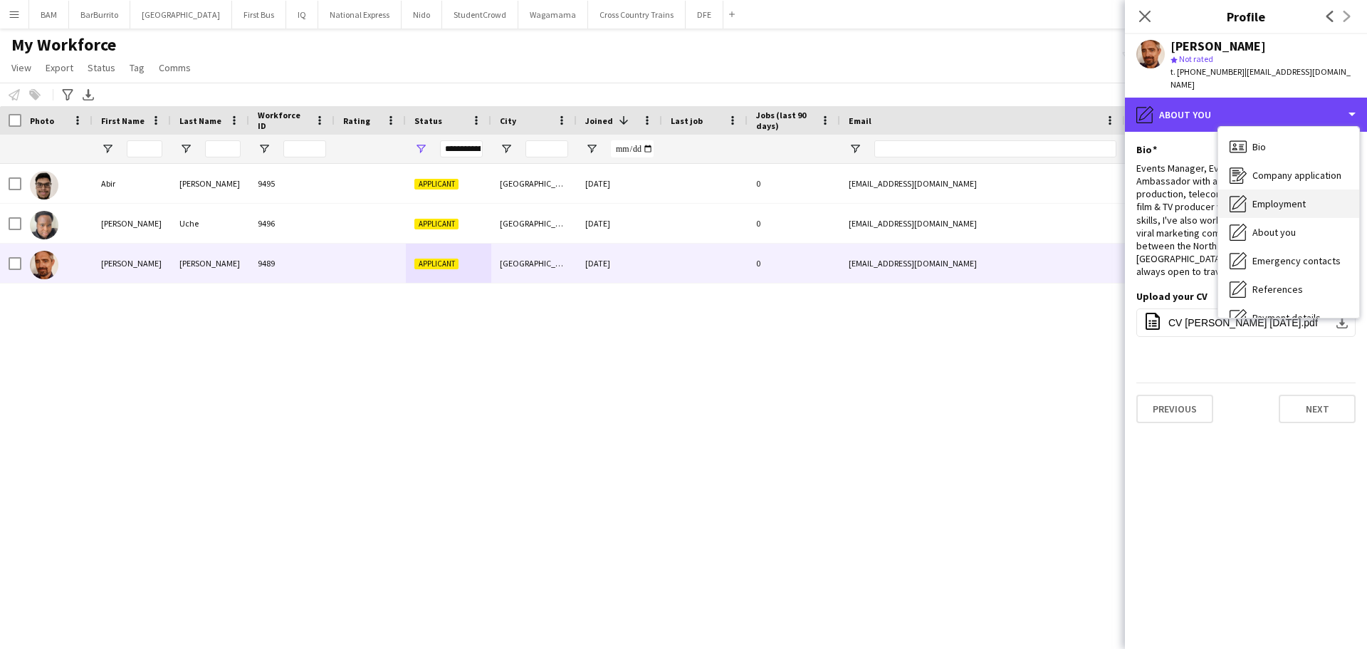
scroll to position [71, 0]
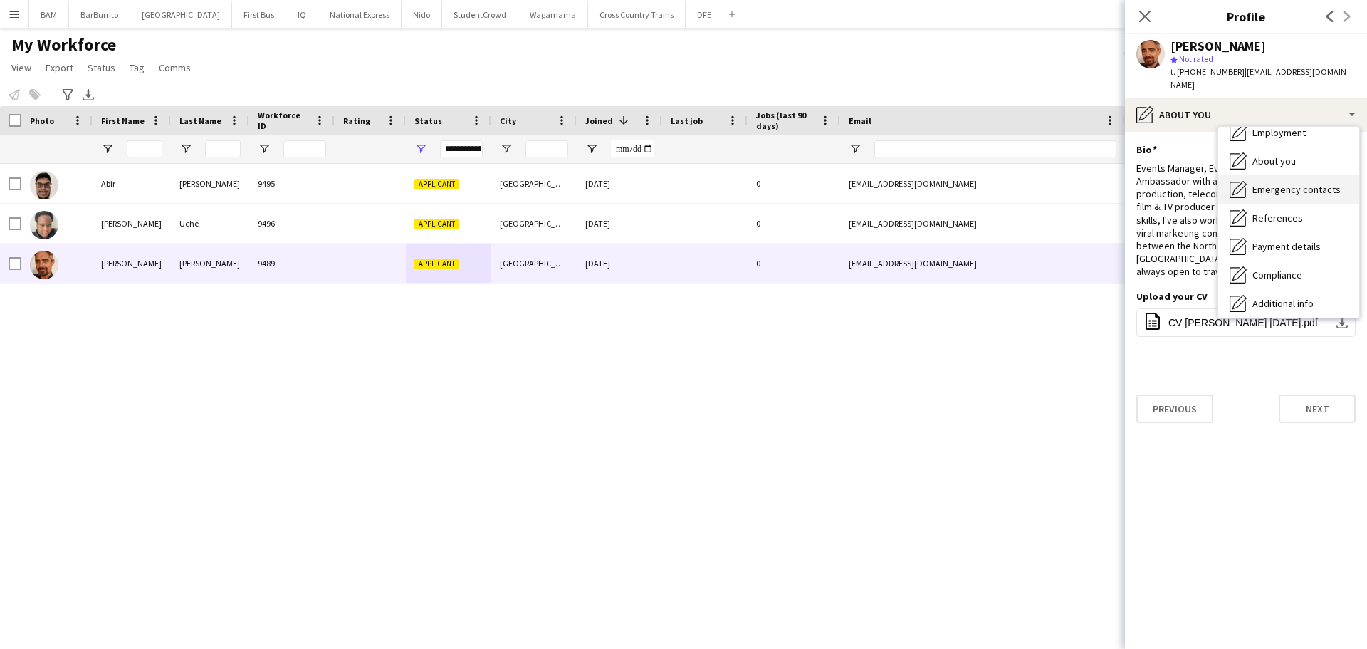
click at [1302, 184] on div "Emergency contacts Emergency contacts" at bounding box center [1288, 189] width 141 height 28
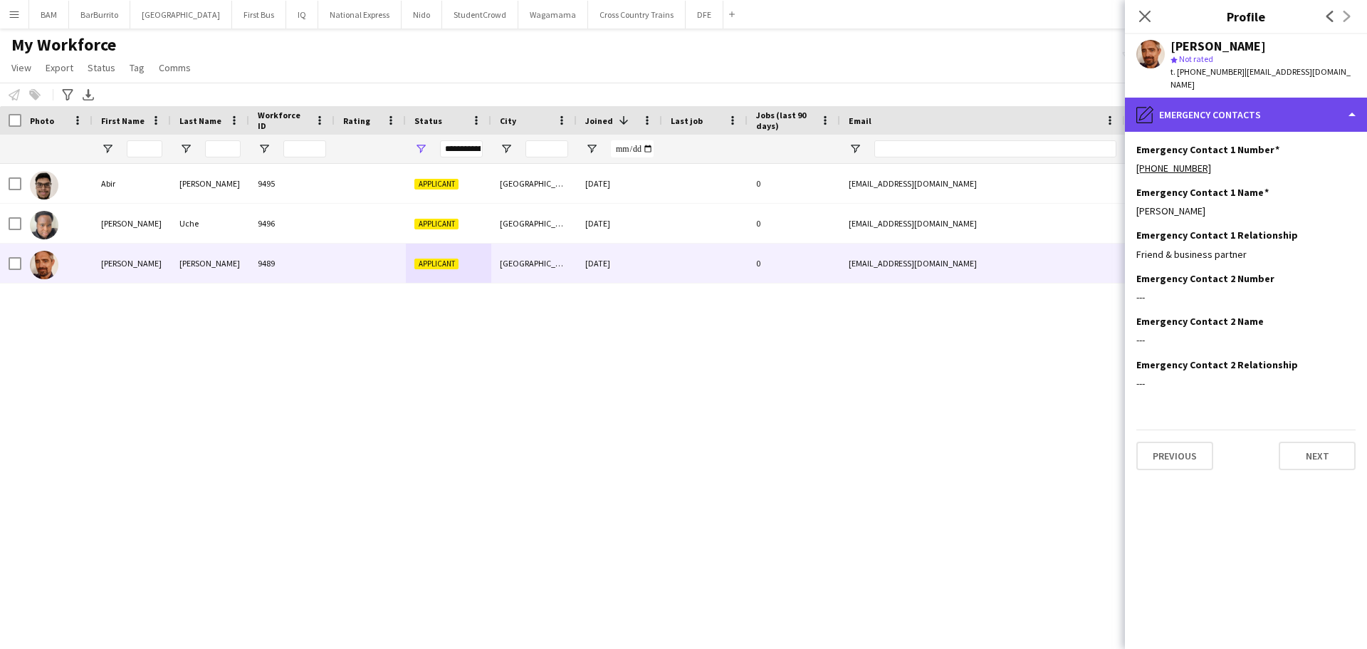
click at [1248, 109] on div "pencil4 Emergency contacts" at bounding box center [1246, 115] width 242 height 34
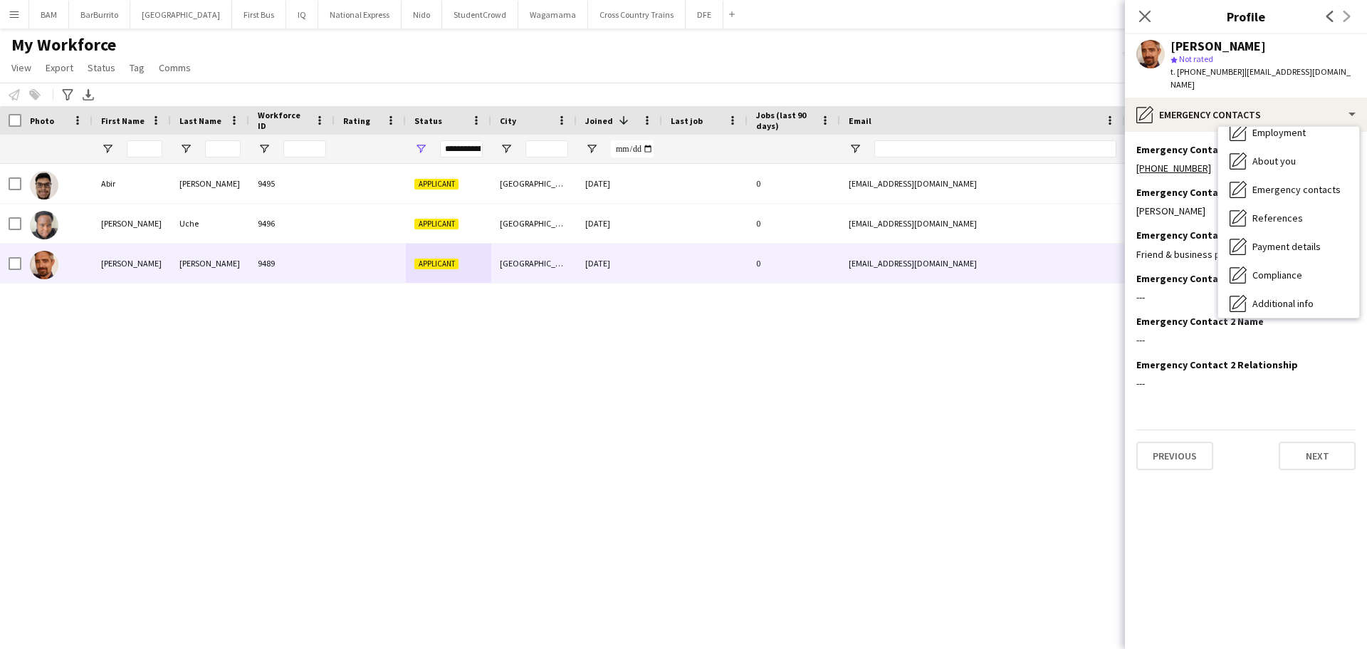
click at [1316, 183] on span "Emergency contacts" at bounding box center [1296, 189] width 88 height 13
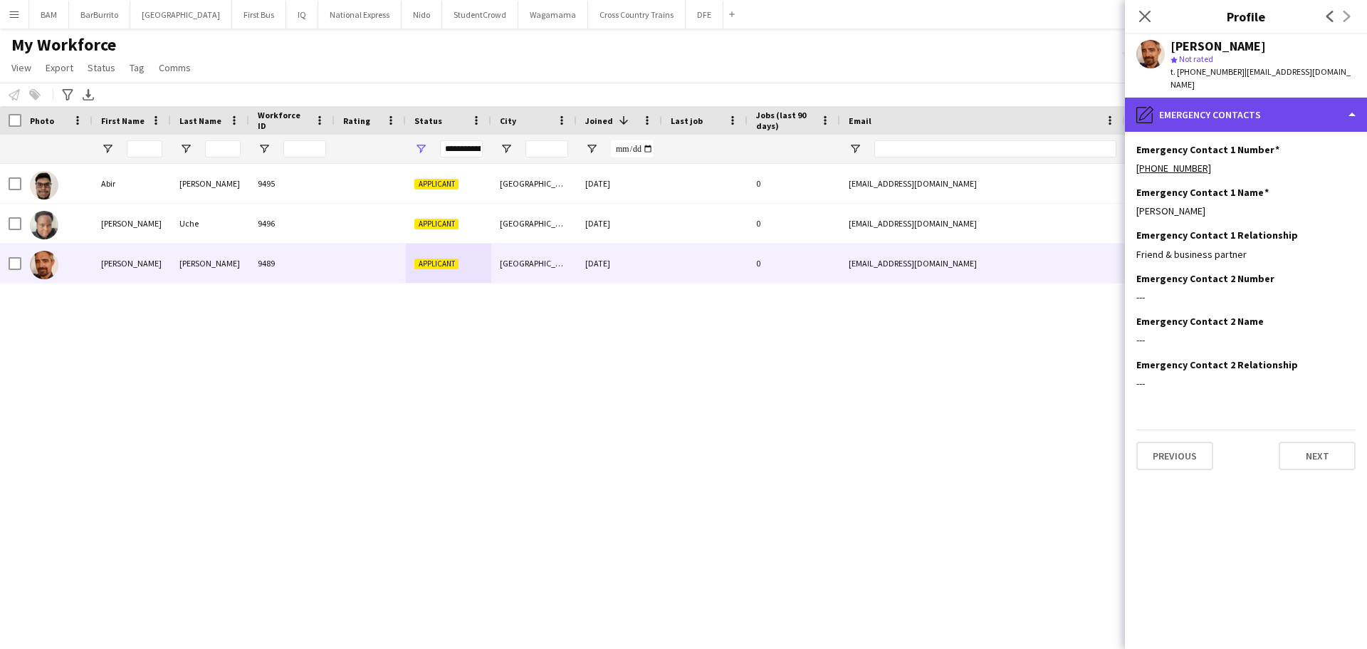
click at [1268, 110] on div "pencil4 Emergency contacts" at bounding box center [1246, 115] width 242 height 34
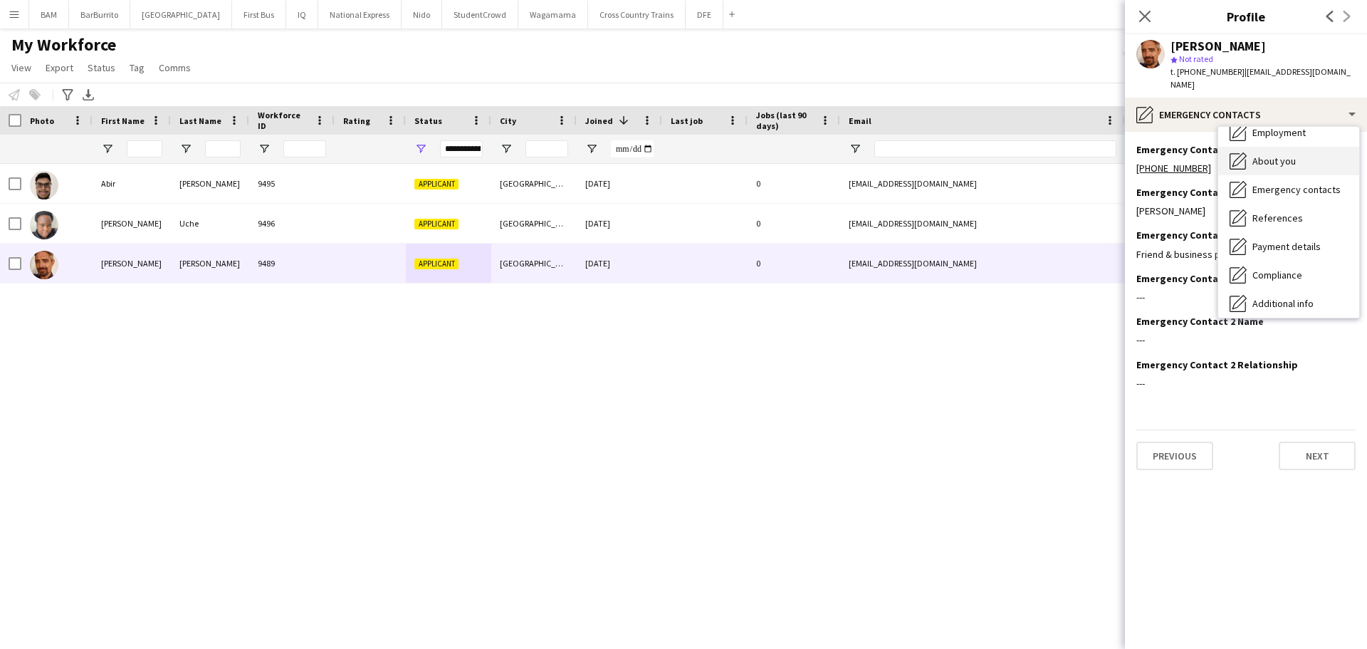
click at [1316, 154] on div "About you About you" at bounding box center [1288, 161] width 141 height 28
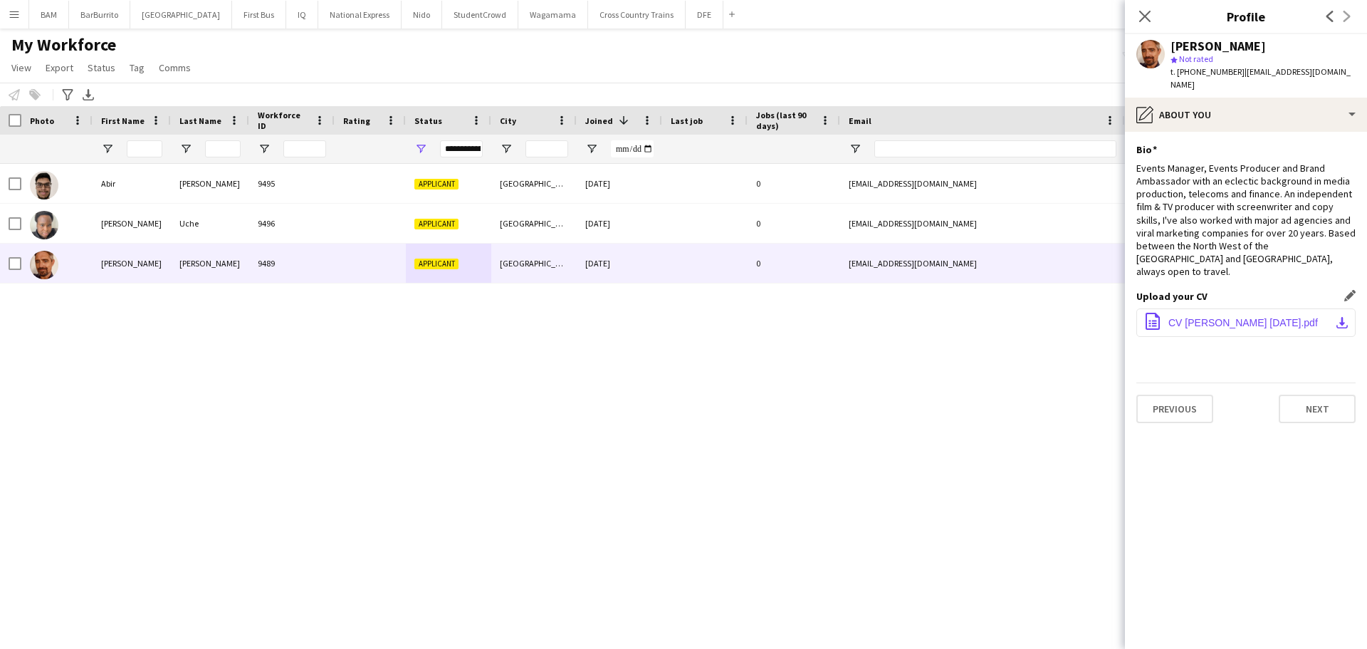
click at [1248, 317] on span "CV James Allen AUG 2025.pdf" at bounding box center [1242, 322] width 149 height 11
